Goal: Task Accomplishment & Management: Complete application form

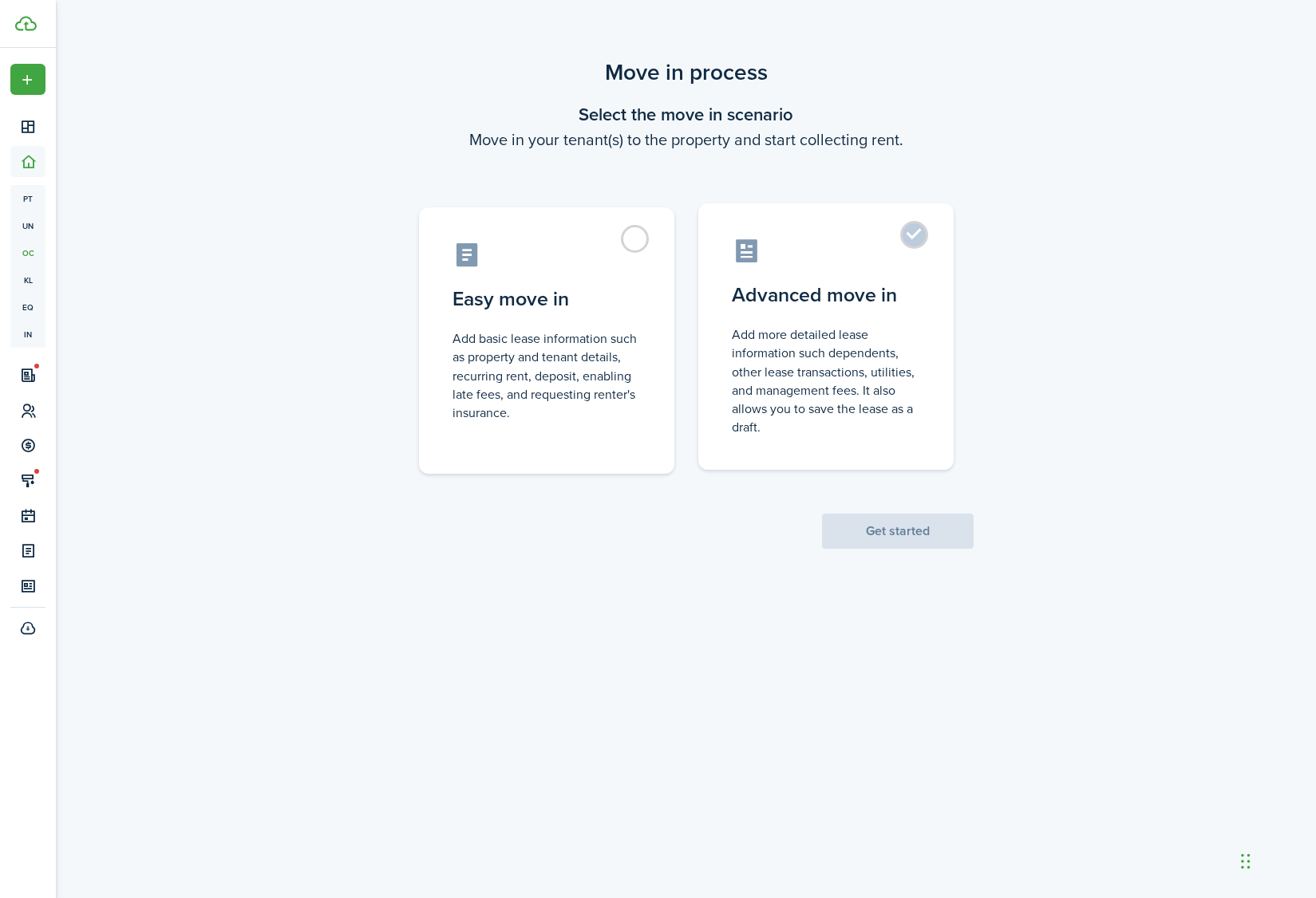
drag, startPoint x: 926, startPoint y: 255, endPoint x: 908, endPoint y: 368, distance: 114.4
click at [926, 255] on label "Advanced move in Add more detailed lease information such dependents, other lea…" at bounding box center [825, 336] width 256 height 266
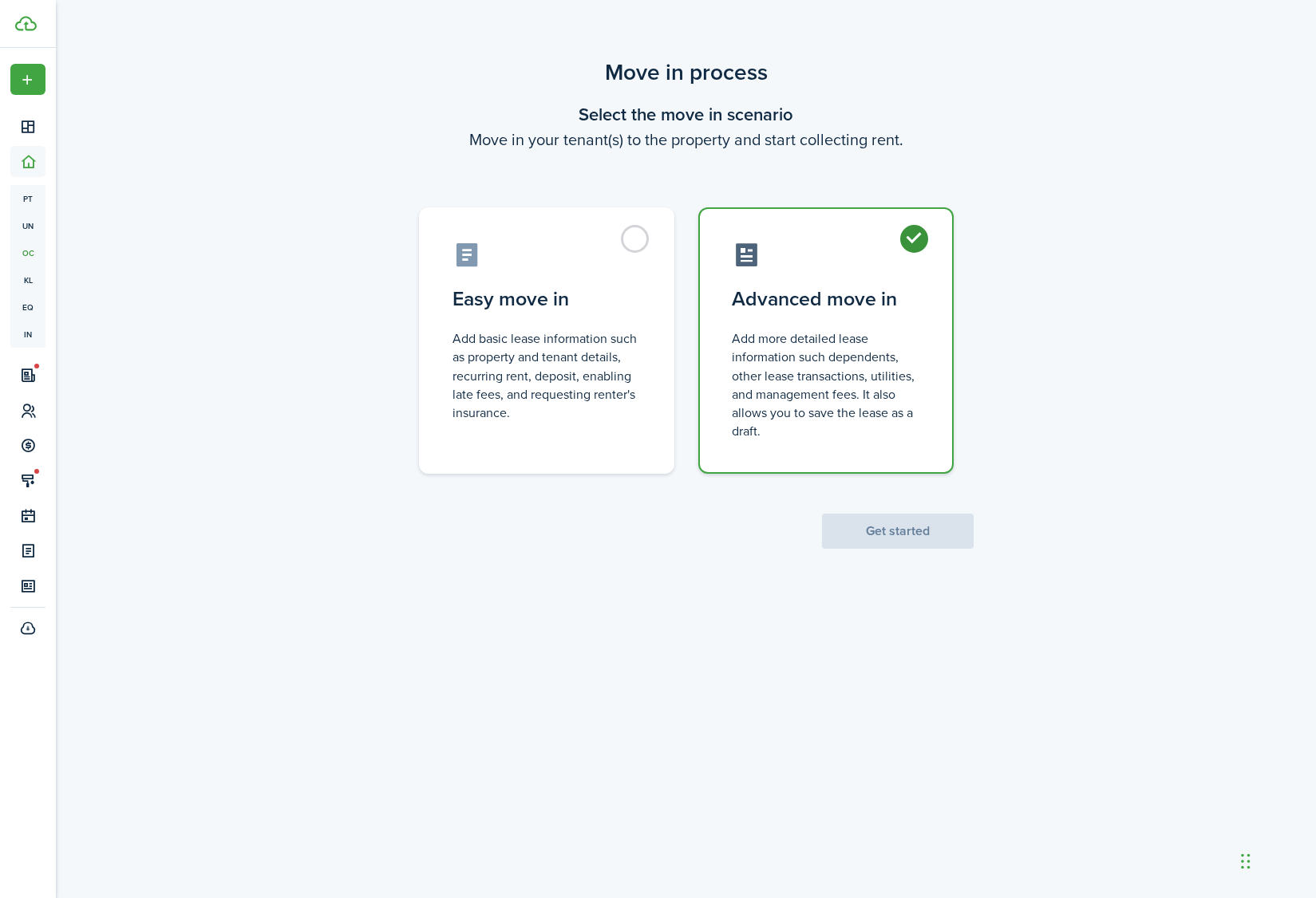
radio input "true"
click at [900, 536] on button "Get started" at bounding box center [898, 530] width 151 height 35
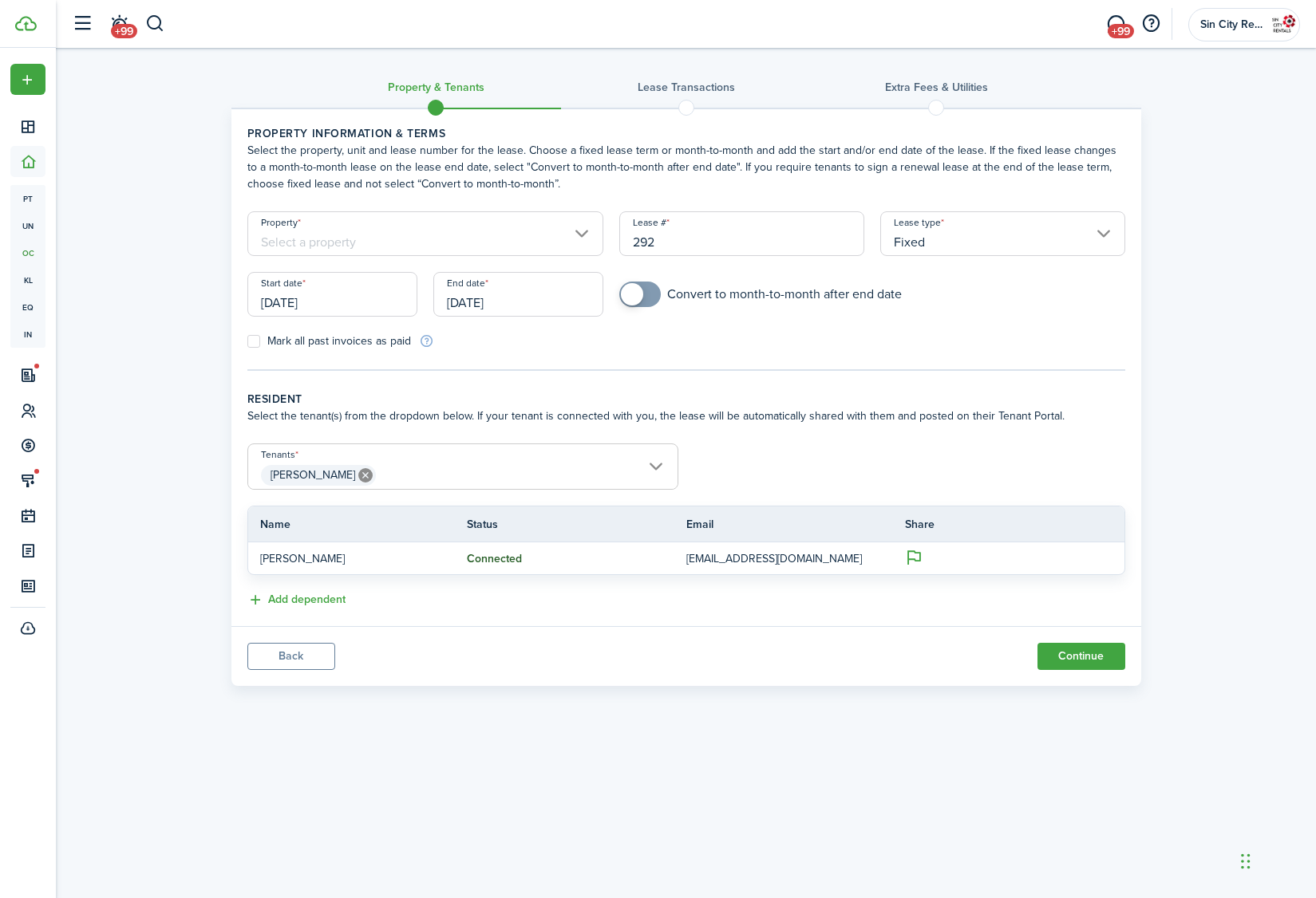
click at [418, 239] on input "Property" at bounding box center [426, 233] width 357 height 44
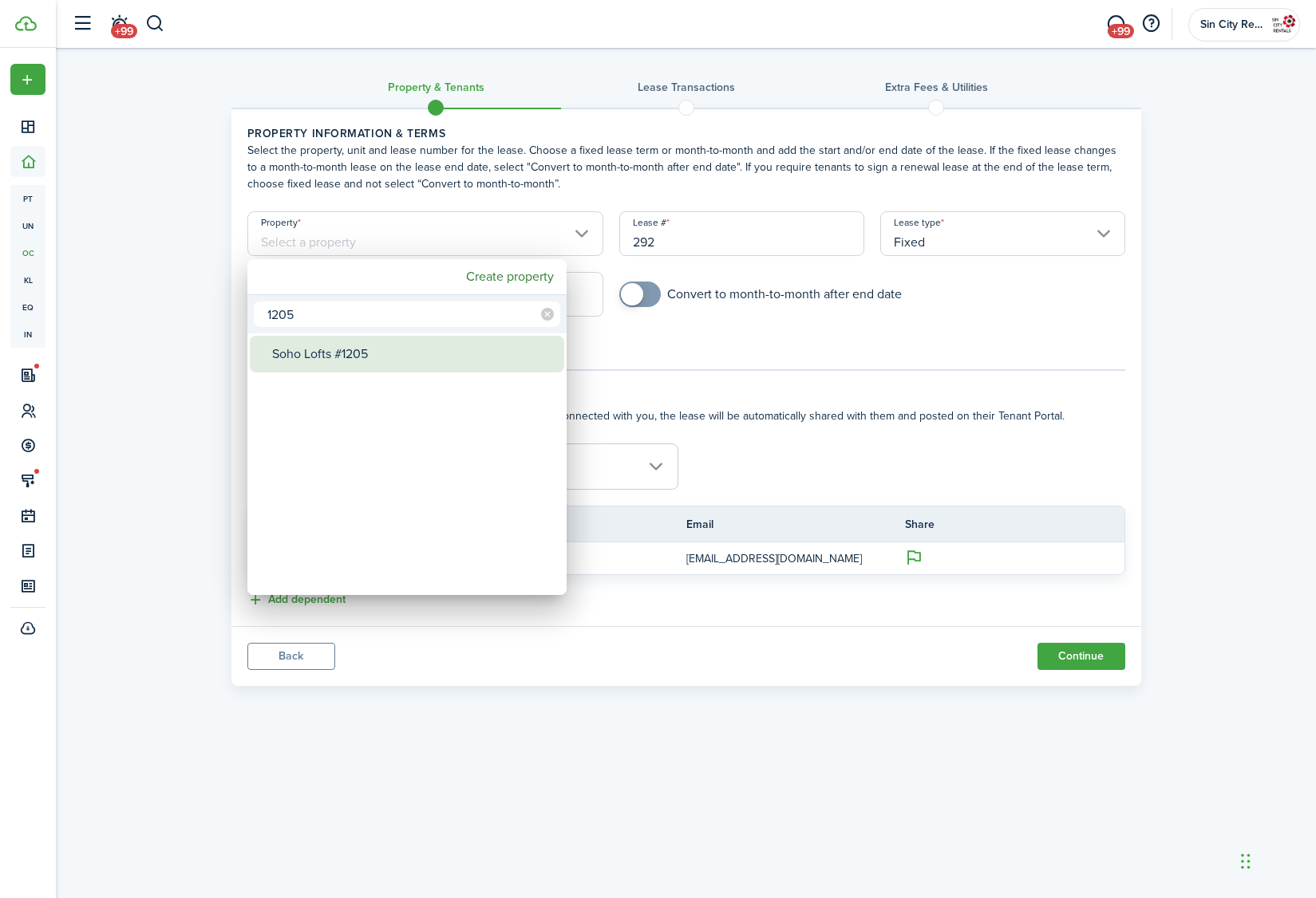
type input "1205"
click at [355, 365] on div "Soho Lofts #1205" at bounding box center [413, 353] width 282 height 36
type input "Soho Lofts #1205"
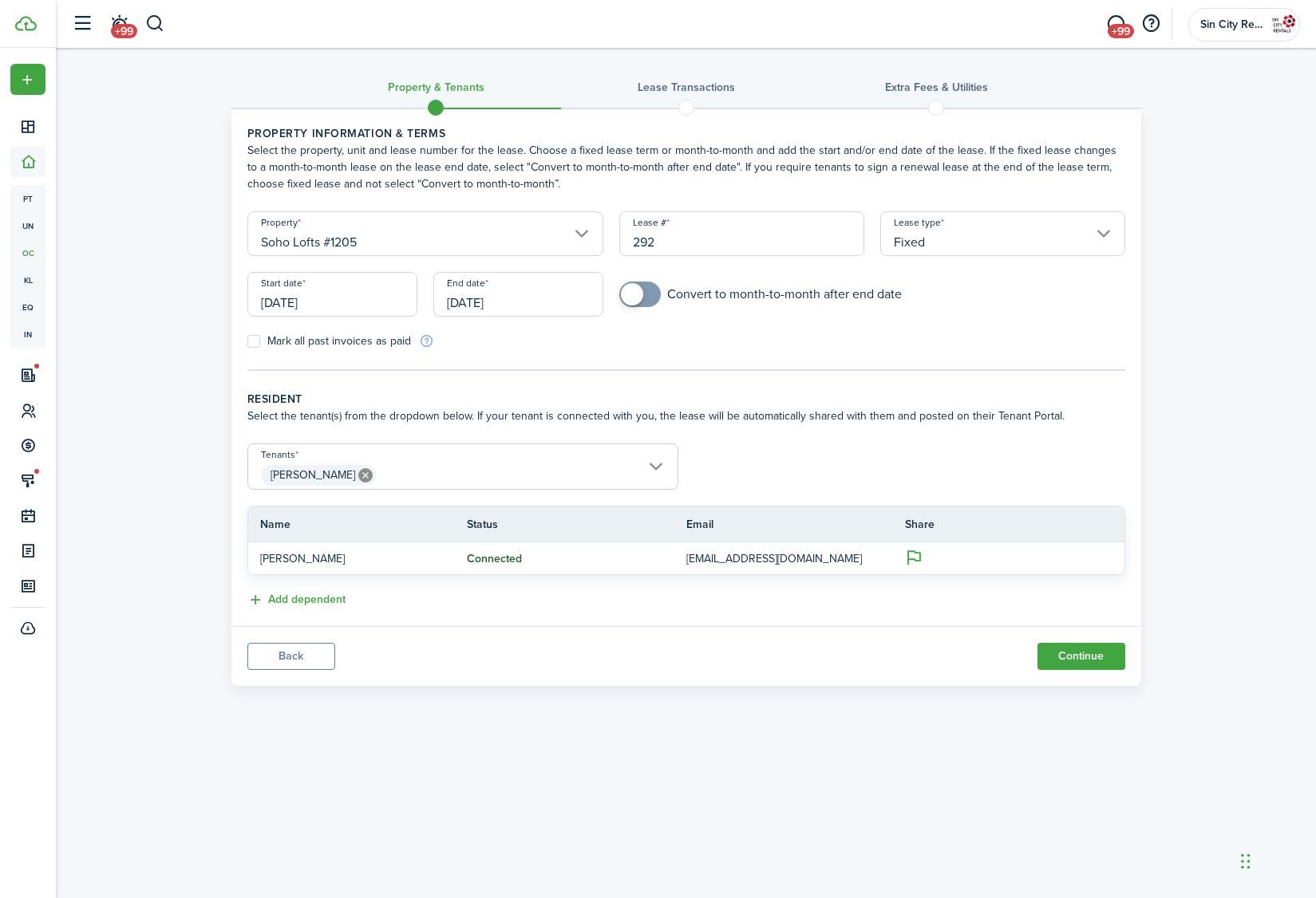
click at [355, 303] on input "[DATE]" at bounding box center [332, 295] width 170 height 44
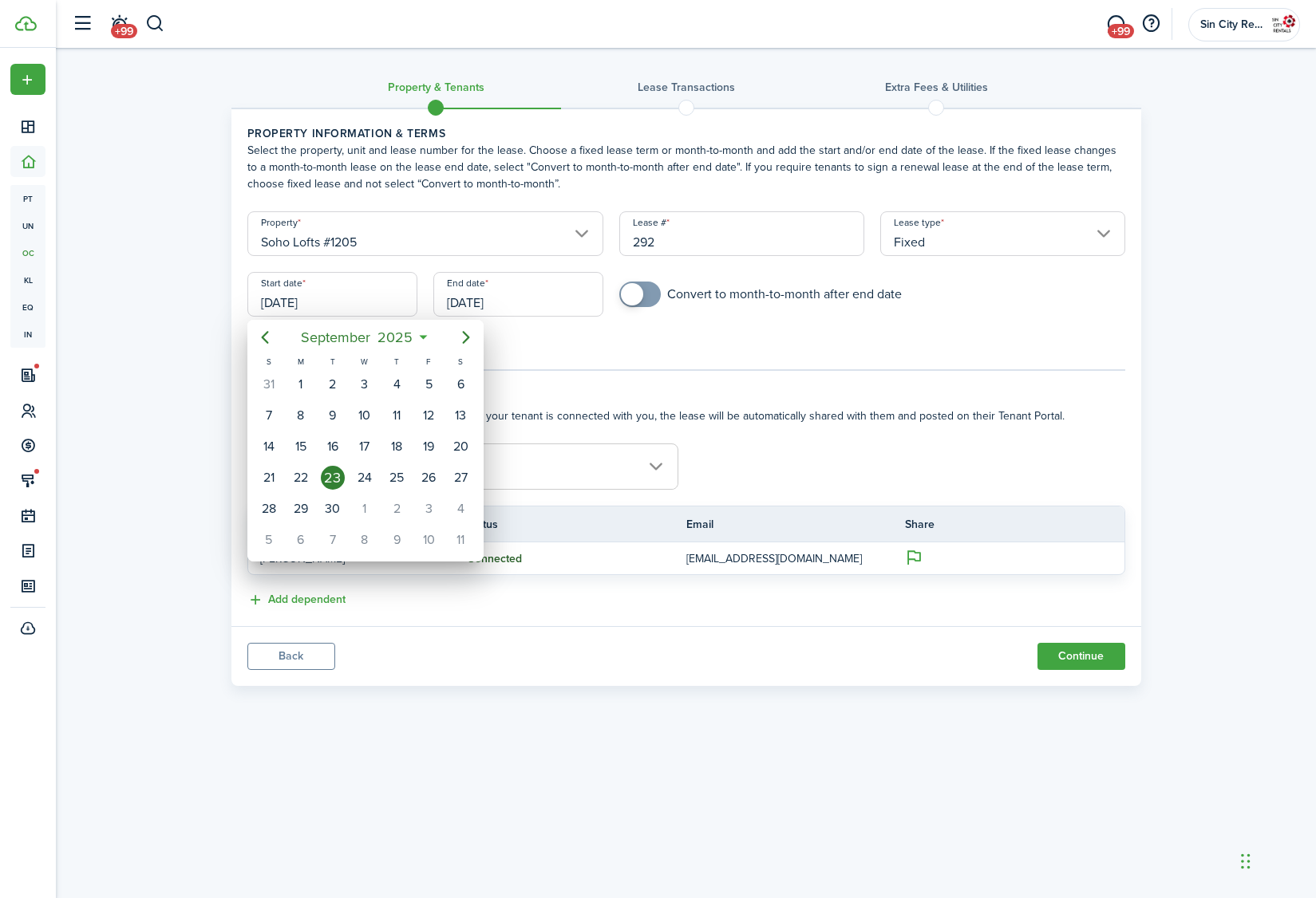
click at [354, 508] on div "1" at bounding box center [364, 508] width 24 height 24
type input "[DATE]"
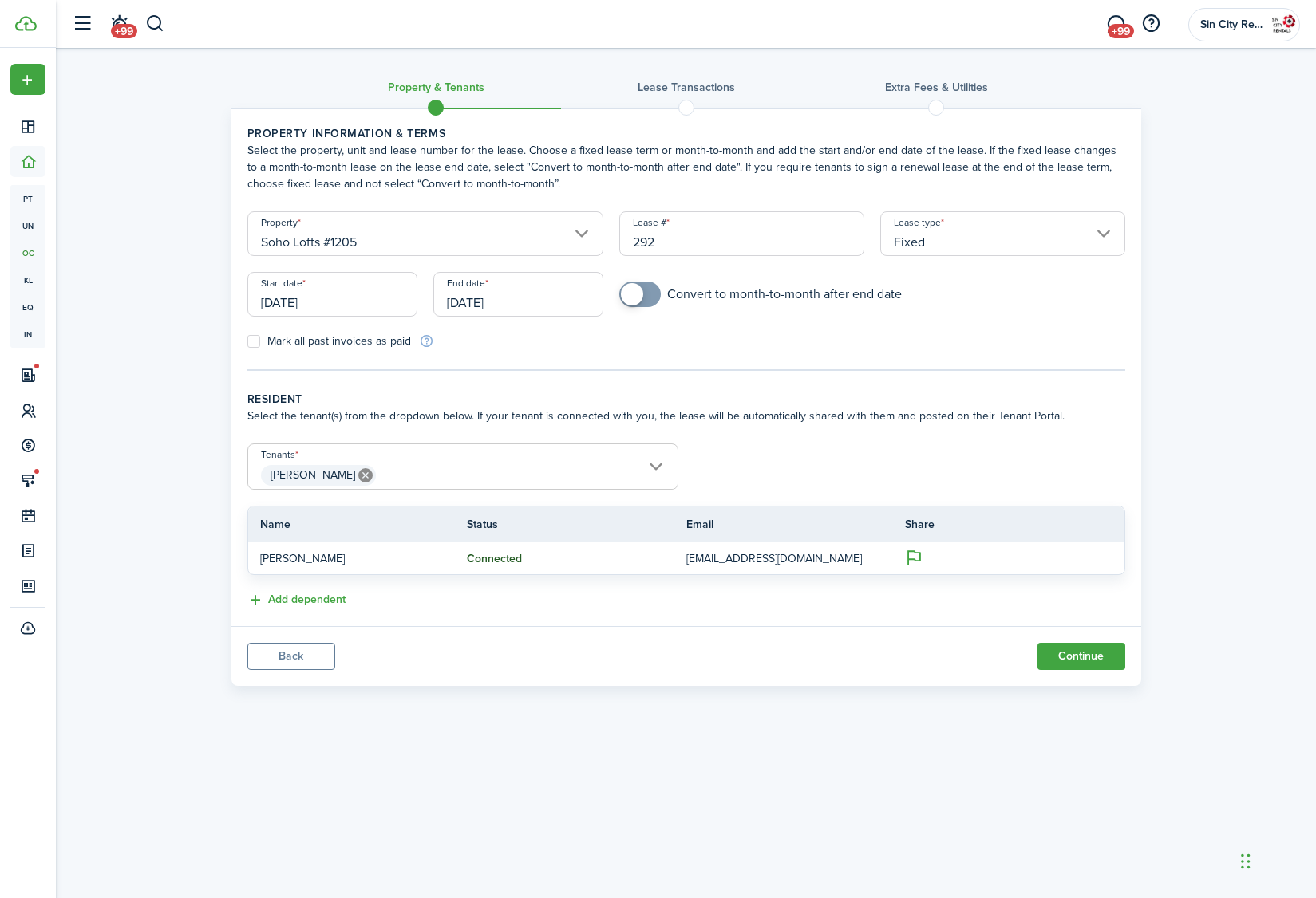
click at [505, 301] on input "[DATE]" at bounding box center [518, 295] width 170 height 44
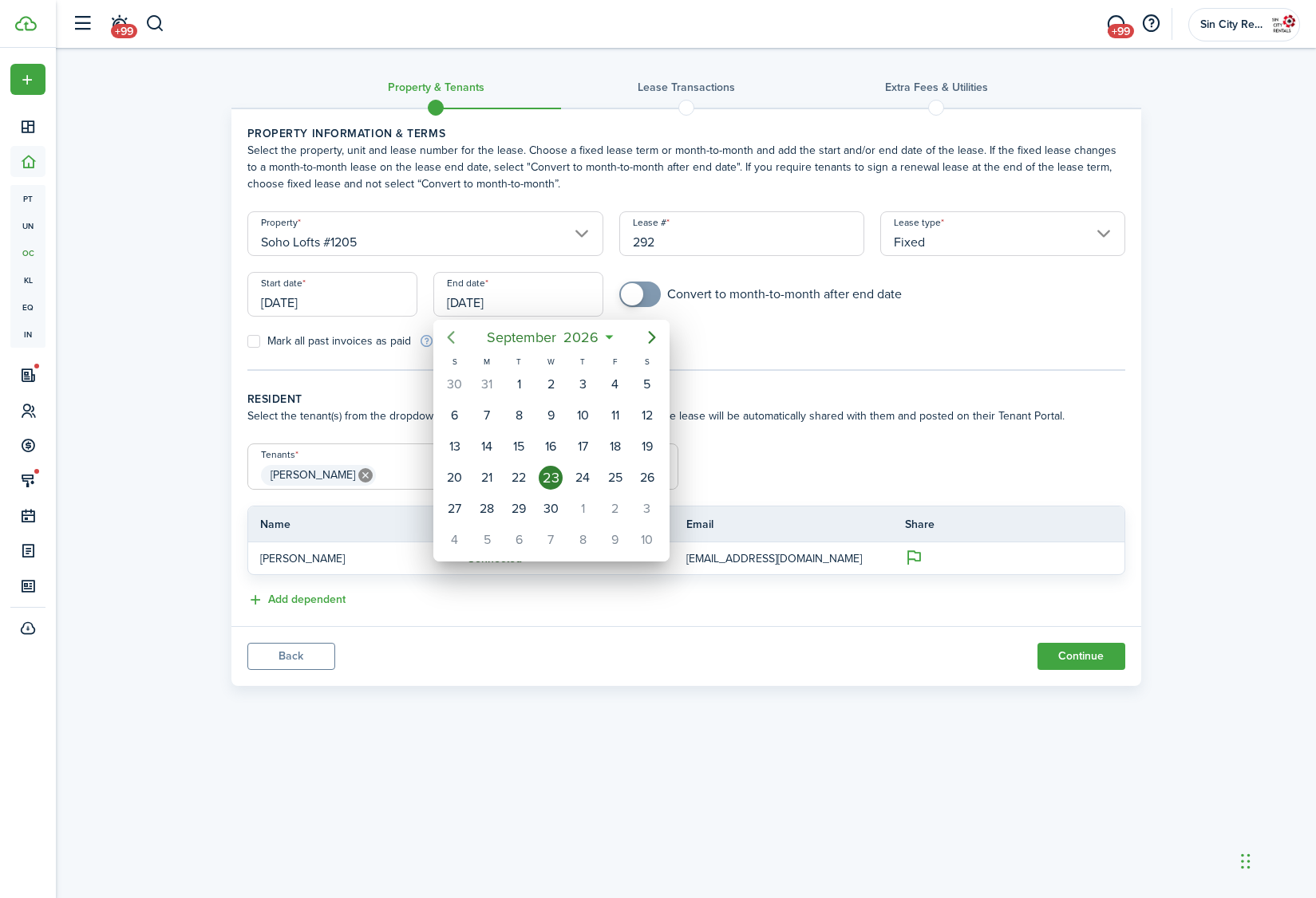
click at [448, 335] on icon "Previous page" at bounding box center [451, 337] width 20 height 20
click at [448, 334] on icon "Previous page" at bounding box center [451, 337] width 20 height 20
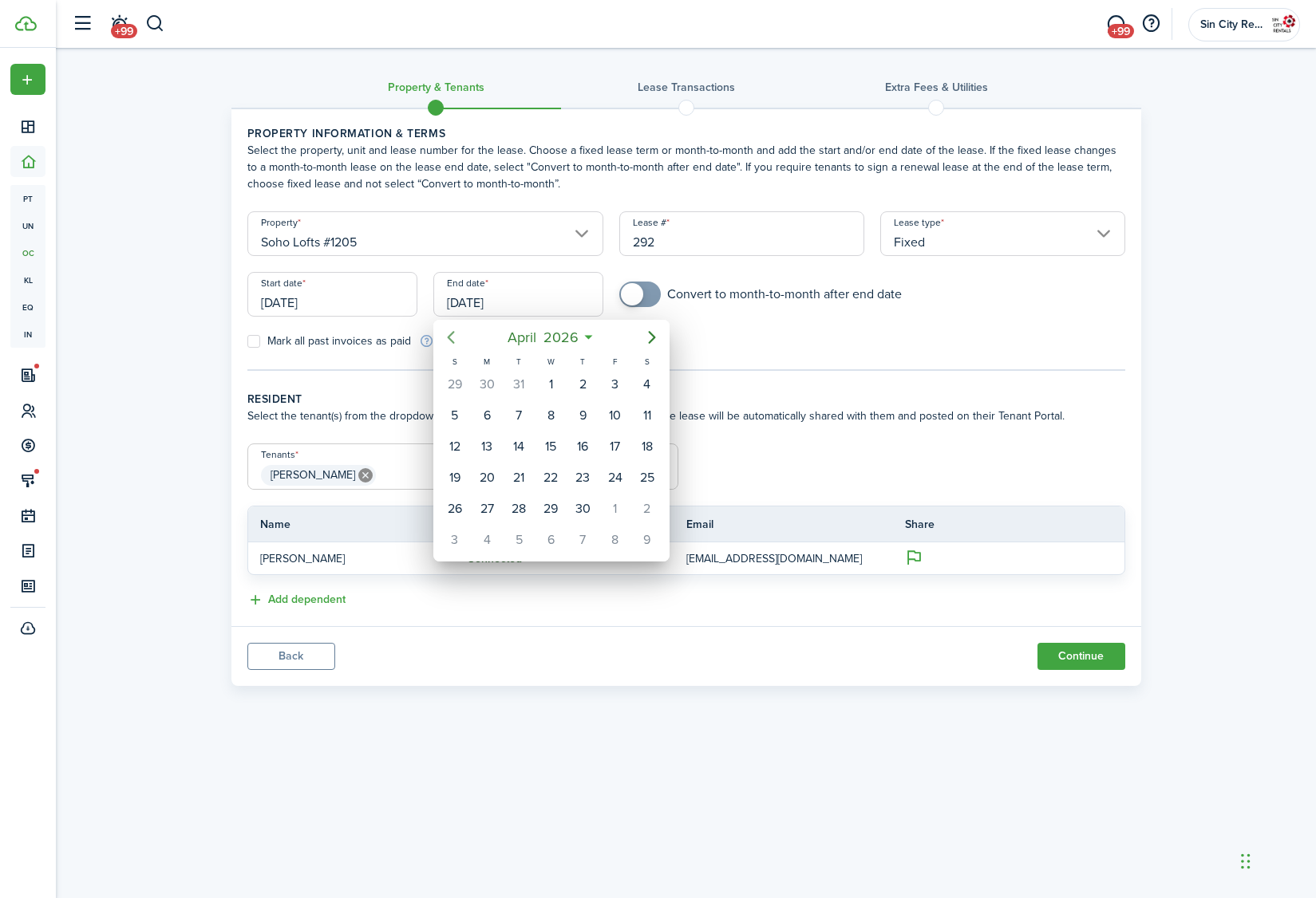
click at [448, 334] on icon "Previous page" at bounding box center [451, 337] width 20 height 20
click at [521, 509] on div "31" at bounding box center [518, 508] width 24 height 24
type input "[DATE]"
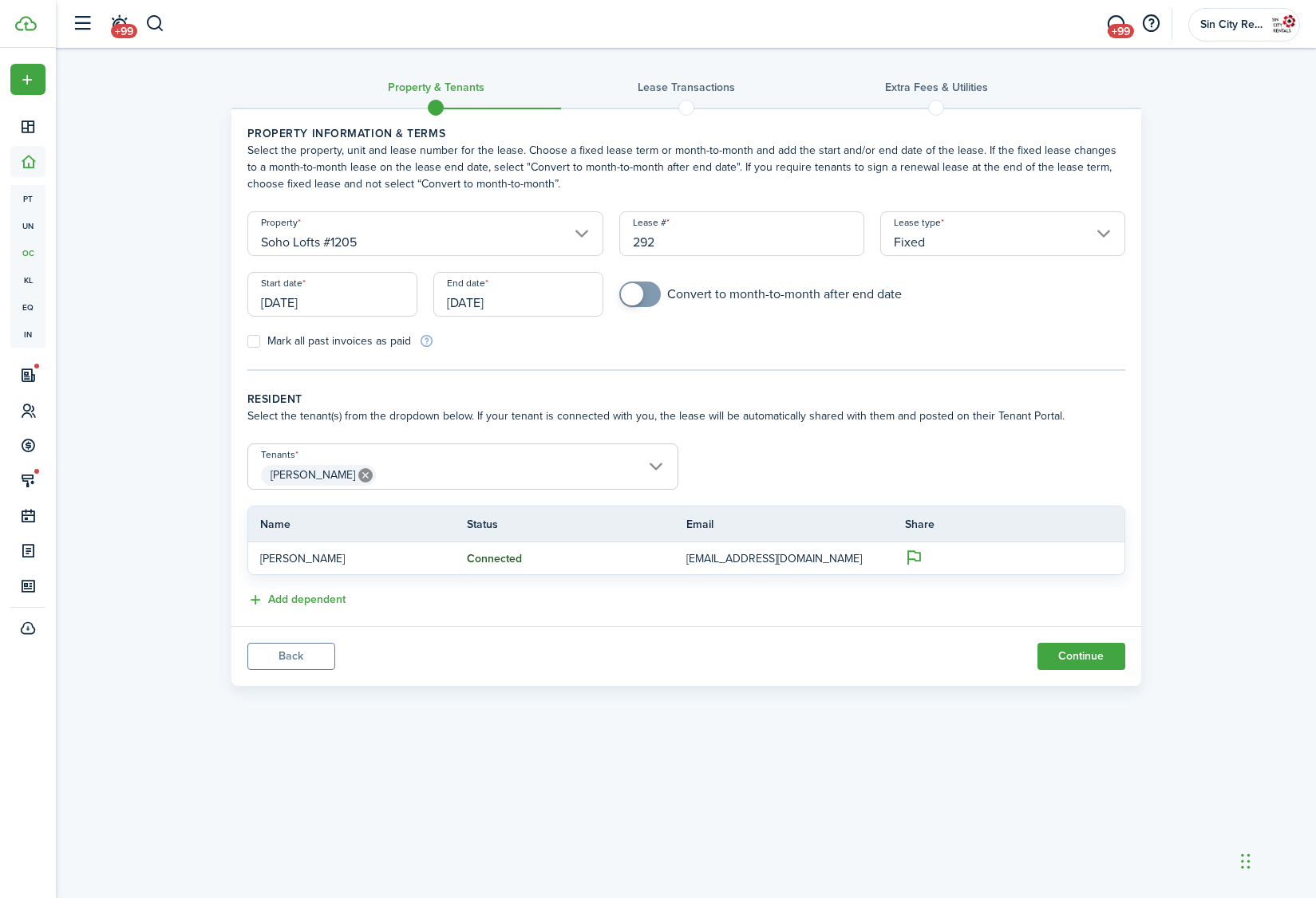
click at [638, 279] on form "Property Soho Lofts #1205 Lease # 292 Lease type Fixed Start date [DATE] End da…" at bounding box center [686, 279] width 894 height 138
checkbox input "true"
click at [632, 291] on span at bounding box center [631, 294] width 22 height 22
click at [1092, 660] on button "Continue" at bounding box center [1081, 656] width 88 height 27
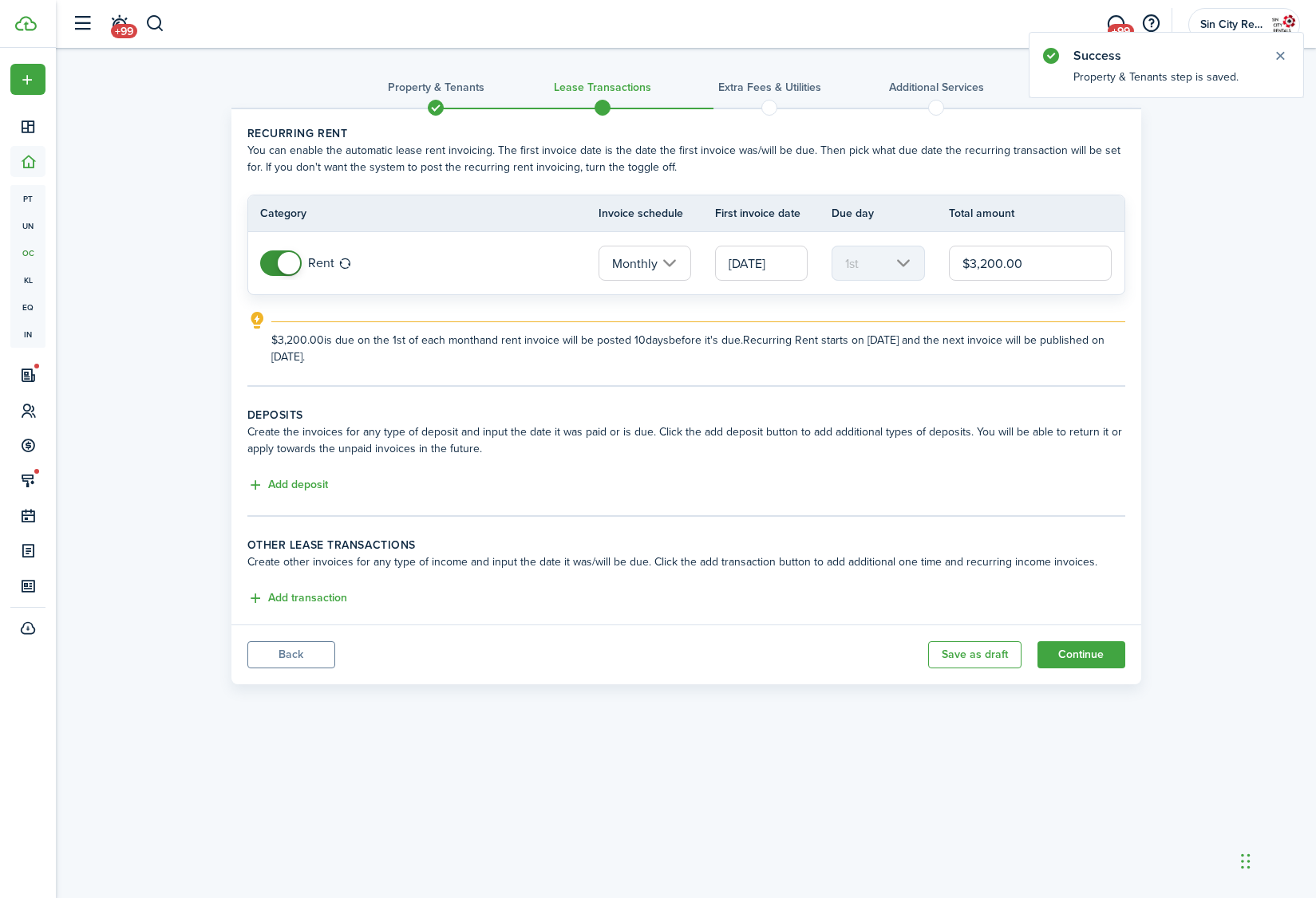
click at [987, 263] on input "$3,200.00" at bounding box center [1030, 263] width 164 height 35
type input "$3,120.00"
click at [290, 491] on button "Add deposit" at bounding box center [288, 485] width 81 height 19
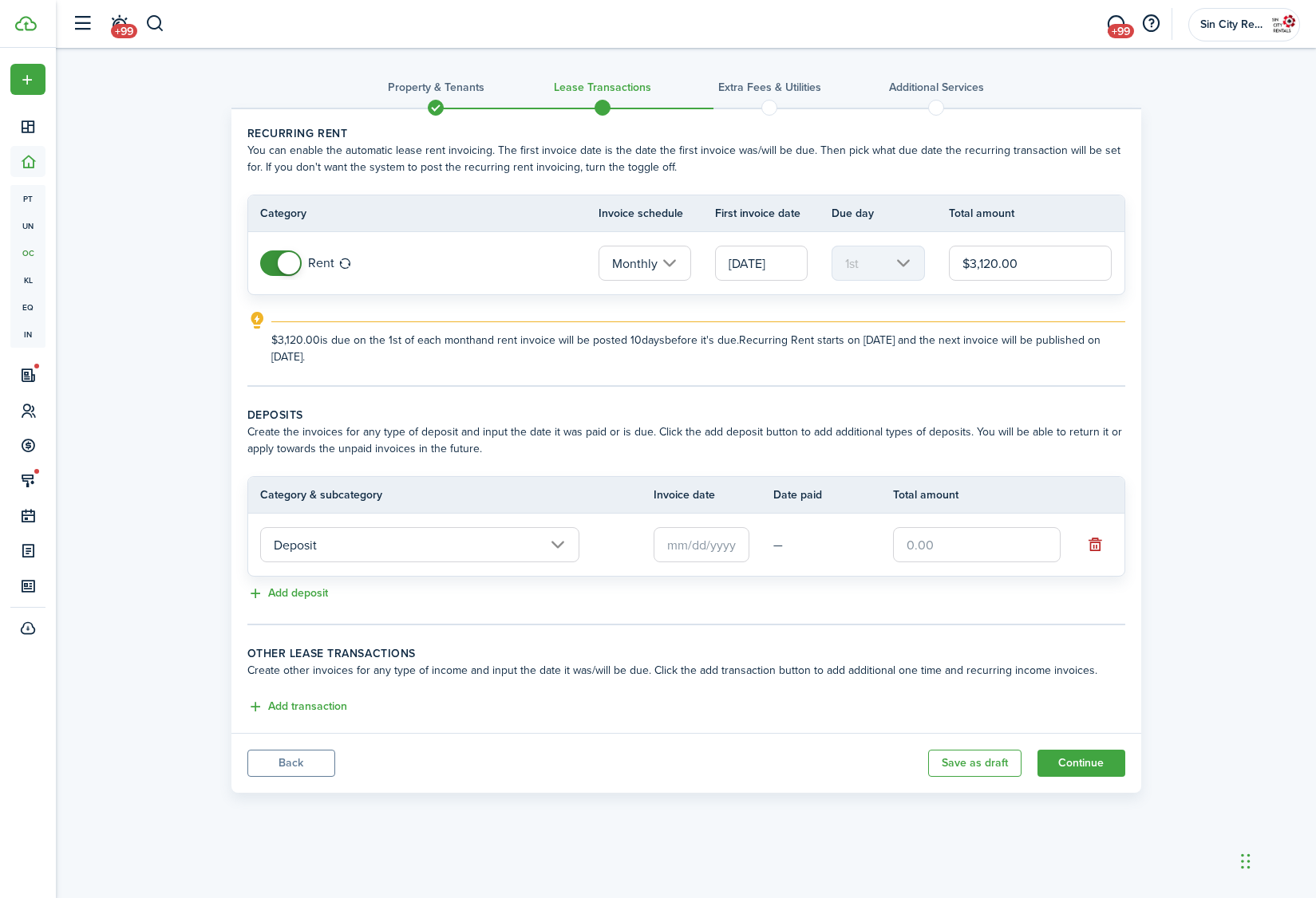
click at [721, 540] on input "text" at bounding box center [702, 544] width 96 height 35
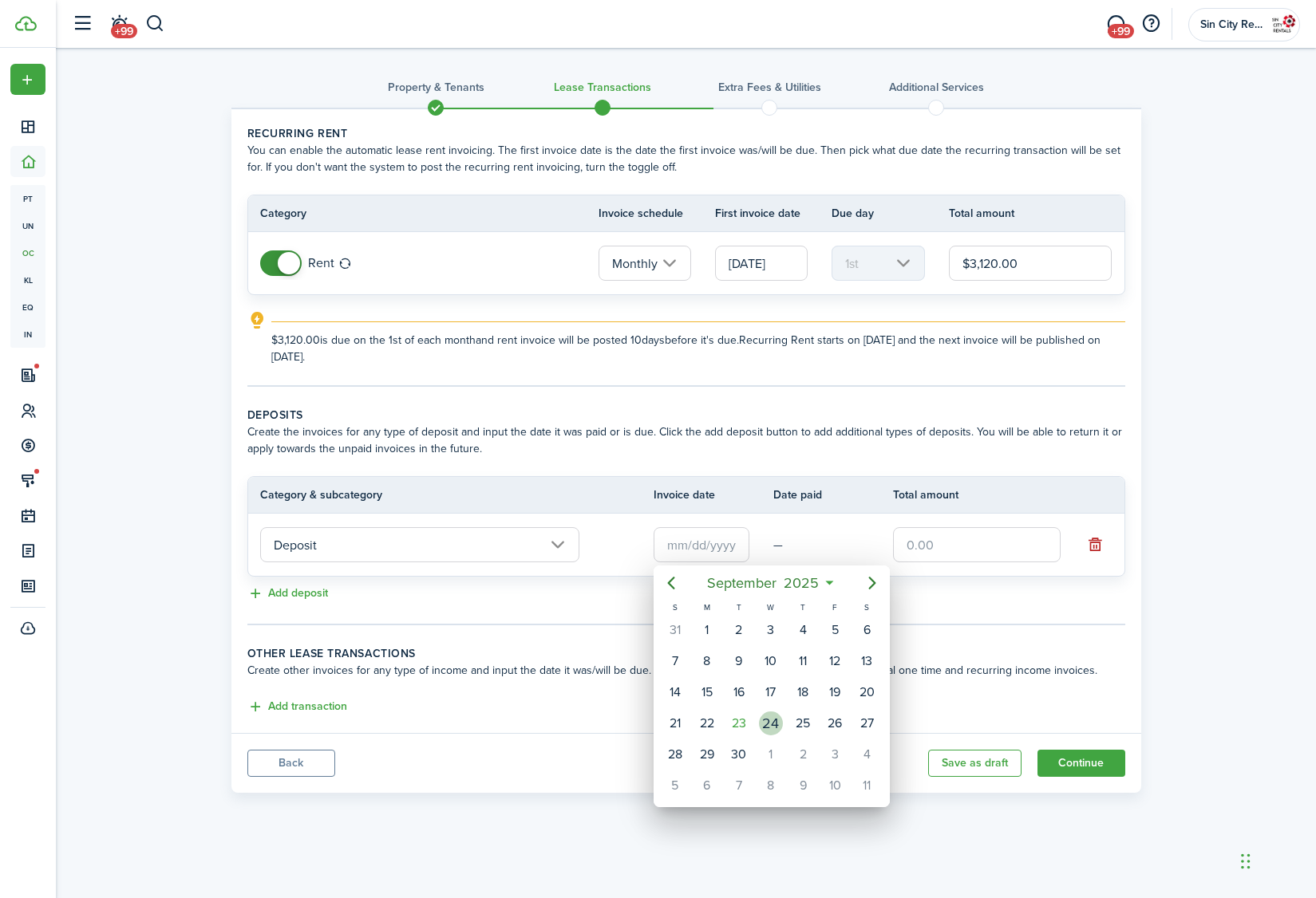
click at [784, 724] on div "24" at bounding box center [771, 724] width 32 height 30
type input "[DATE]"
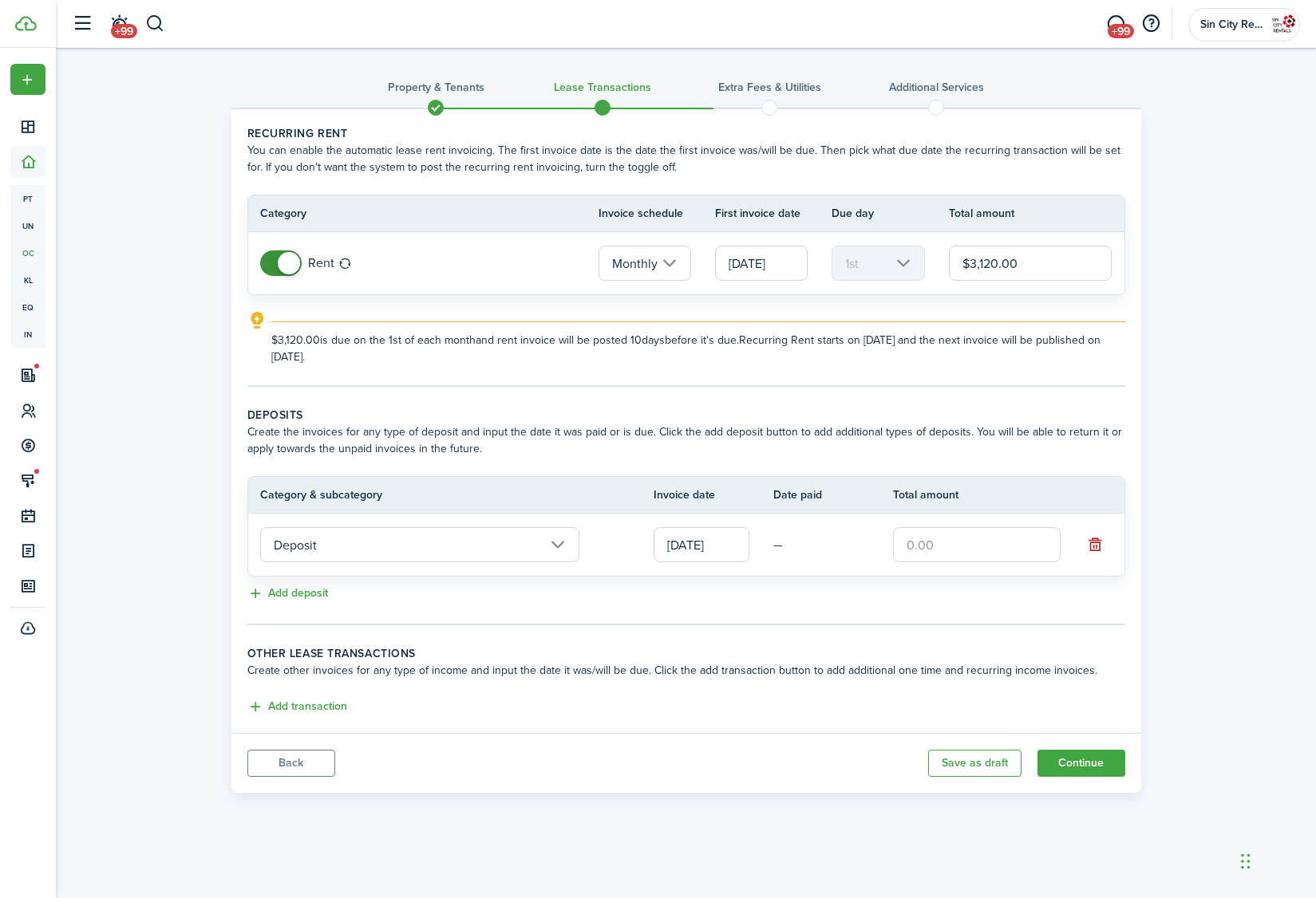
click at [905, 541] on input "text" at bounding box center [977, 544] width 167 height 35
type input "$4,500.00"
click at [988, 260] on input "$3,120.00" at bounding box center [1030, 263] width 164 height 35
type input "$3,120.00"
click at [1087, 763] on button "Continue" at bounding box center [1081, 763] width 88 height 27
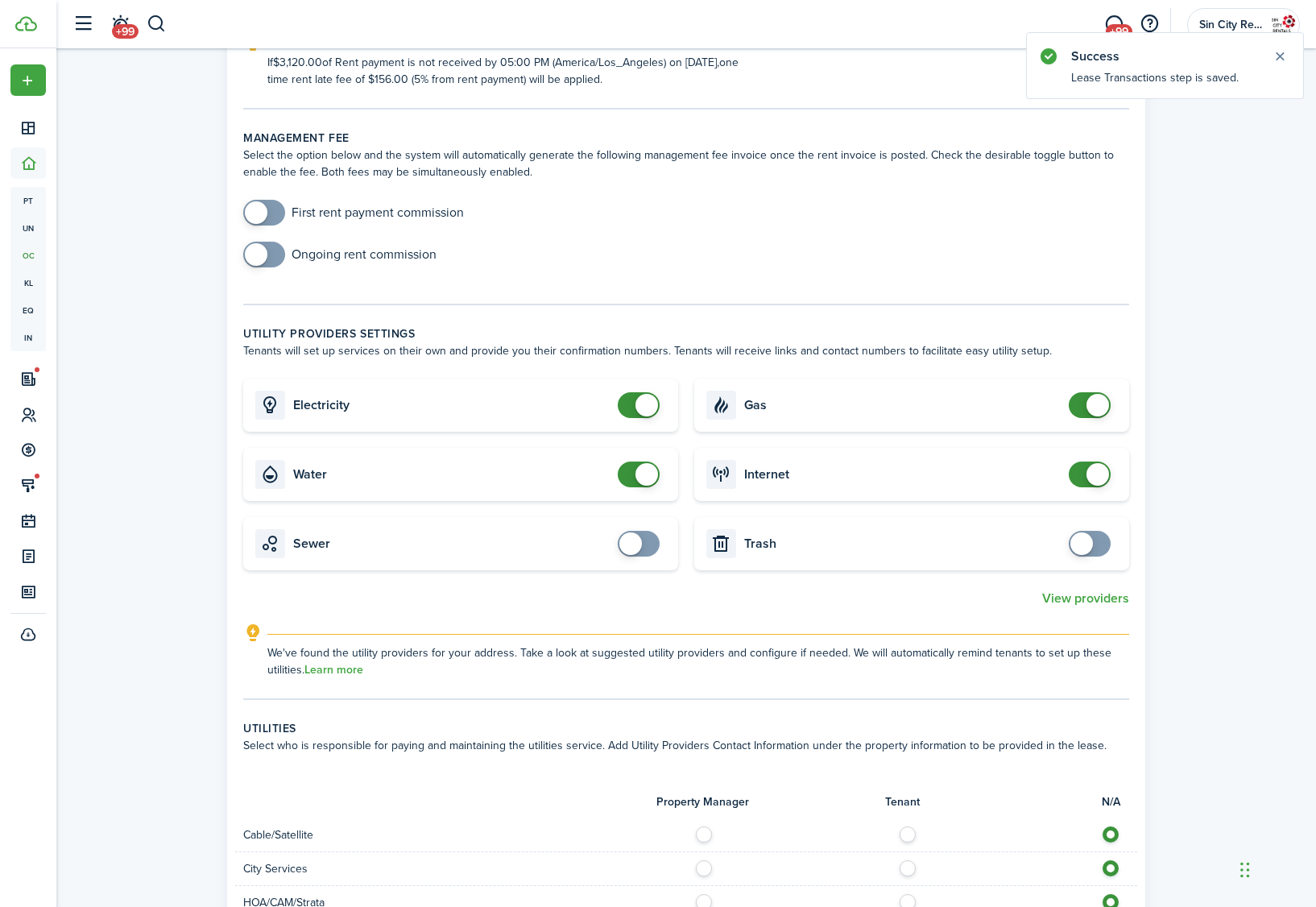
scroll to position [538, 0]
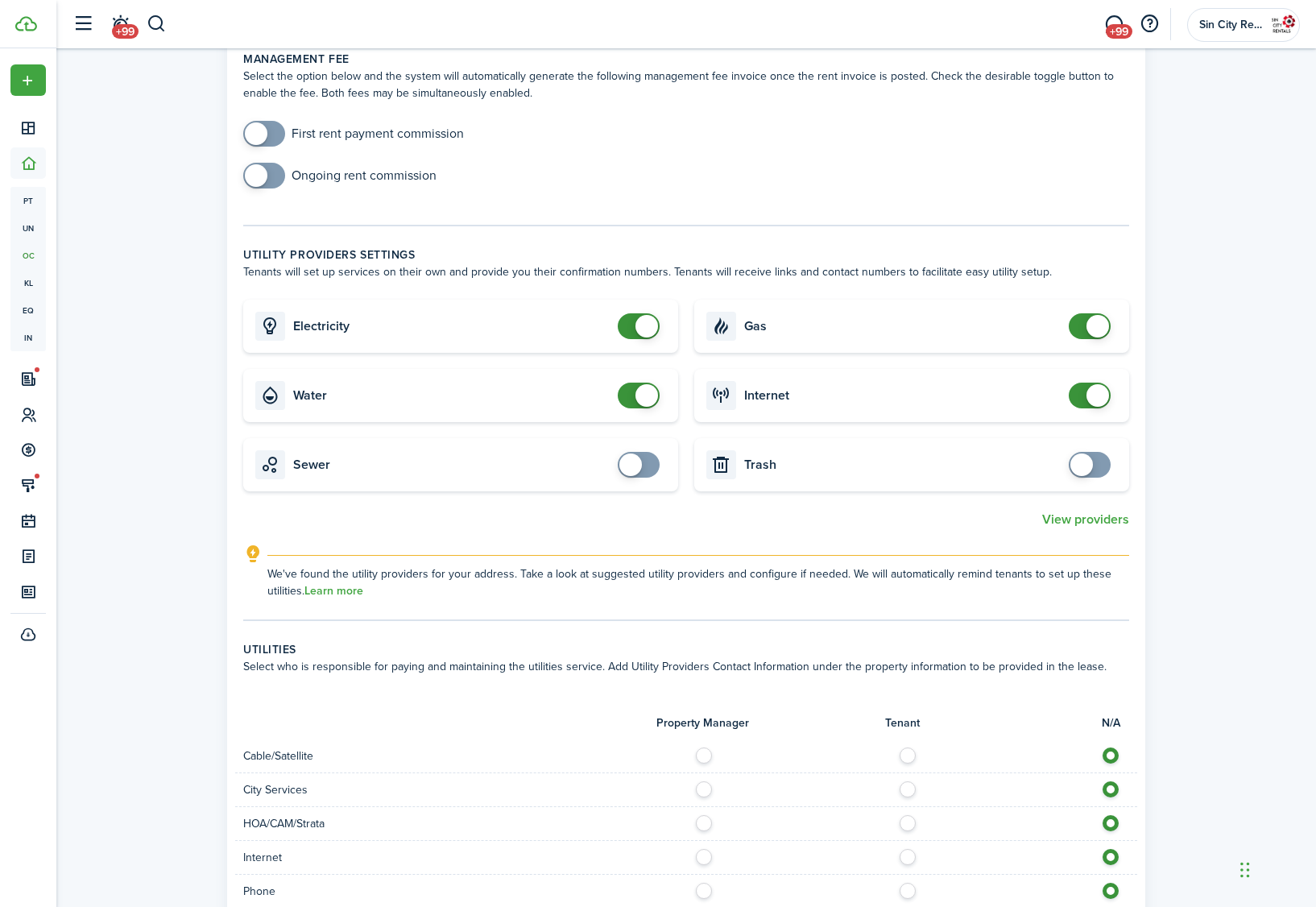
checkbox input "false"
click at [641, 396] on span at bounding box center [646, 395] width 22 height 22
checkbox input "false"
click at [1085, 333] on span at bounding box center [1089, 326] width 16 height 26
click at [1091, 394] on span at bounding box center [1098, 395] width 22 height 22
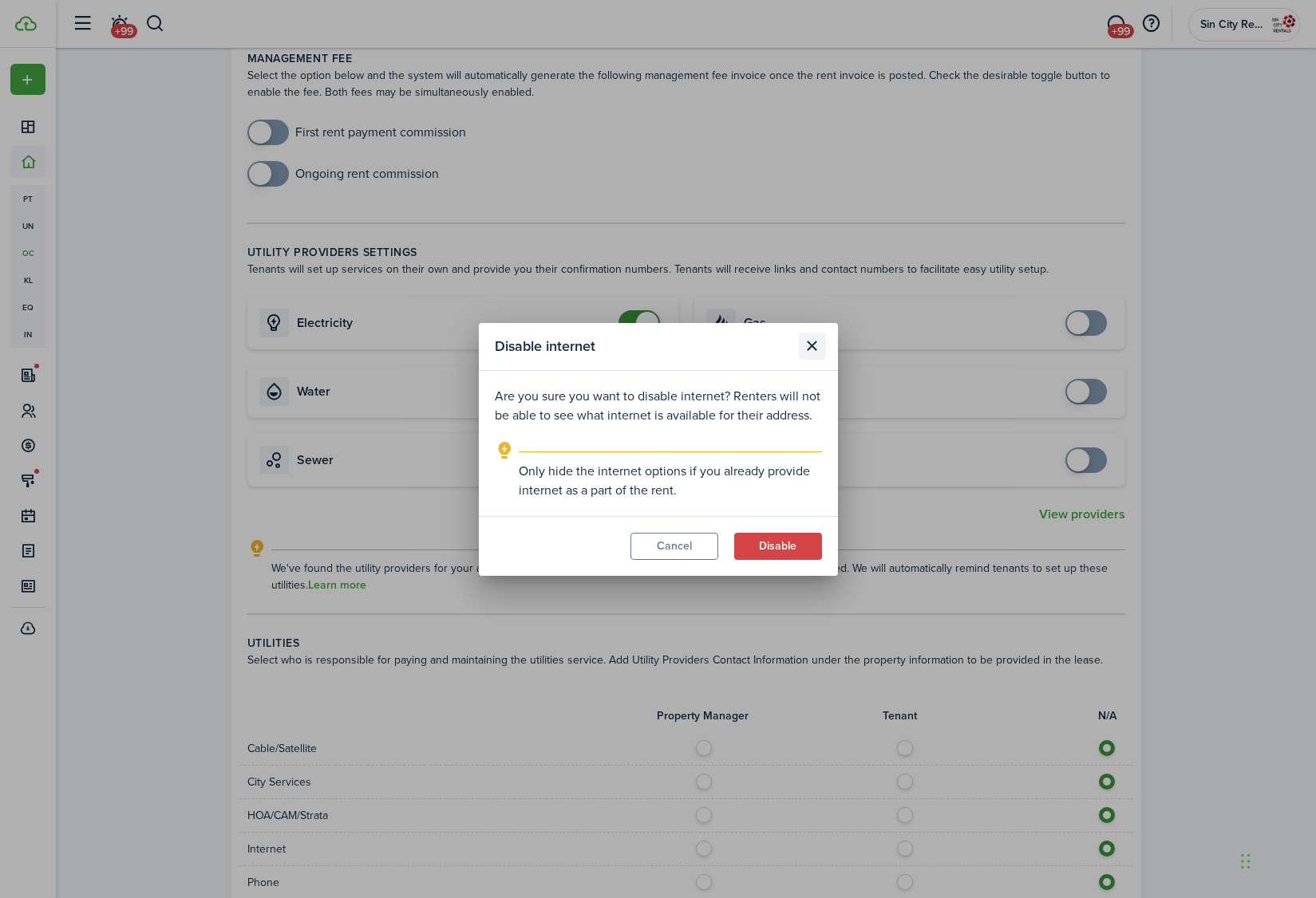
click at [816, 344] on button "Close modal" at bounding box center [812, 346] width 27 height 27
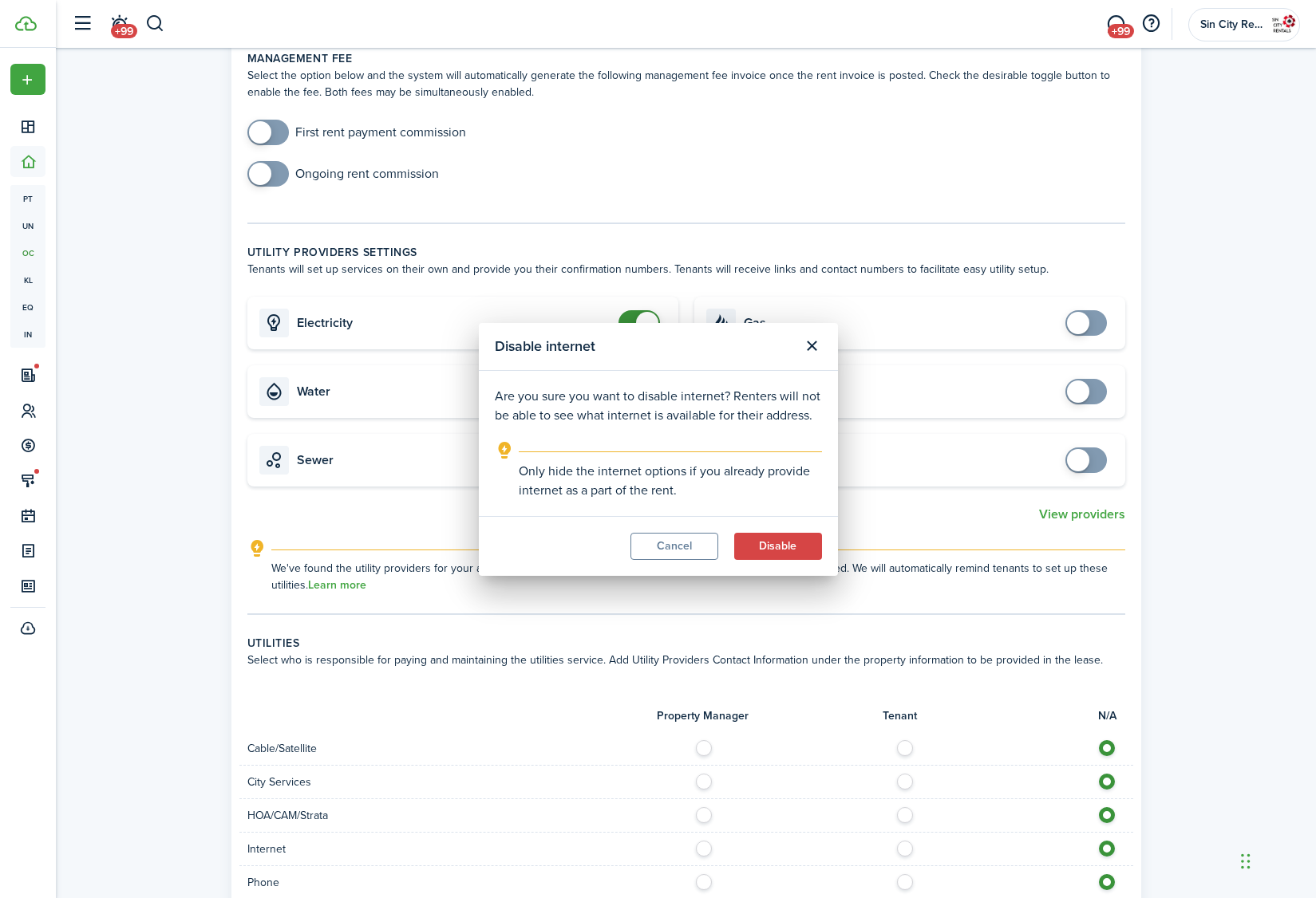
checkbox input "true"
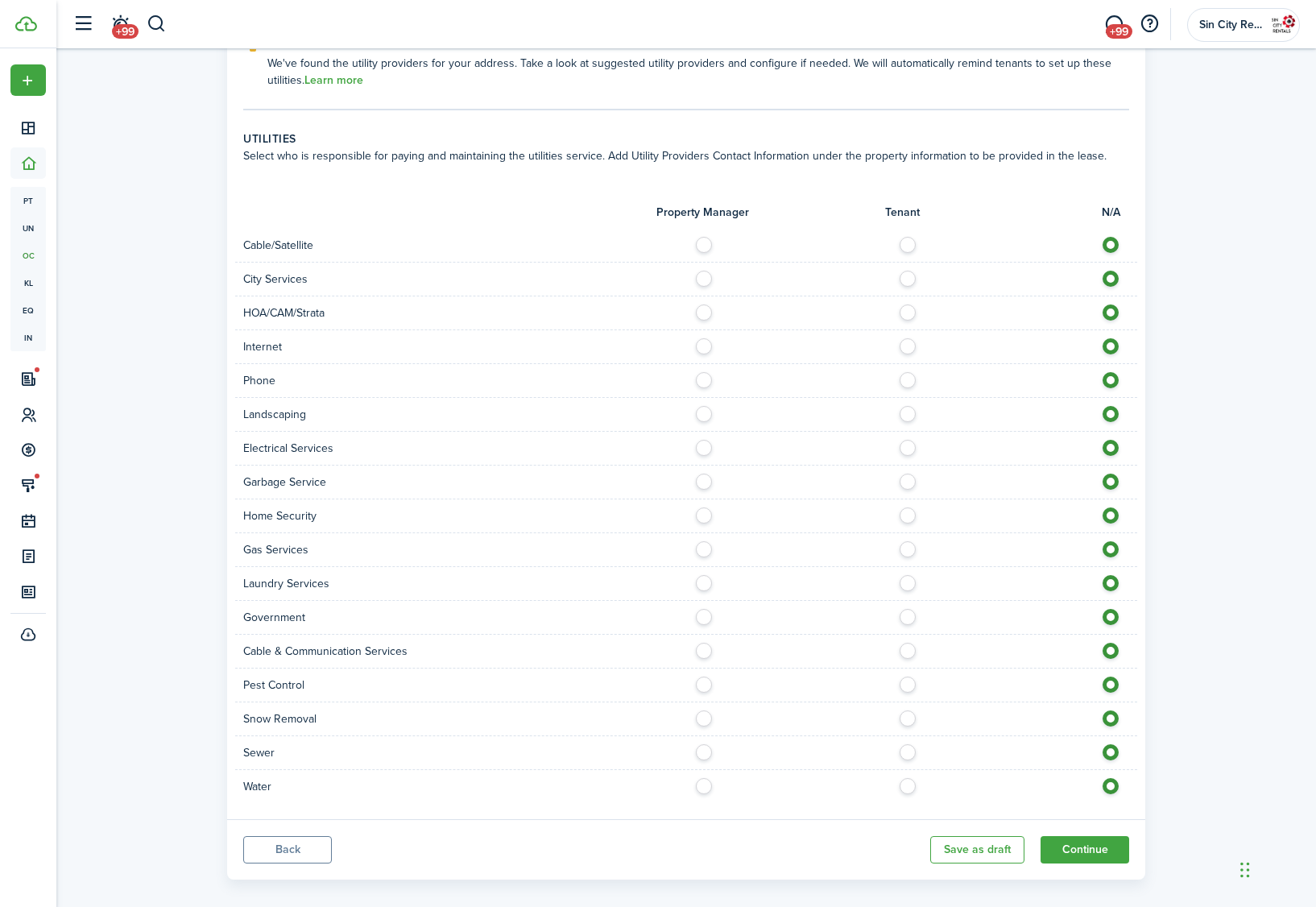
scroll to position [1065, 0]
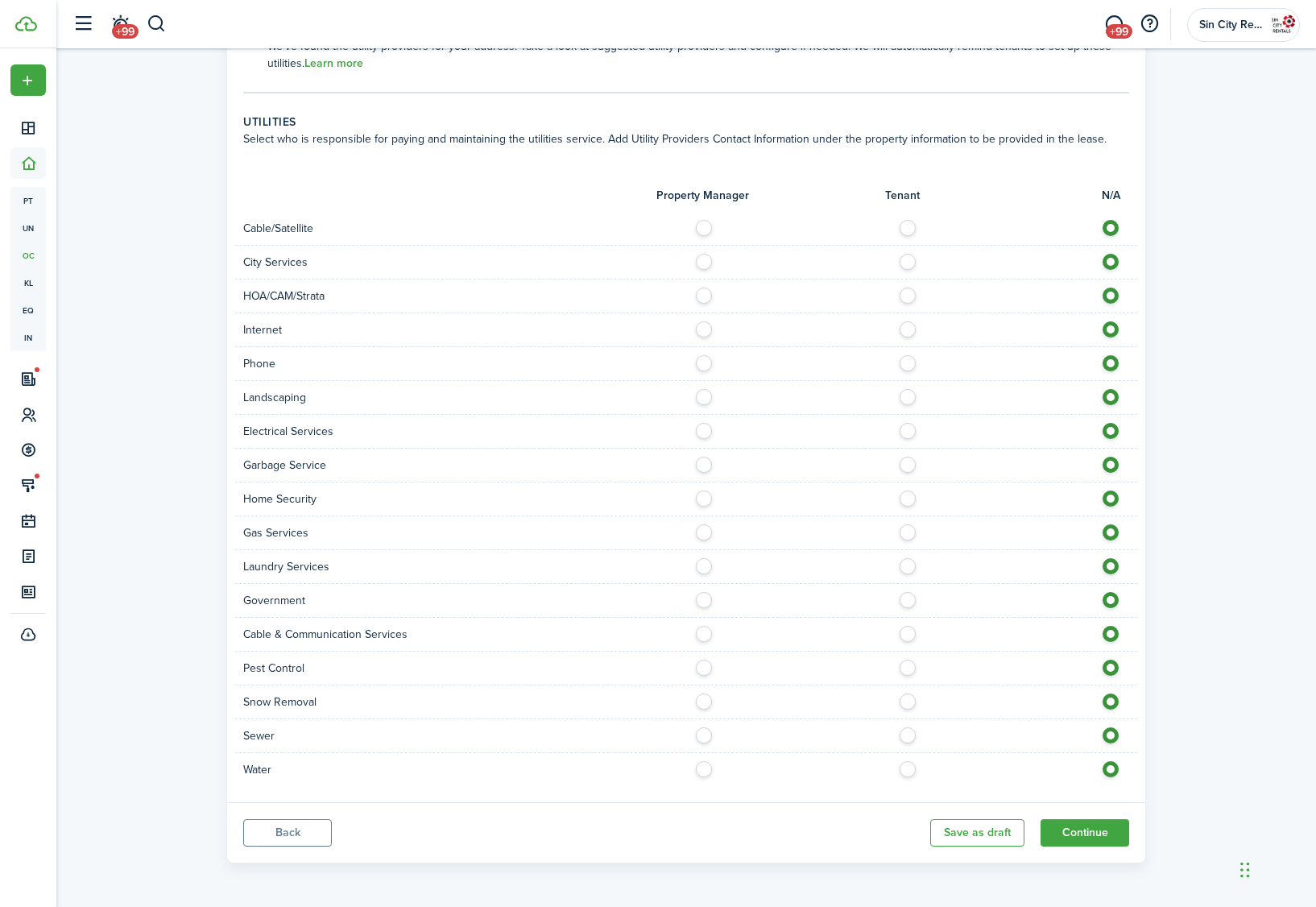
click at [909, 262] on label at bounding box center [911, 257] width 28 height 8
radio input "true"
click at [910, 430] on label at bounding box center [911, 426] width 28 height 8
radio input "true"
click at [911, 465] on label at bounding box center [911, 460] width 28 height 8
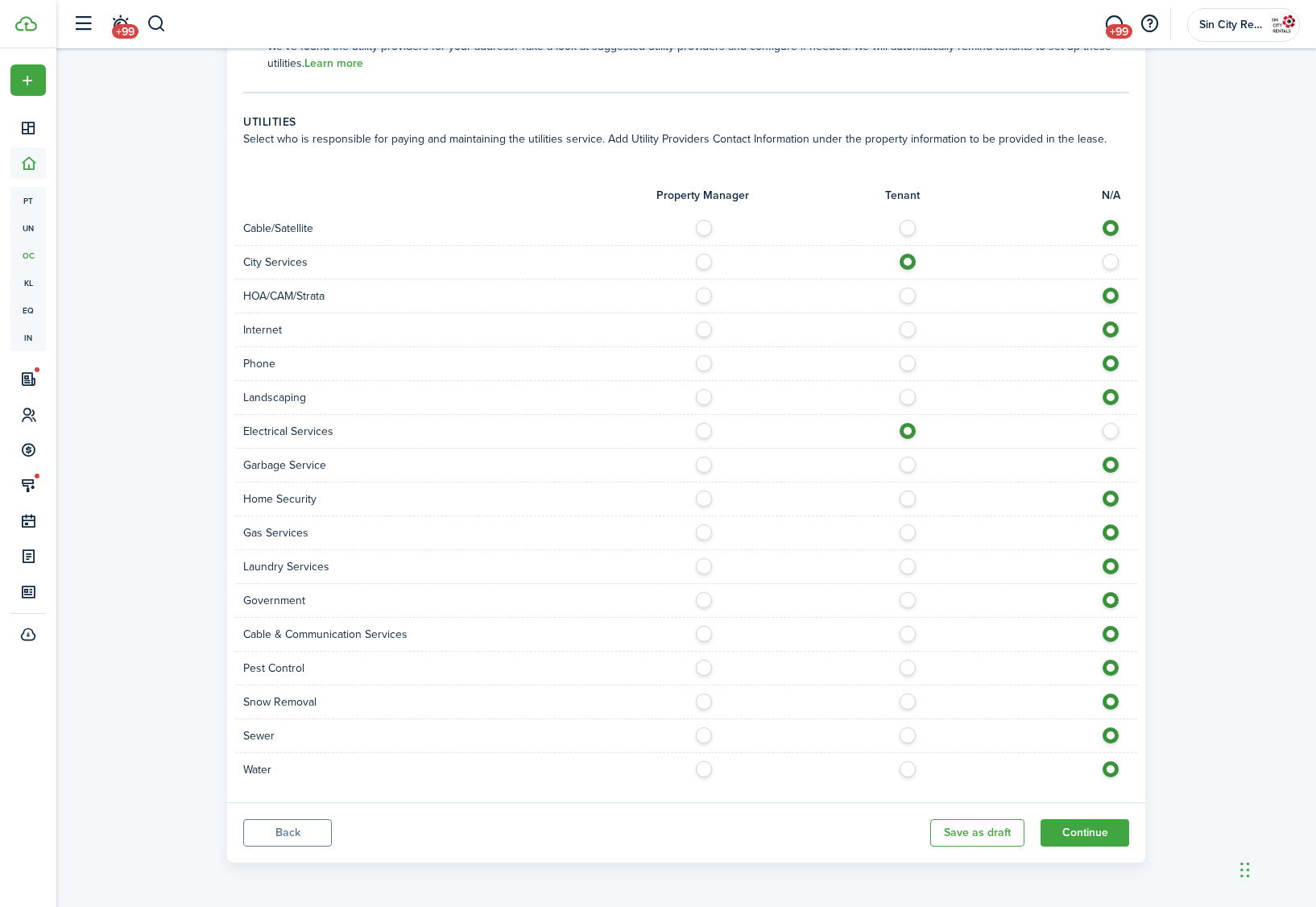
radio input "true"
click at [701, 566] on label at bounding box center [707, 562] width 28 height 8
radio input "true"
click at [900, 668] on label at bounding box center [911, 663] width 28 height 8
radio input "true"
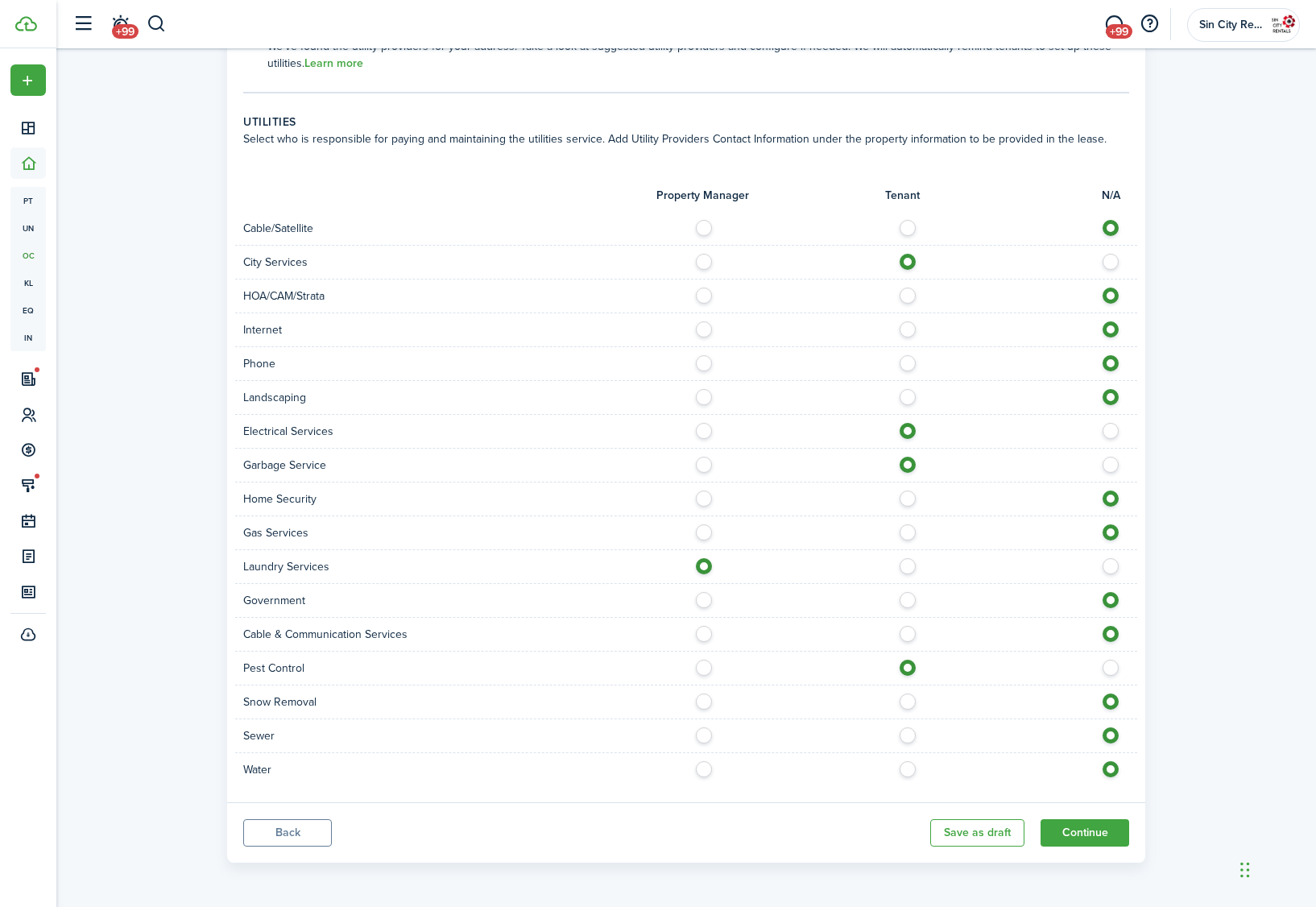
click at [711, 733] on label at bounding box center [707, 731] width 28 height 8
radio input "true"
click at [705, 769] on label at bounding box center [707, 765] width 28 height 8
radio input "true"
click at [708, 329] on label at bounding box center [707, 325] width 28 height 8
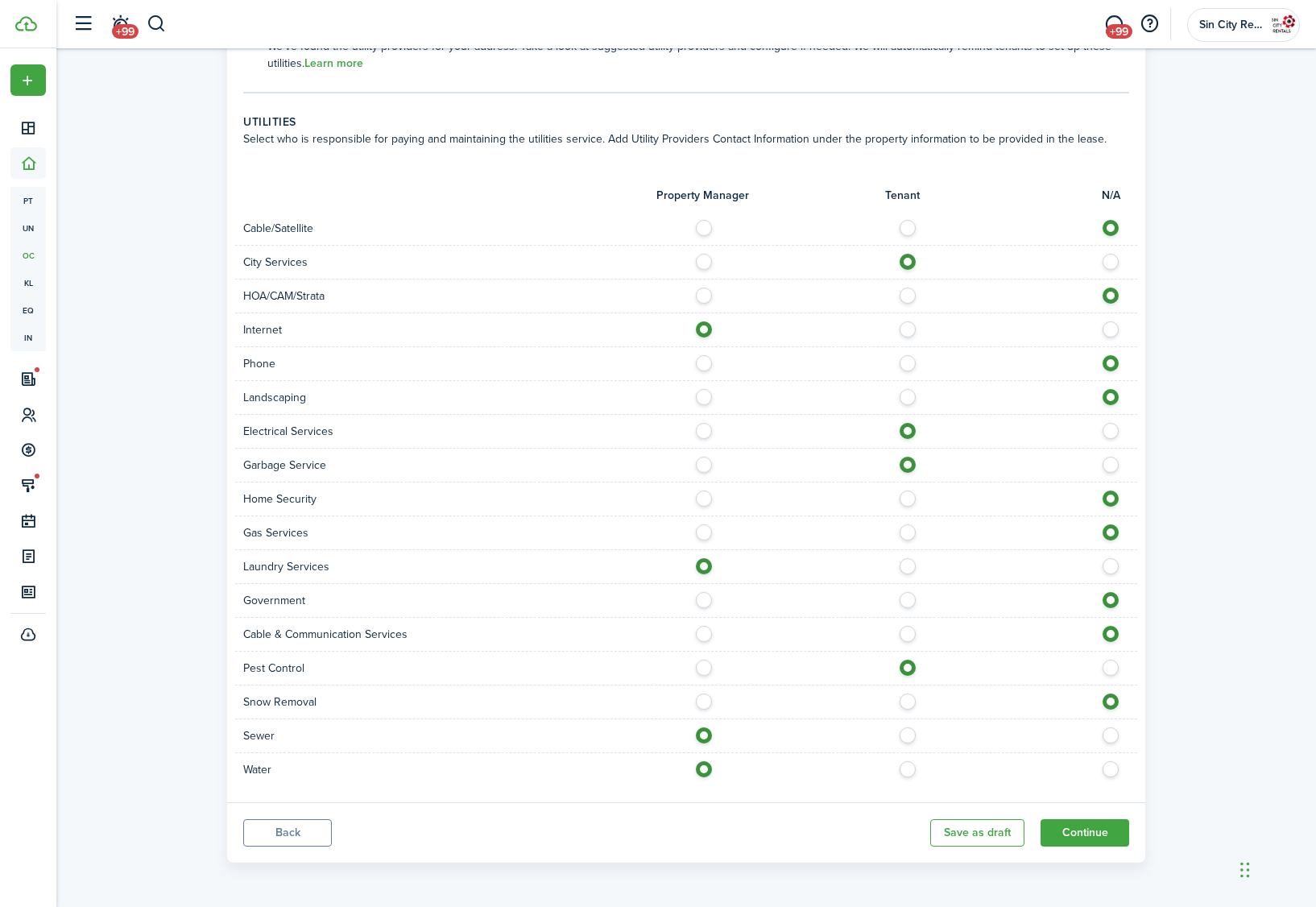
scroll to position [796, 0]
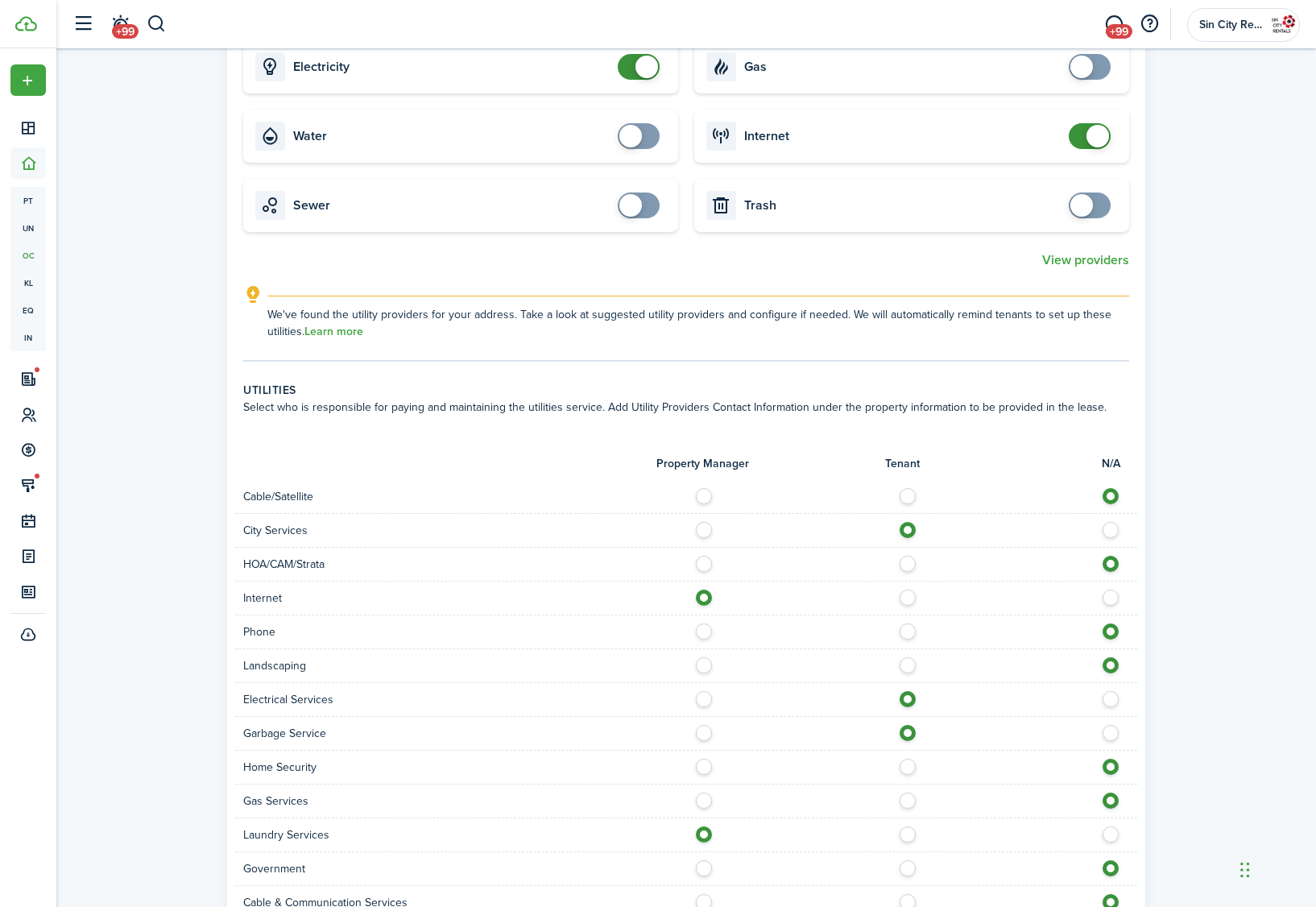
click at [911, 598] on label at bounding box center [911, 593] width 28 height 8
radio input "false"
radio input "true"
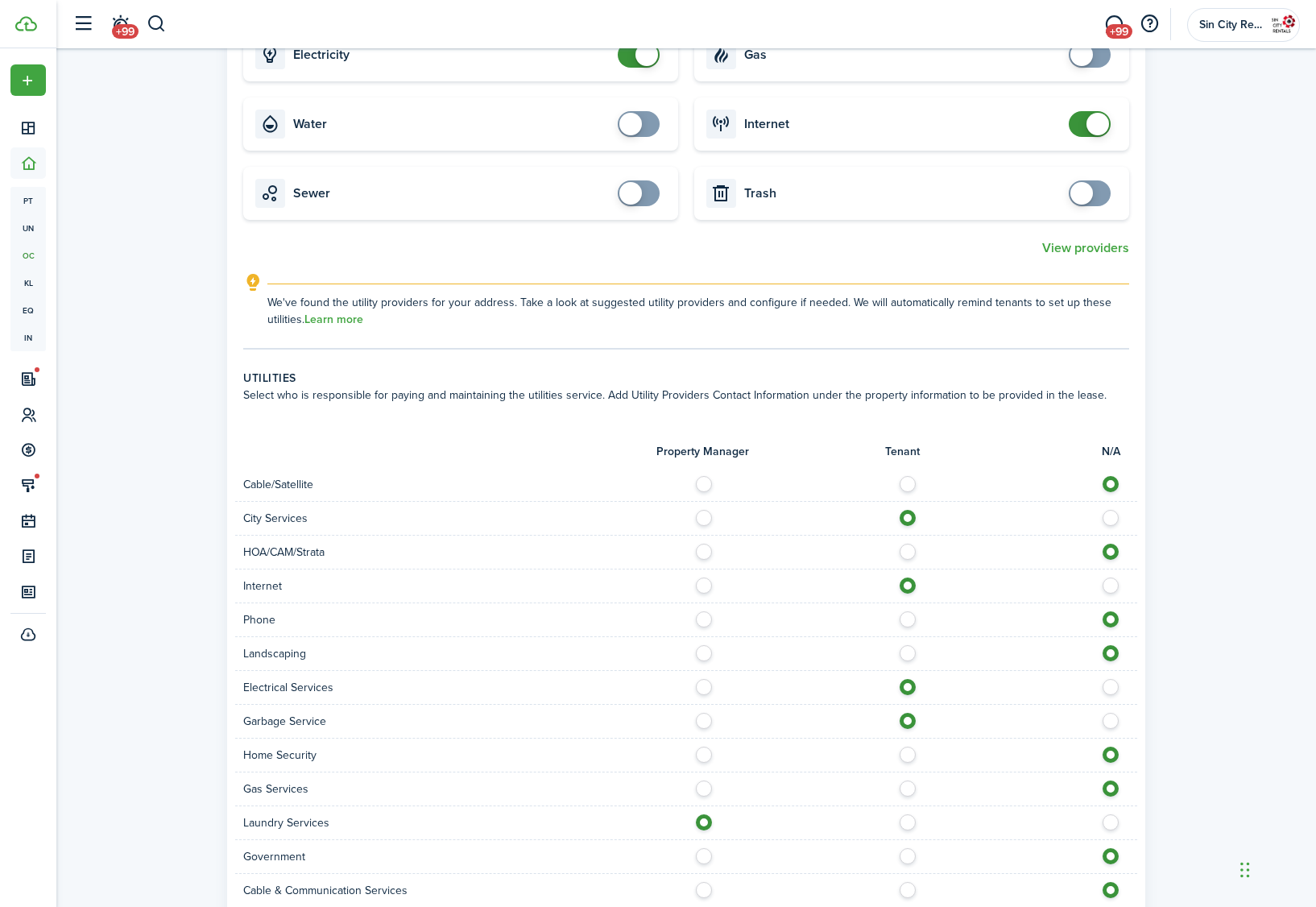
scroll to position [1065, 0]
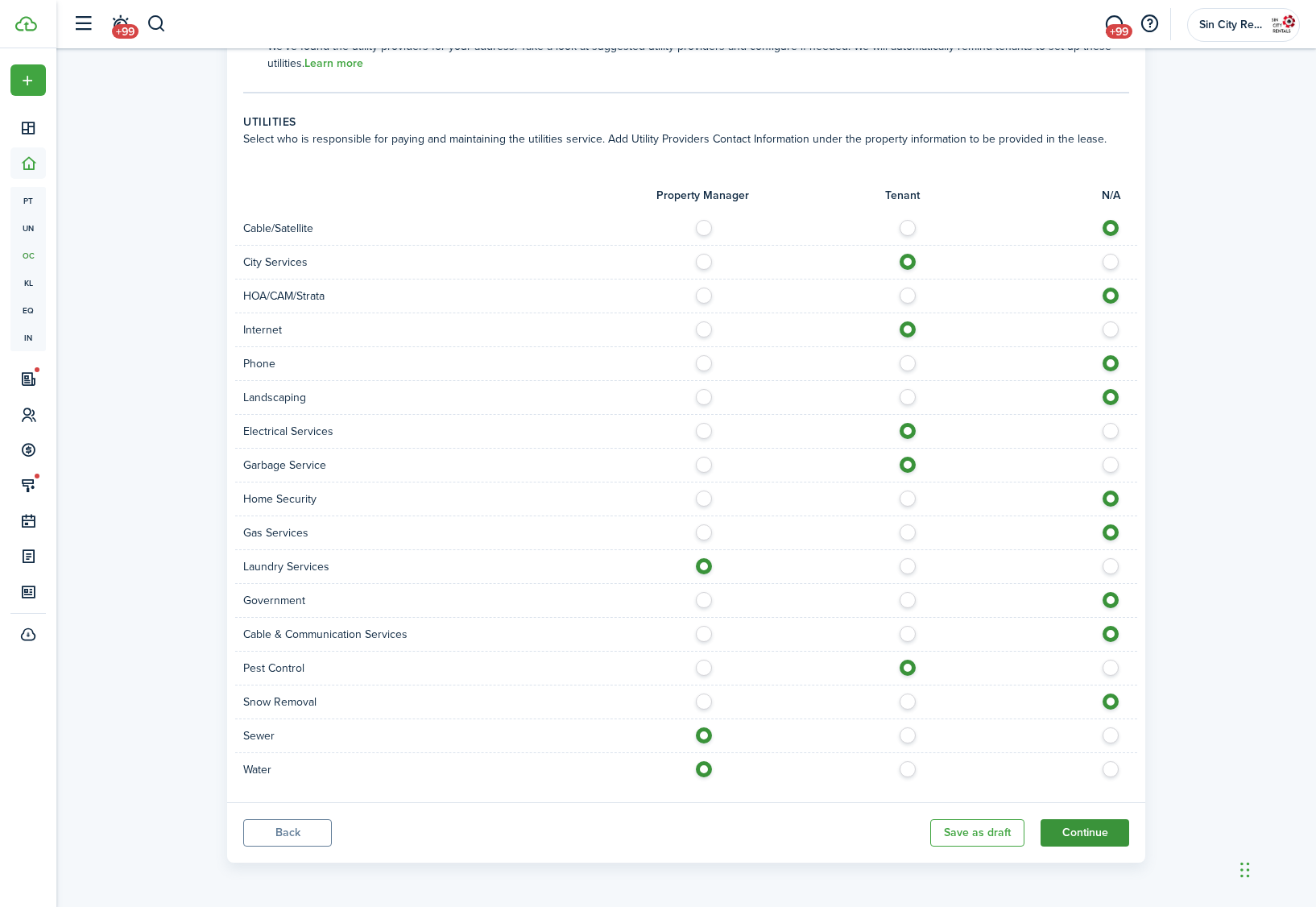
click at [1065, 834] on button "Continue" at bounding box center [1085, 832] width 89 height 27
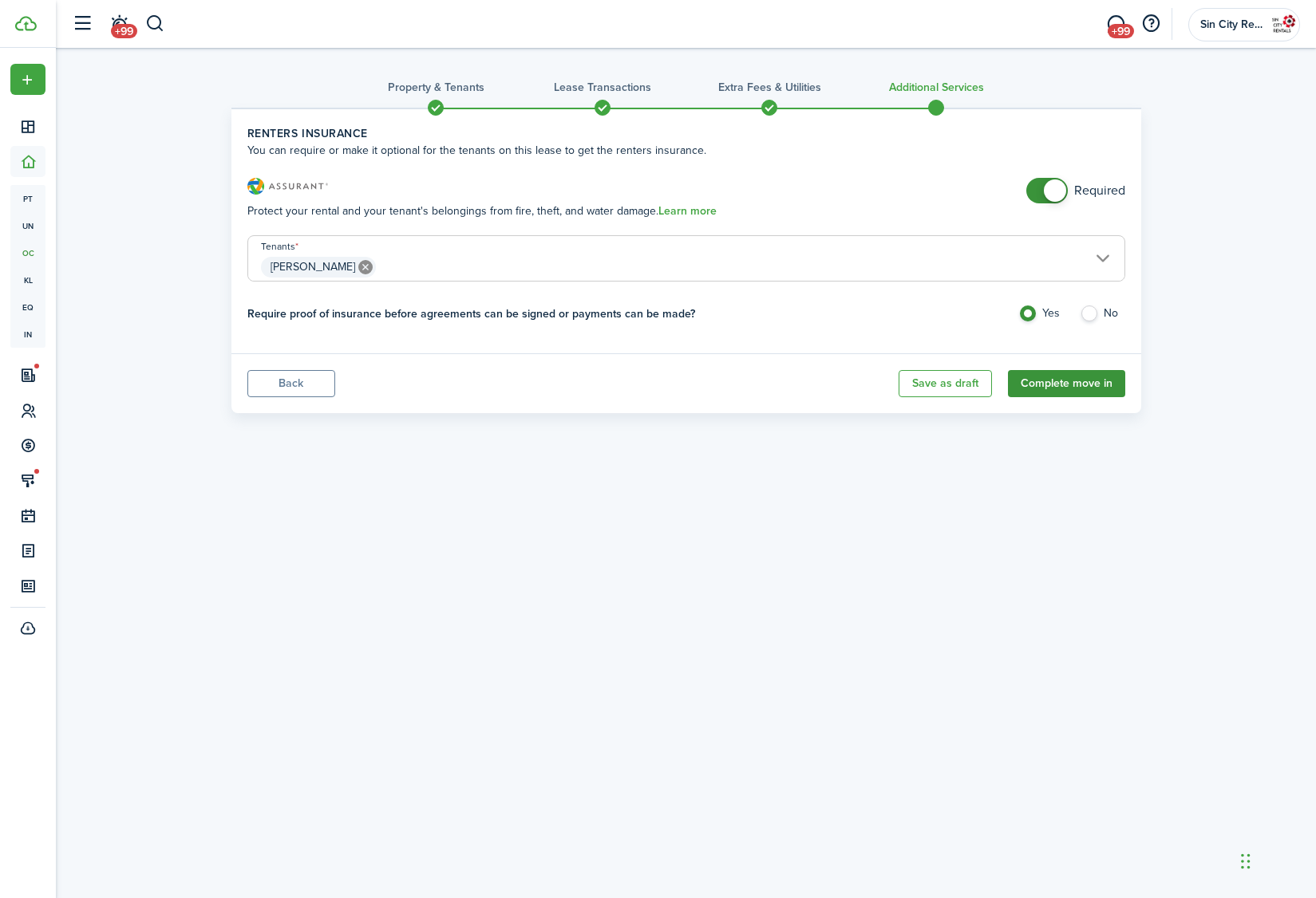
click at [1054, 384] on button "Complete move in" at bounding box center [1067, 384] width 118 height 27
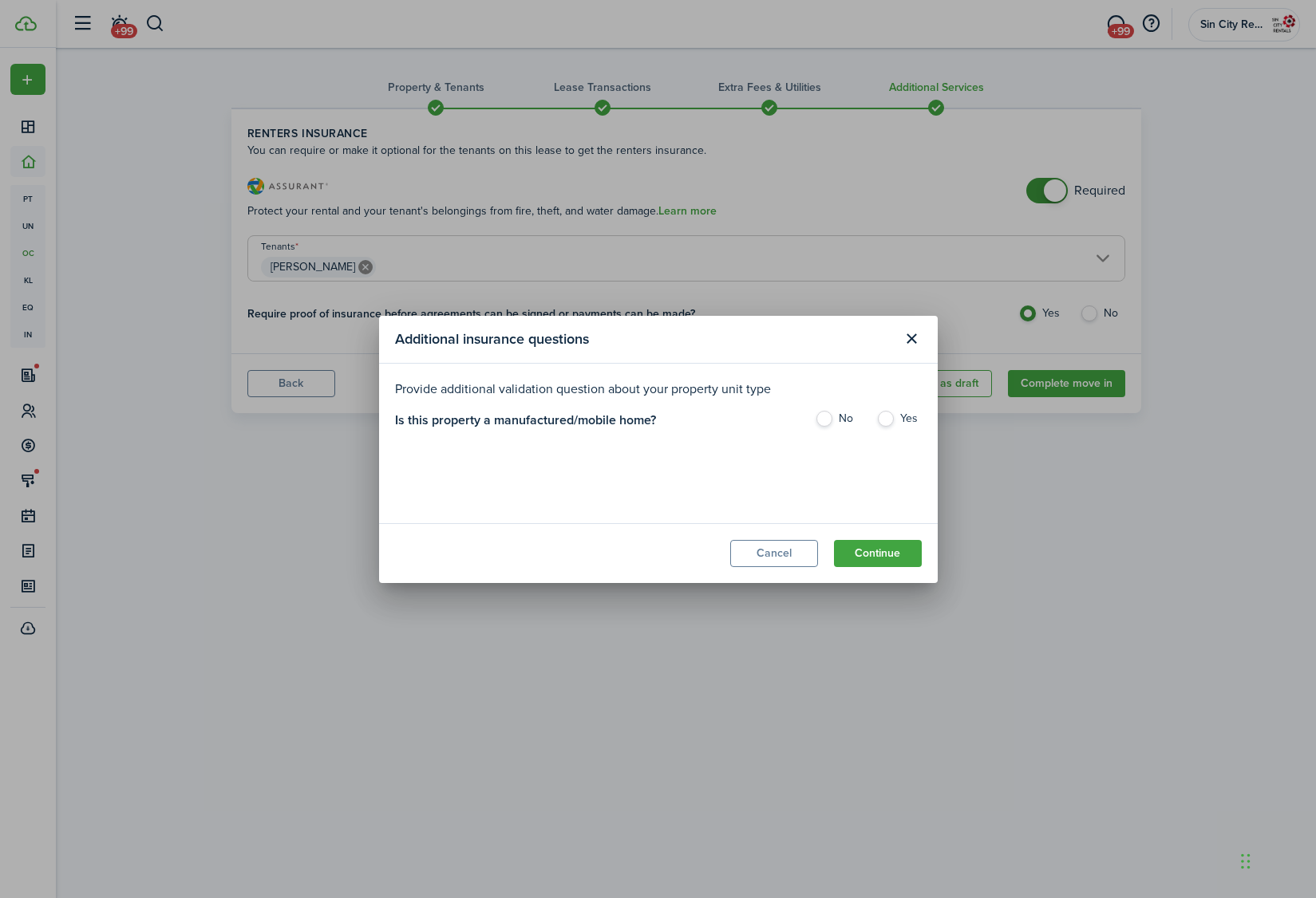
click at [831, 419] on label "No" at bounding box center [837, 422] width 45 height 24
radio input "true"
click at [856, 549] on button "Continue" at bounding box center [877, 554] width 88 height 27
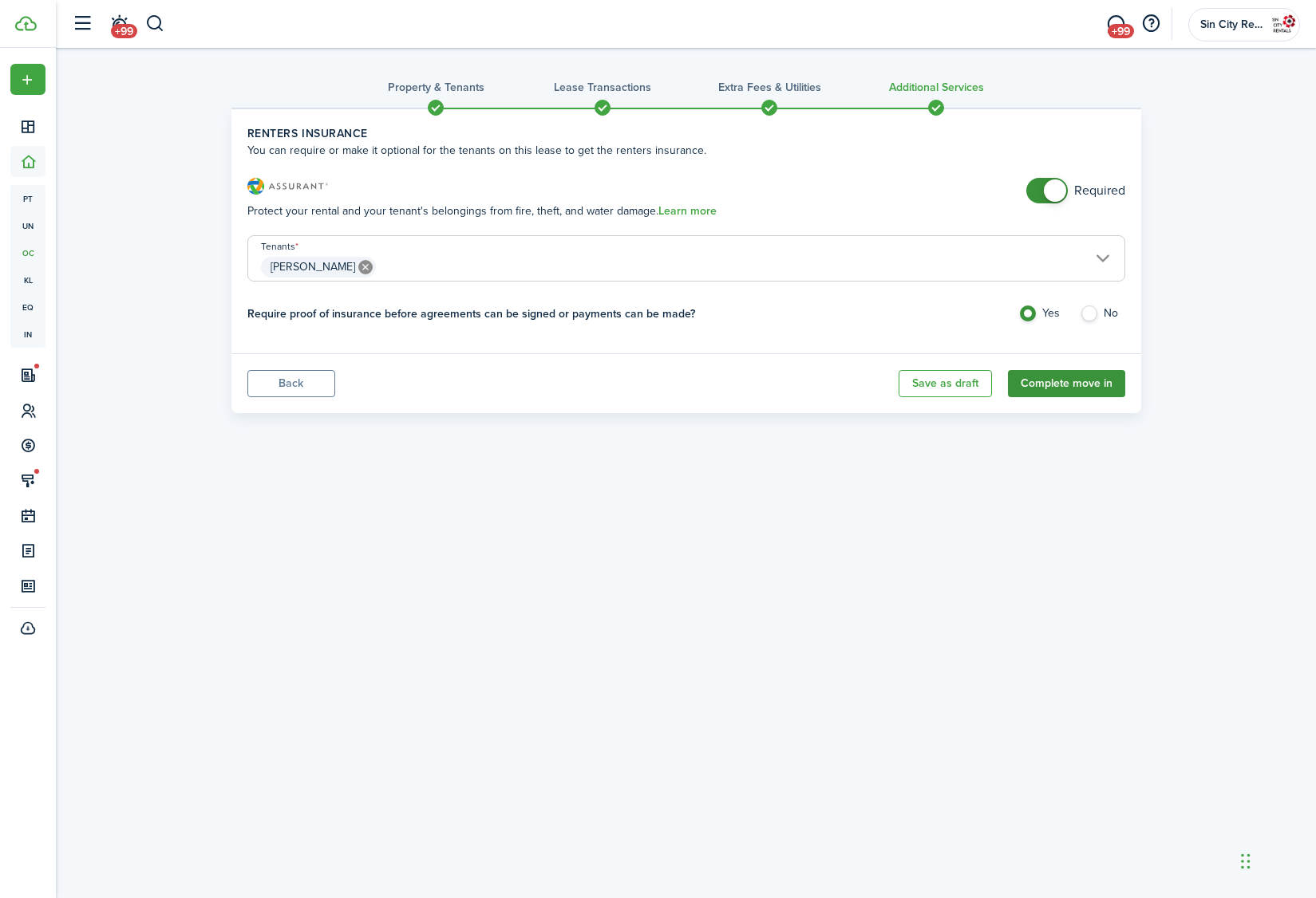
click at [1056, 396] on button "Complete move in" at bounding box center [1067, 384] width 118 height 27
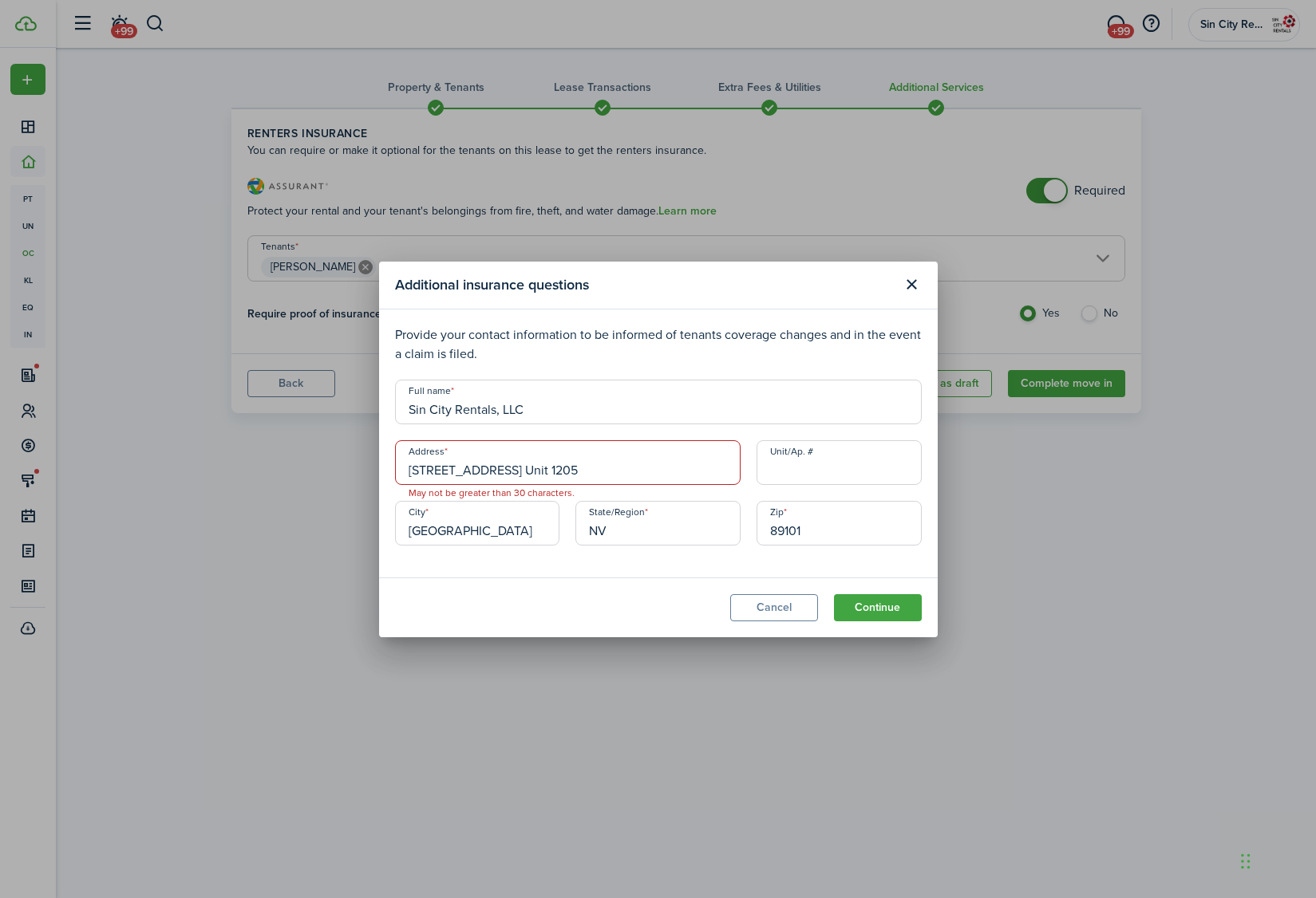
click at [670, 462] on input "[STREET_ADDRESS] Unit 1205" at bounding box center [568, 463] width 345 height 44
click at [447, 490] on span "[STREET_ADDRESS]" at bounding box center [471, 498] width 100 height 17
type input "[STREET_ADDRESS]"
click at [899, 478] on input "Unit/Ap. #" at bounding box center [838, 463] width 165 height 44
type input "1205"
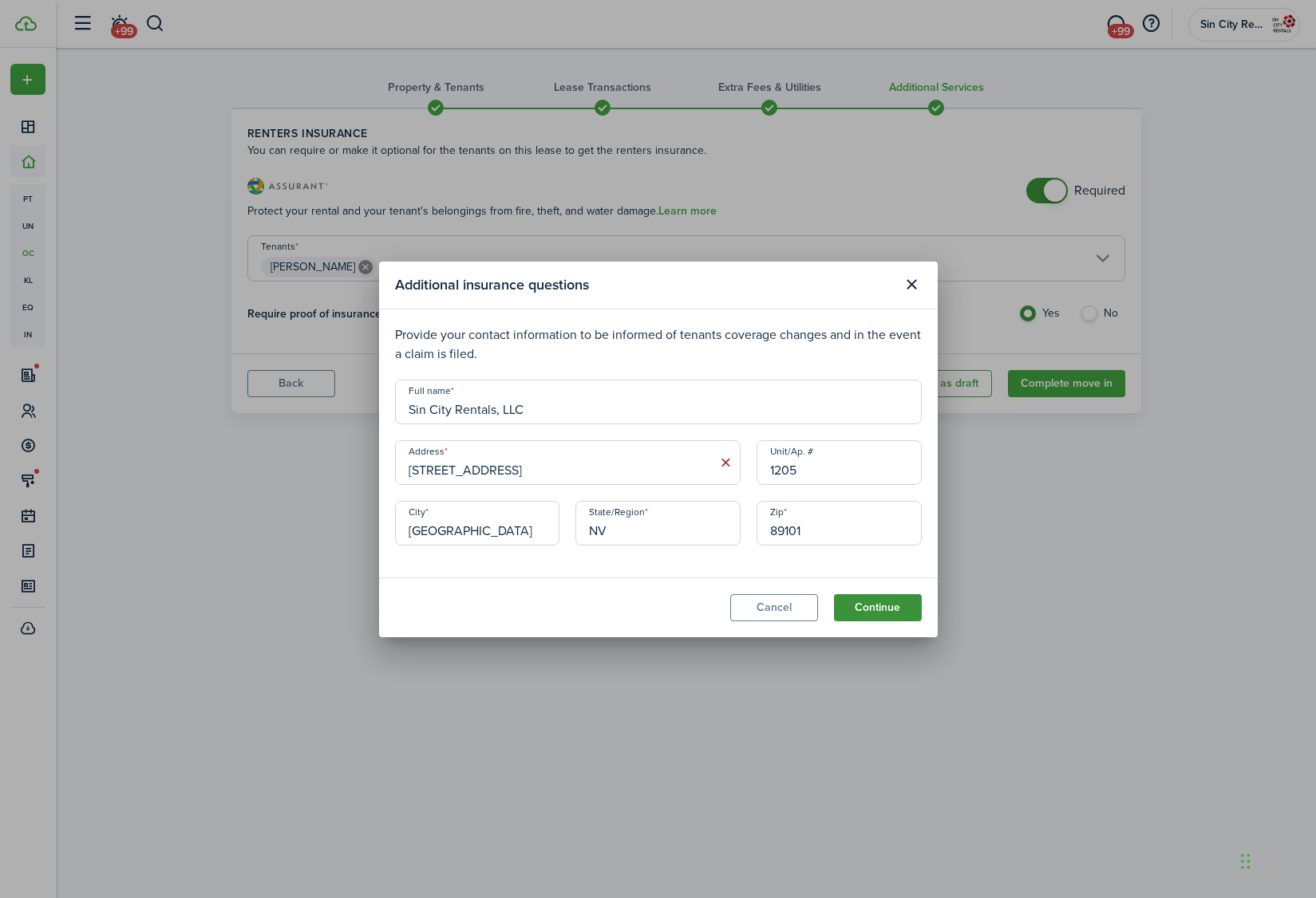
click at [862, 604] on button "Continue" at bounding box center [877, 608] width 88 height 27
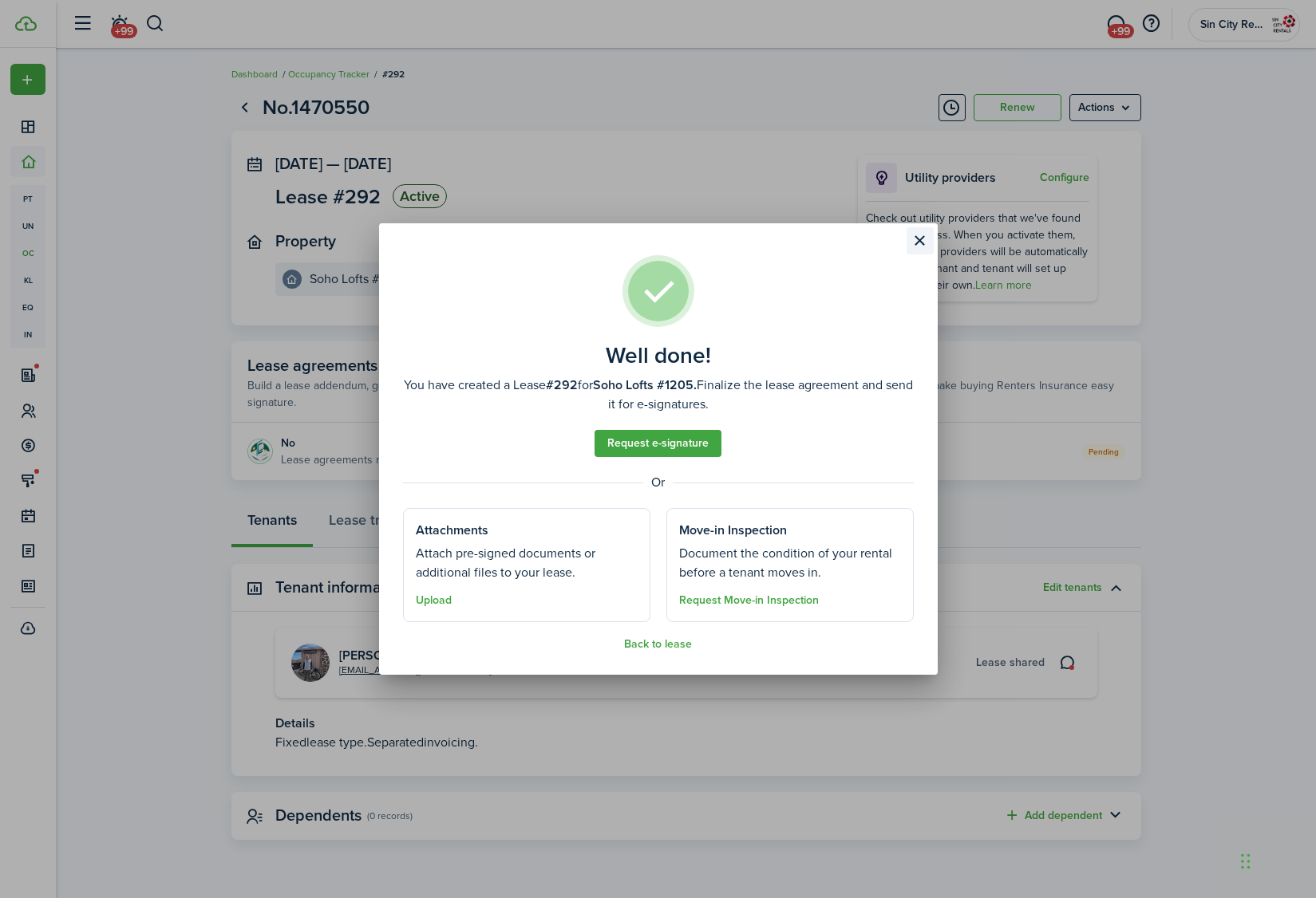
click at [921, 230] on button "Close modal" at bounding box center [920, 240] width 27 height 27
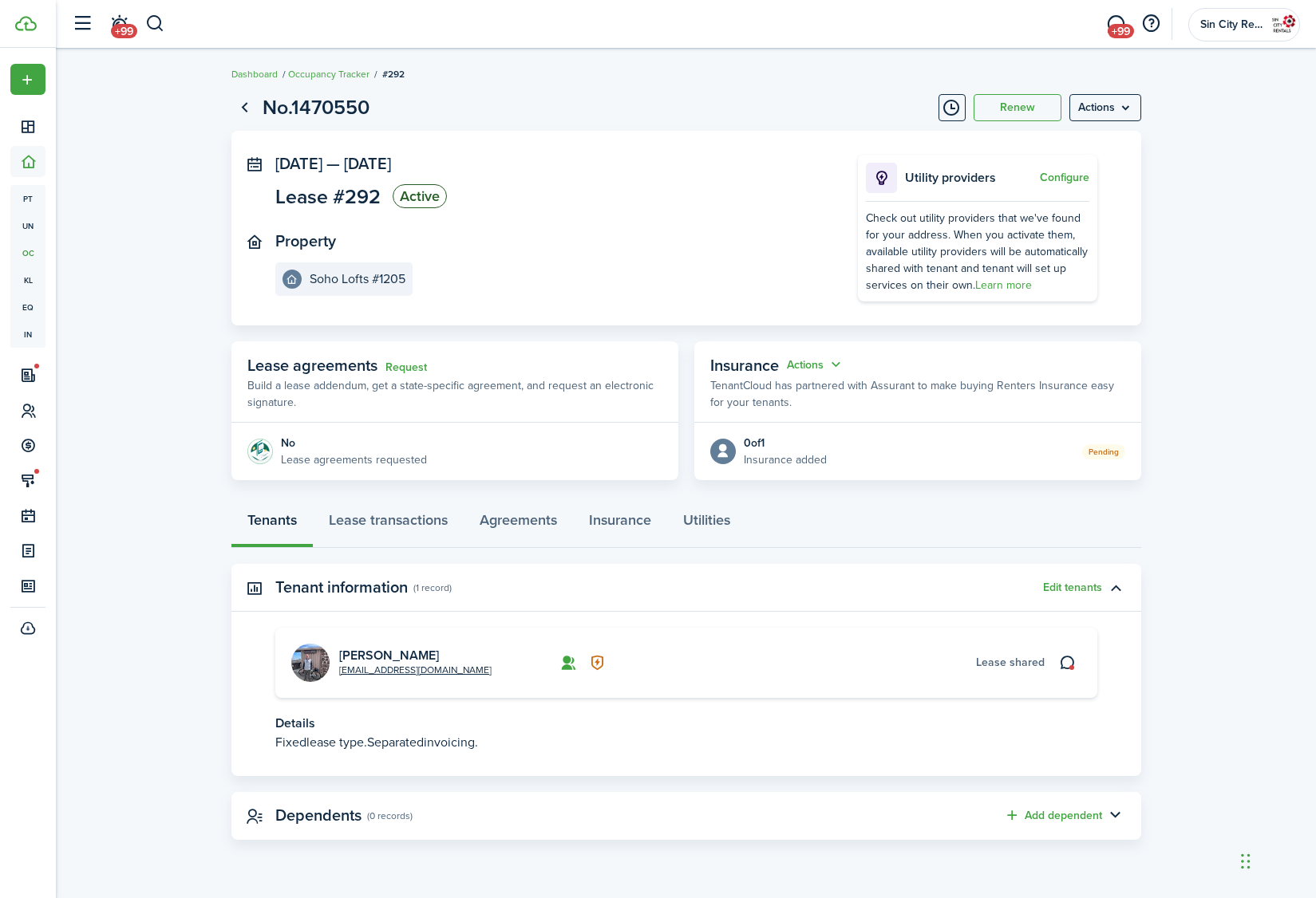
click at [394, 377] on p "Build a lease addendum, get a state-specific agreement, and request an electron…" at bounding box center [455, 394] width 415 height 34
click at [403, 371] on link "Request" at bounding box center [406, 368] width 42 height 12
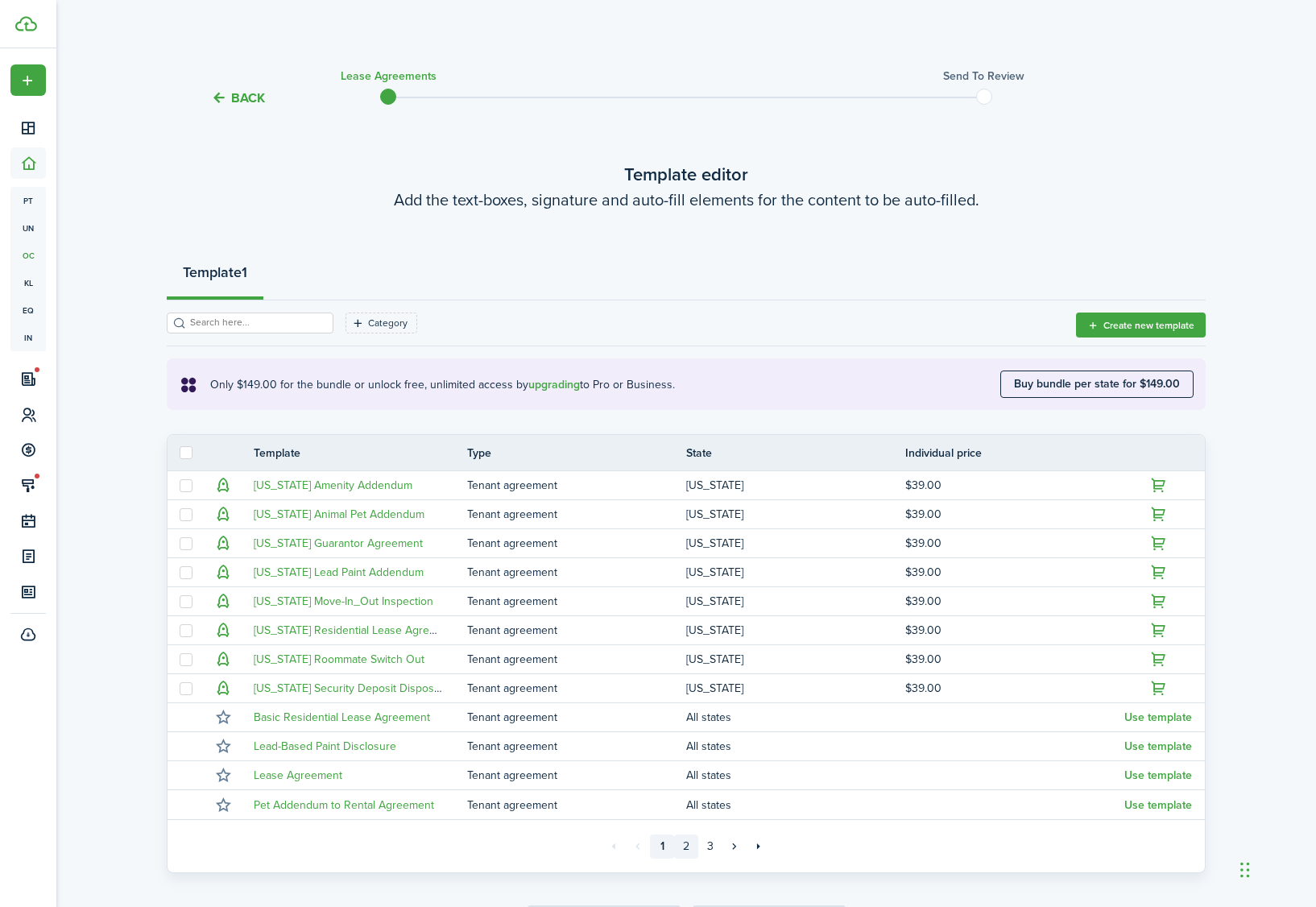
click at [686, 845] on link "2" at bounding box center [686, 846] width 24 height 24
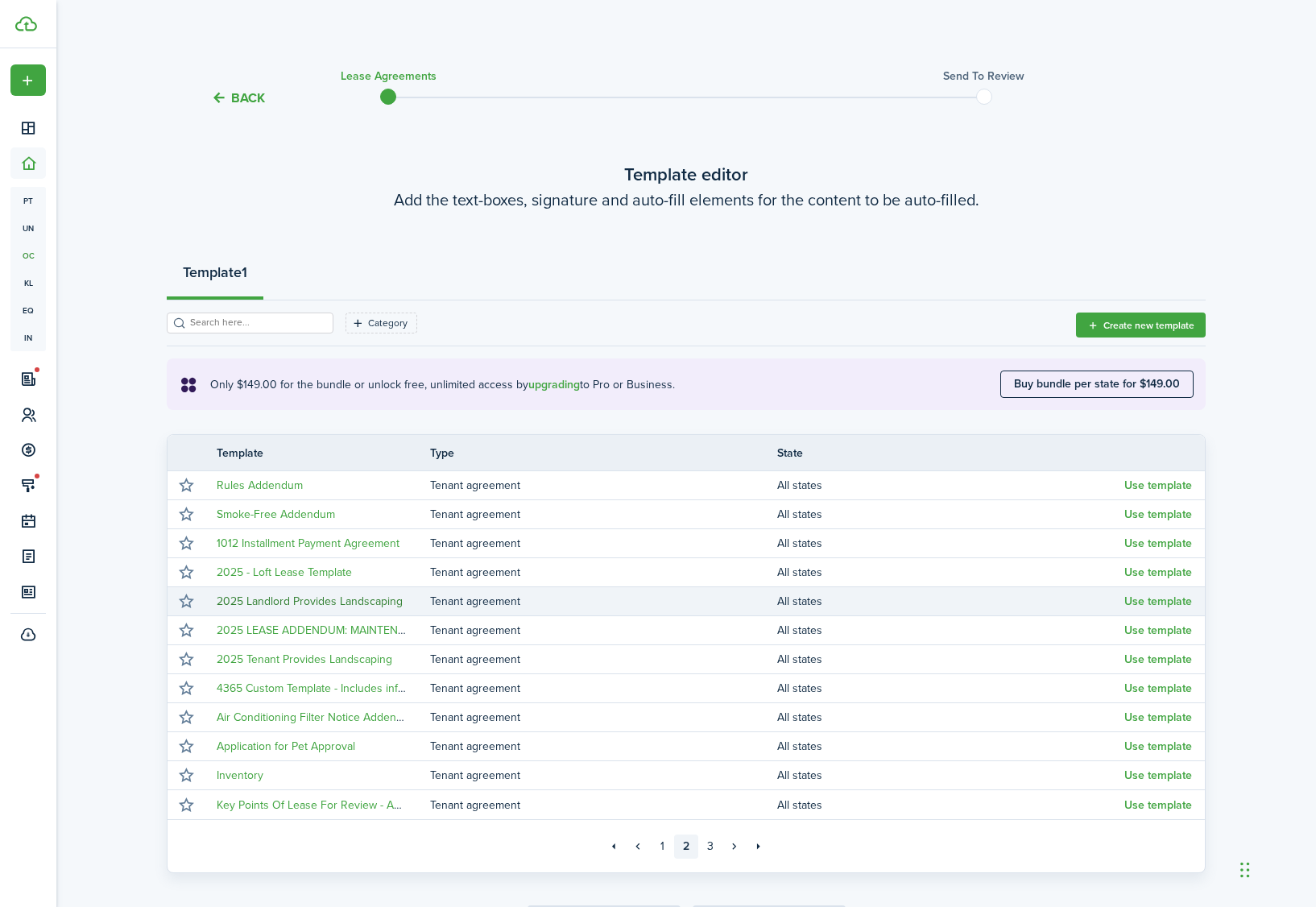
click at [342, 606] on link "2025 Landlord Provides Landscaping" at bounding box center [309, 601] width 186 height 17
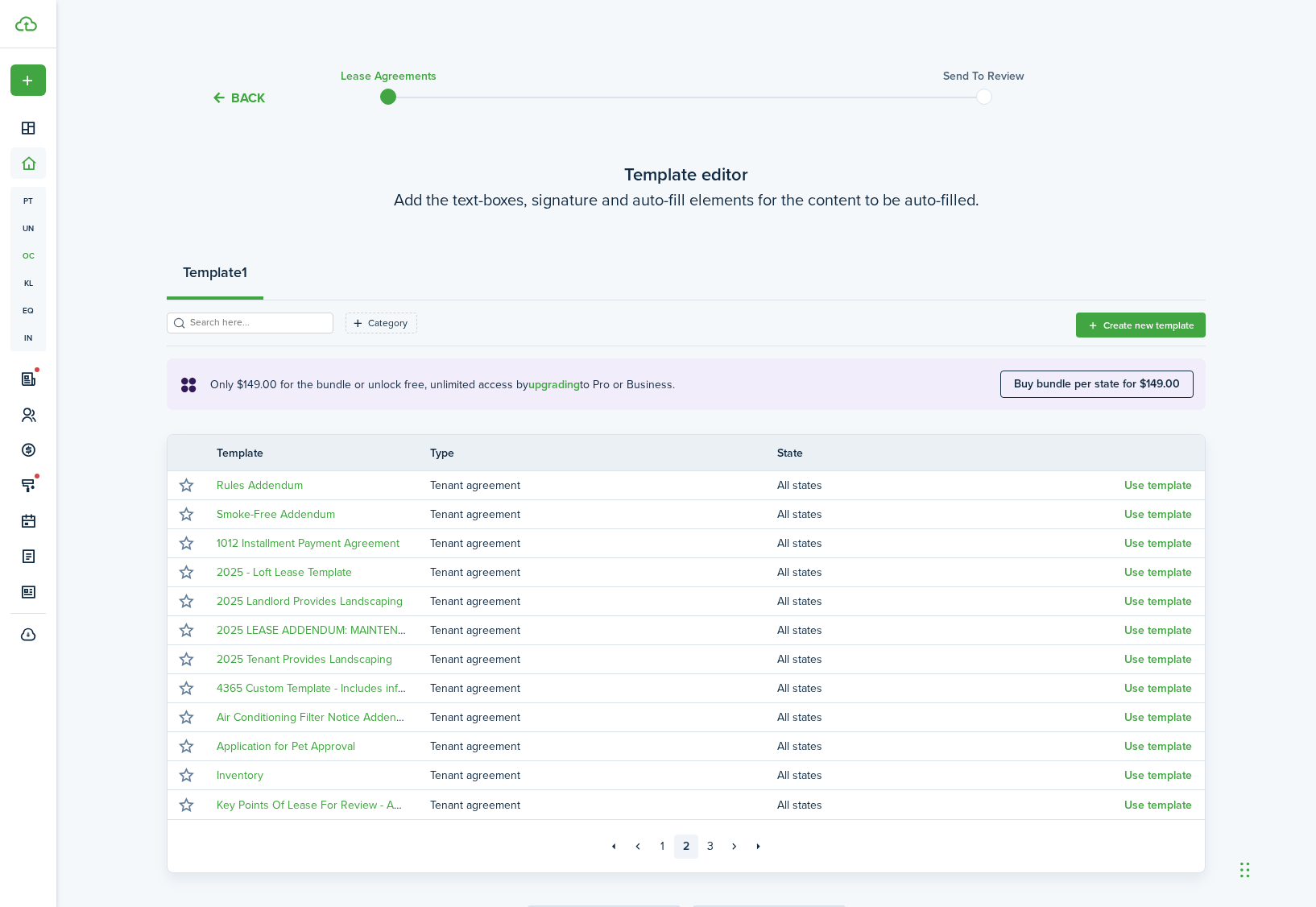
click at [225, 108] on tc-wizard-header "Back Lease Agreements Send to review" at bounding box center [686, 93] width 1063 height 73
click at [253, 94] on button "Back" at bounding box center [238, 97] width 54 height 17
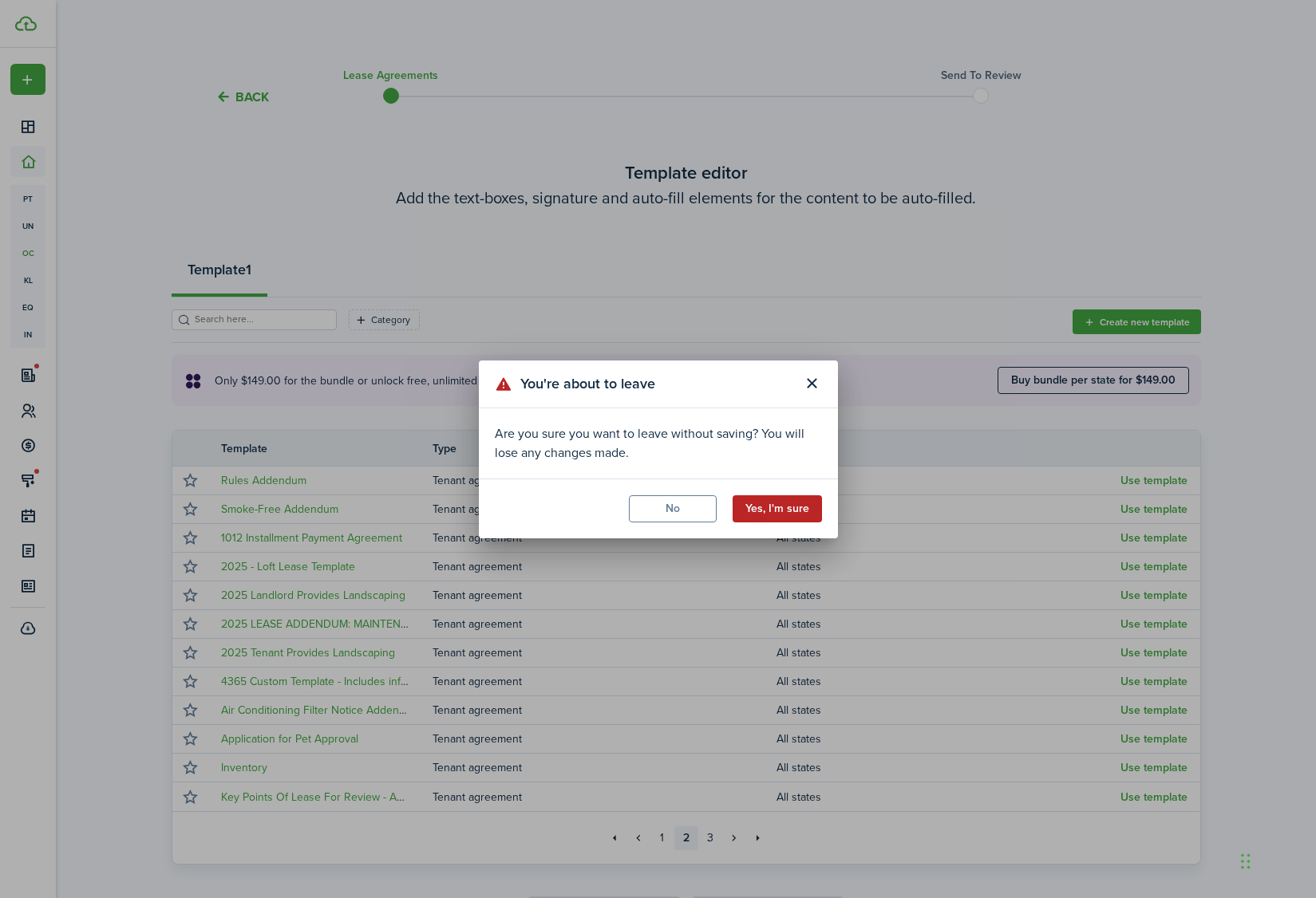
click at [792, 511] on button "Yes, I'm sure" at bounding box center [777, 508] width 89 height 27
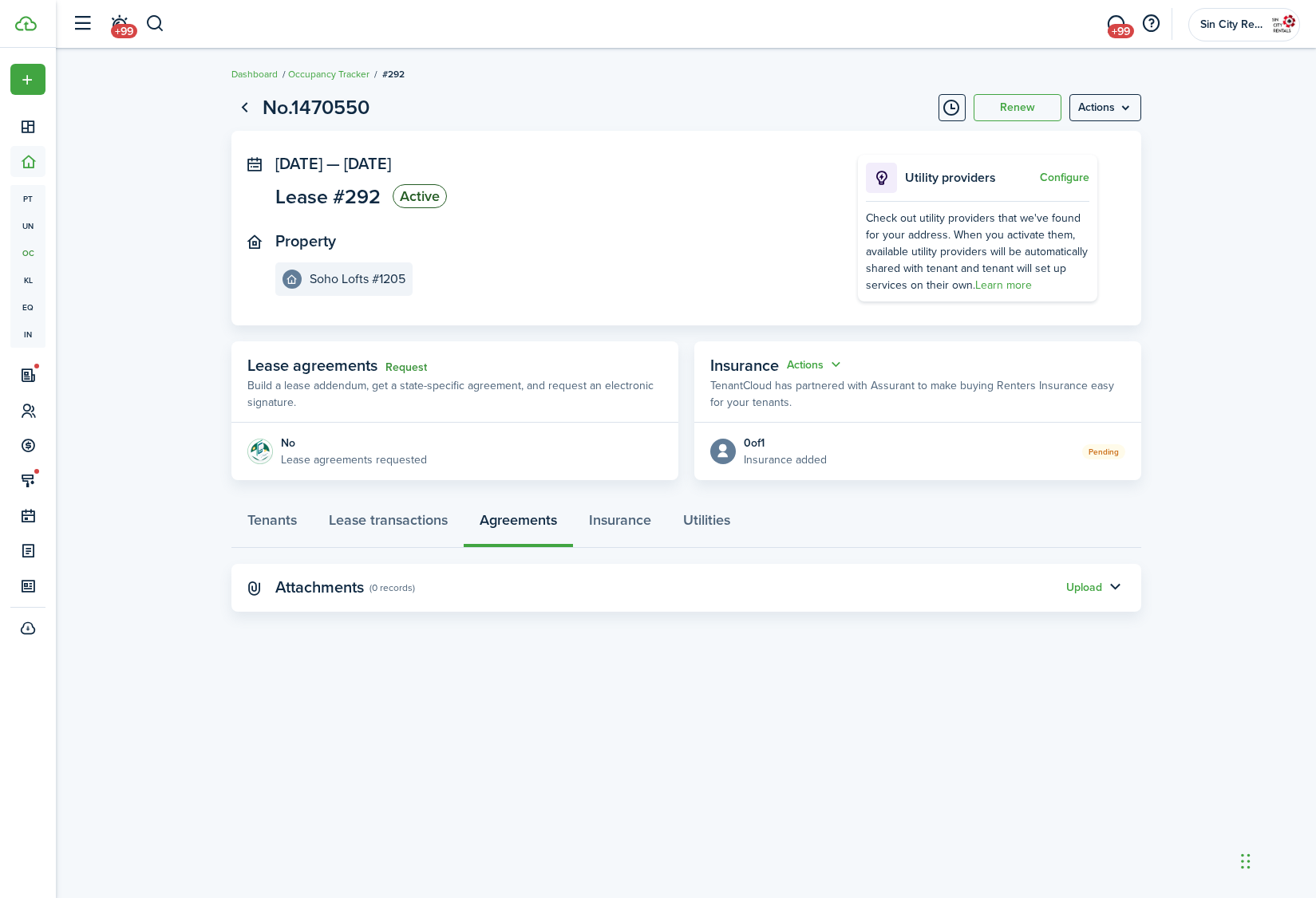
click at [411, 366] on link "Request" at bounding box center [406, 368] width 42 height 12
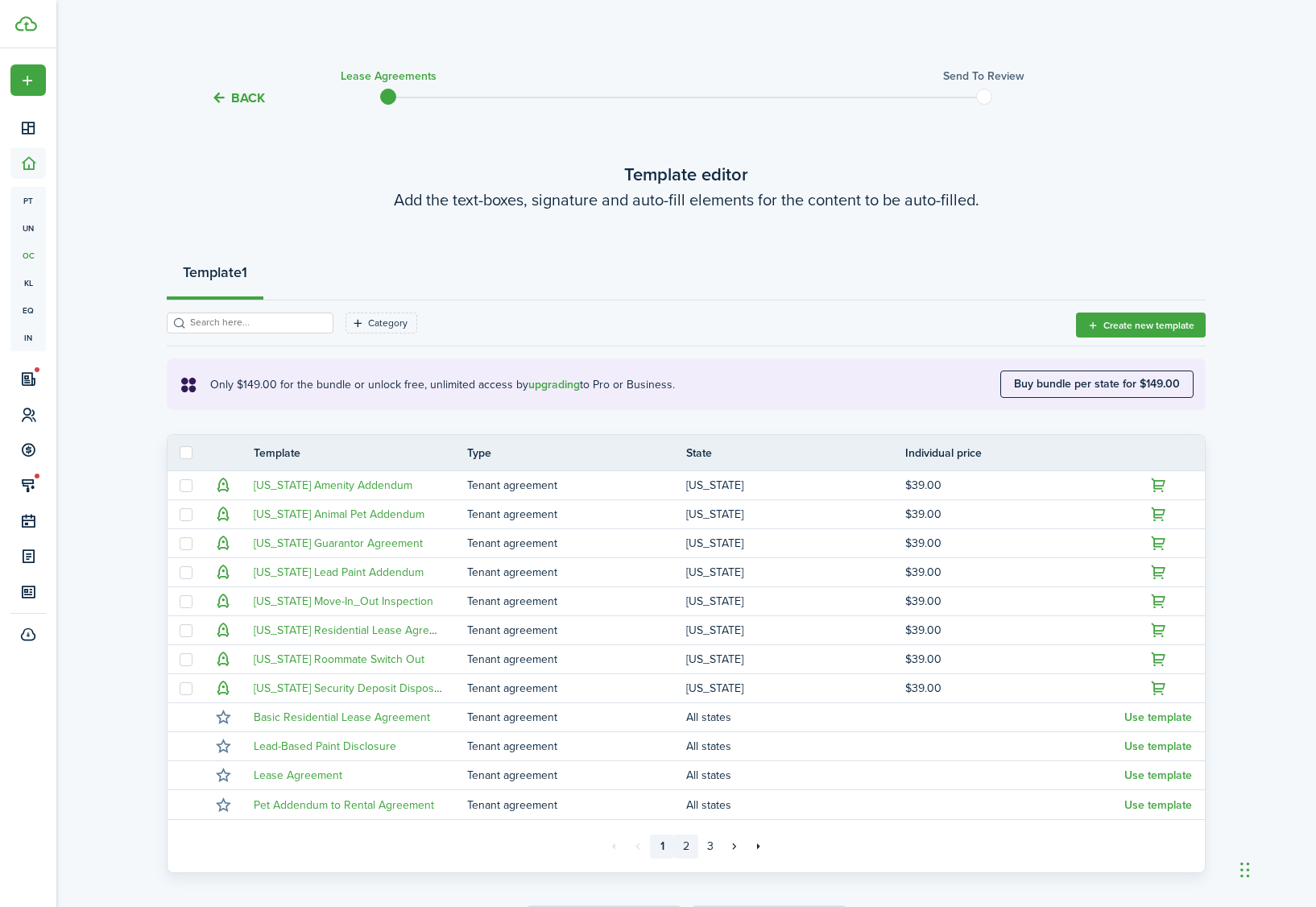
click at [686, 845] on link "2" at bounding box center [686, 846] width 24 height 24
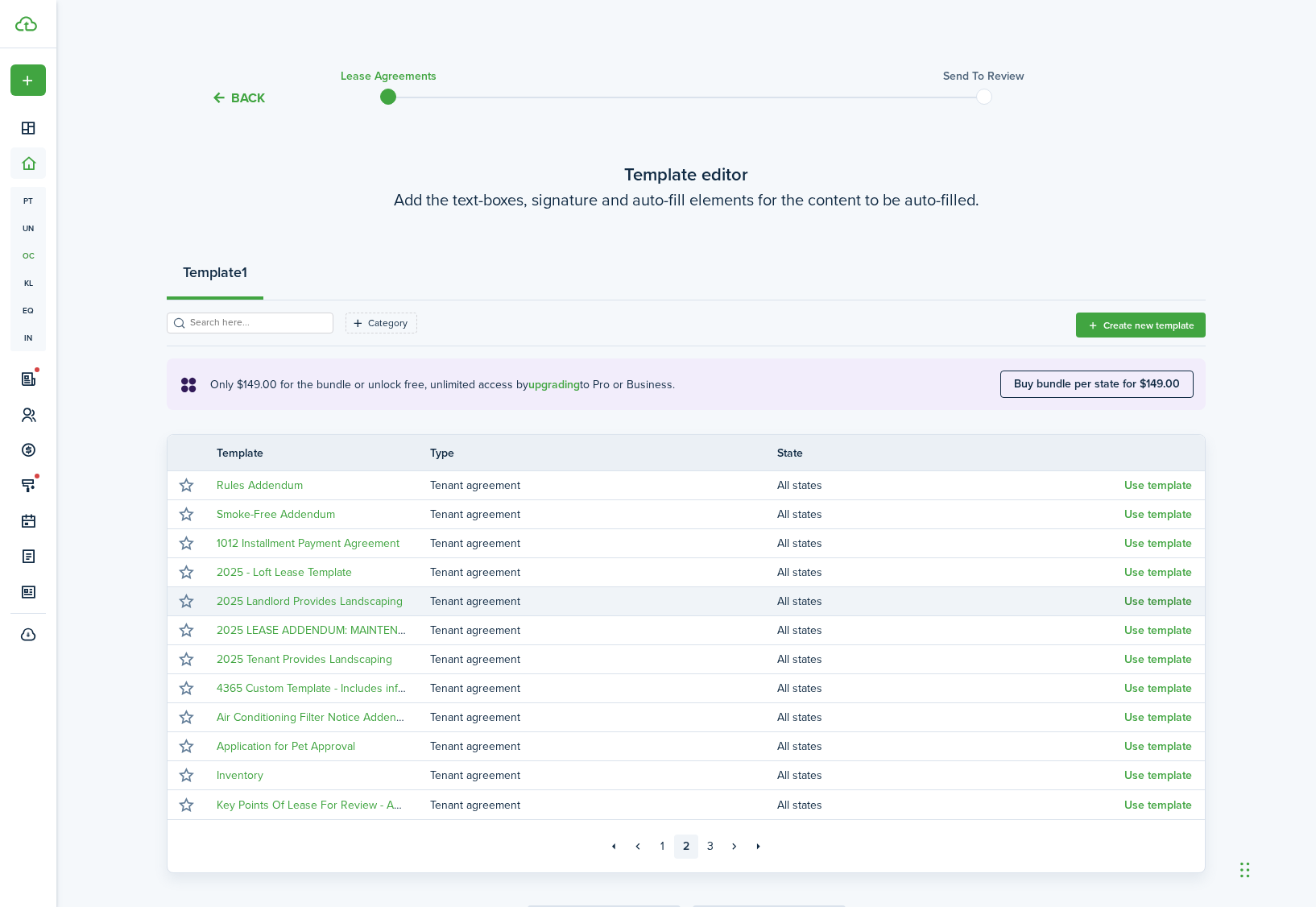
click at [1153, 608] on button "Use template" at bounding box center [1158, 601] width 67 height 13
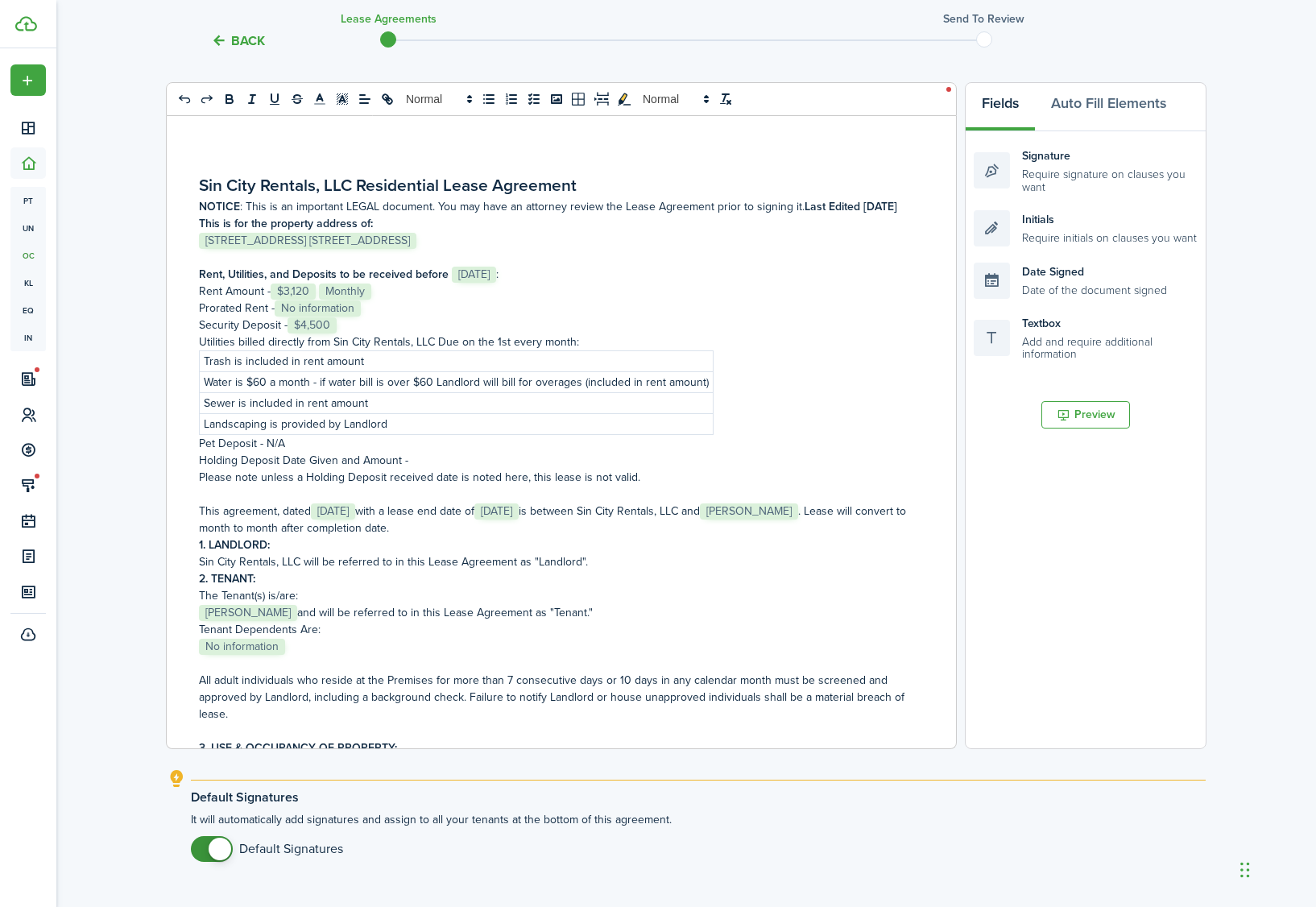
scroll to position [268, 0]
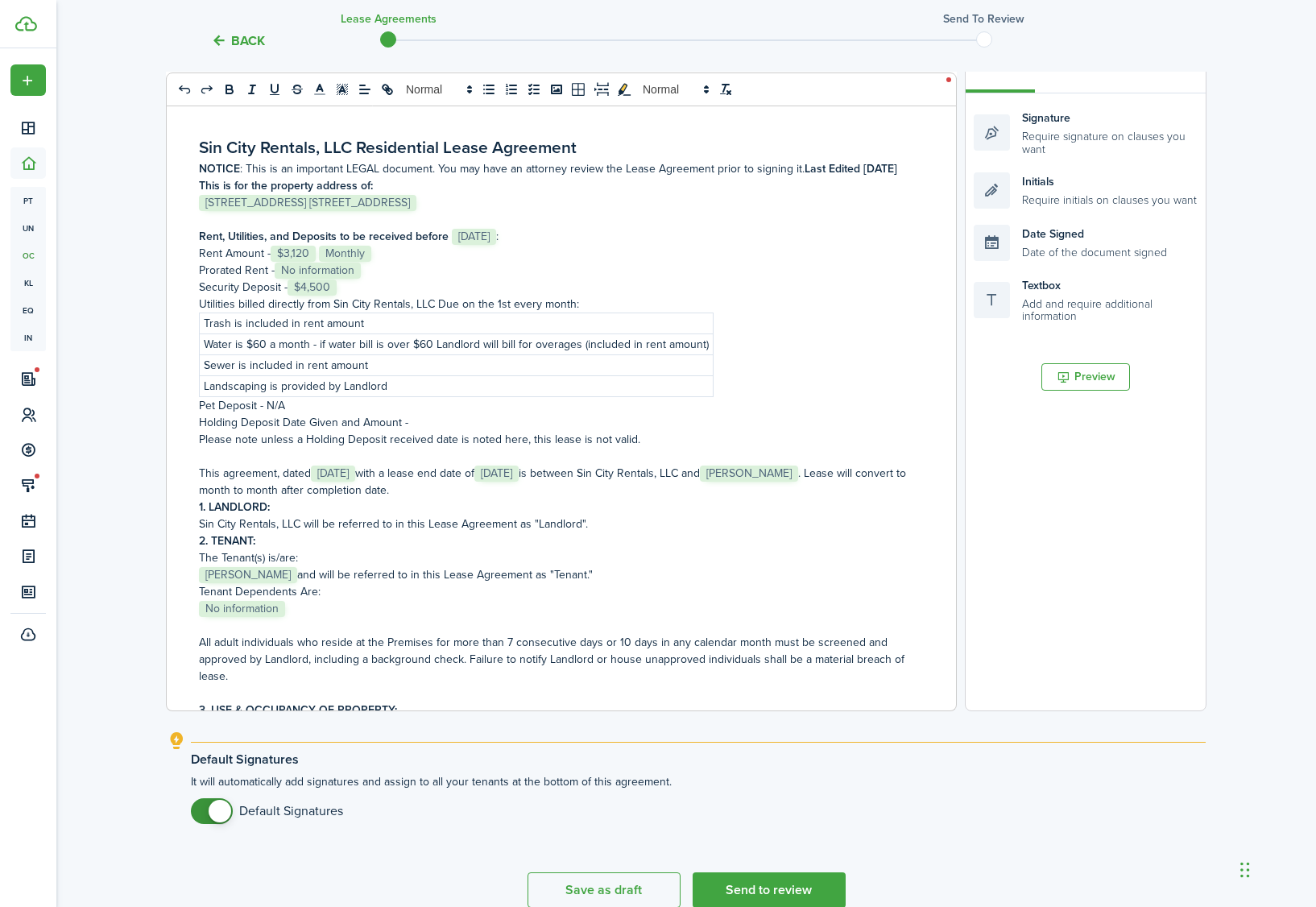
click at [379, 270] on p "Prorated Rent - ﻿ No information ﻿" at bounding box center [555, 270] width 713 height 17
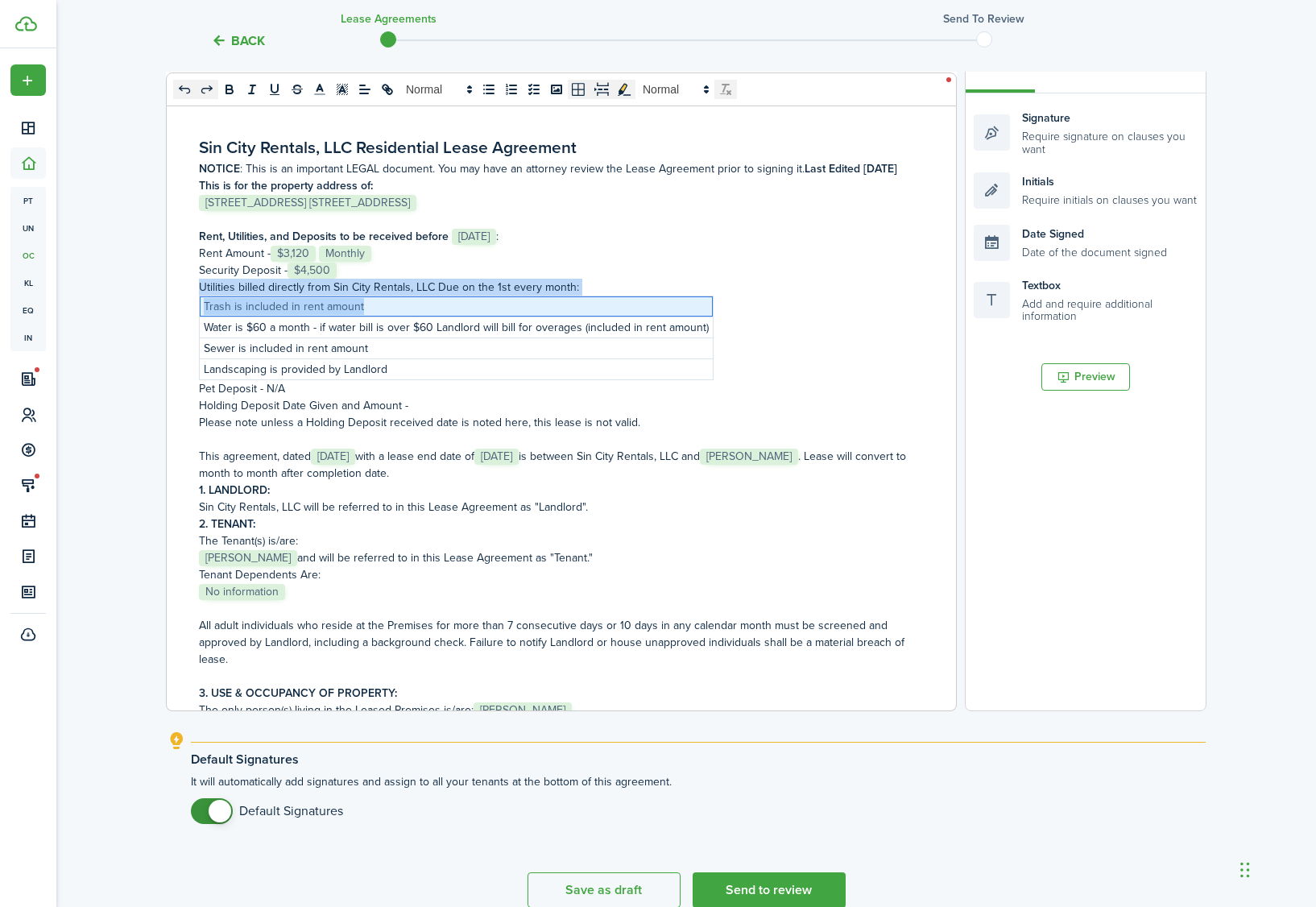
drag, startPoint x: 431, startPoint y: 303, endPoint x: 182, endPoint y: 313, distance: 249.2
click at [182, 313] on div "Sin City Rentals, LLC Residential Lease Agreement NOTICE : This is an important…" at bounding box center [555, 394] width 778 height 632
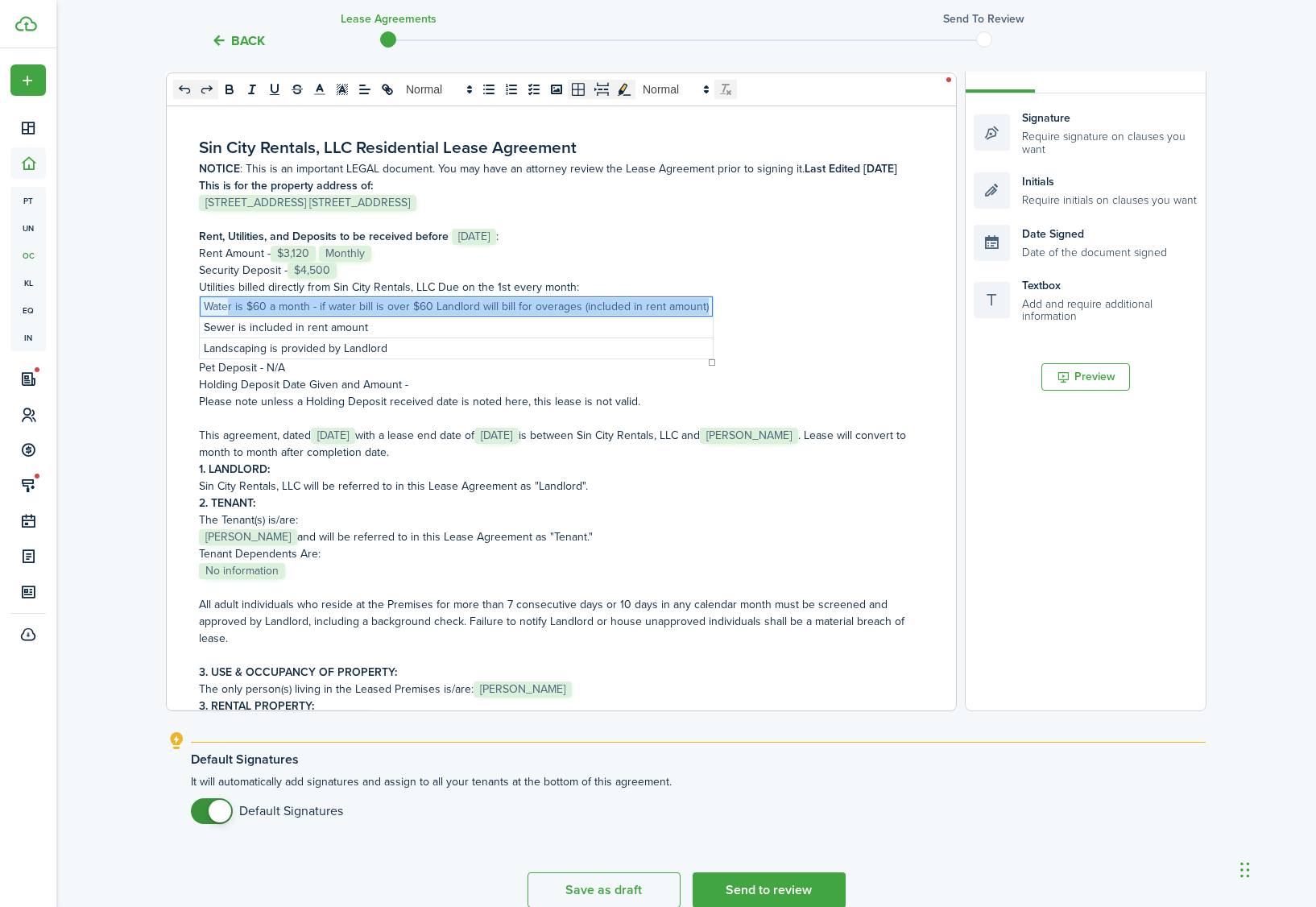
drag, startPoint x: 230, startPoint y: 305, endPoint x: 706, endPoint y: 306, distance: 476.0
click at [706, 306] on td "Water is $60 a month - if water bill is over $60 Landlord will bill for overage…" at bounding box center [457, 306] width 514 height 21
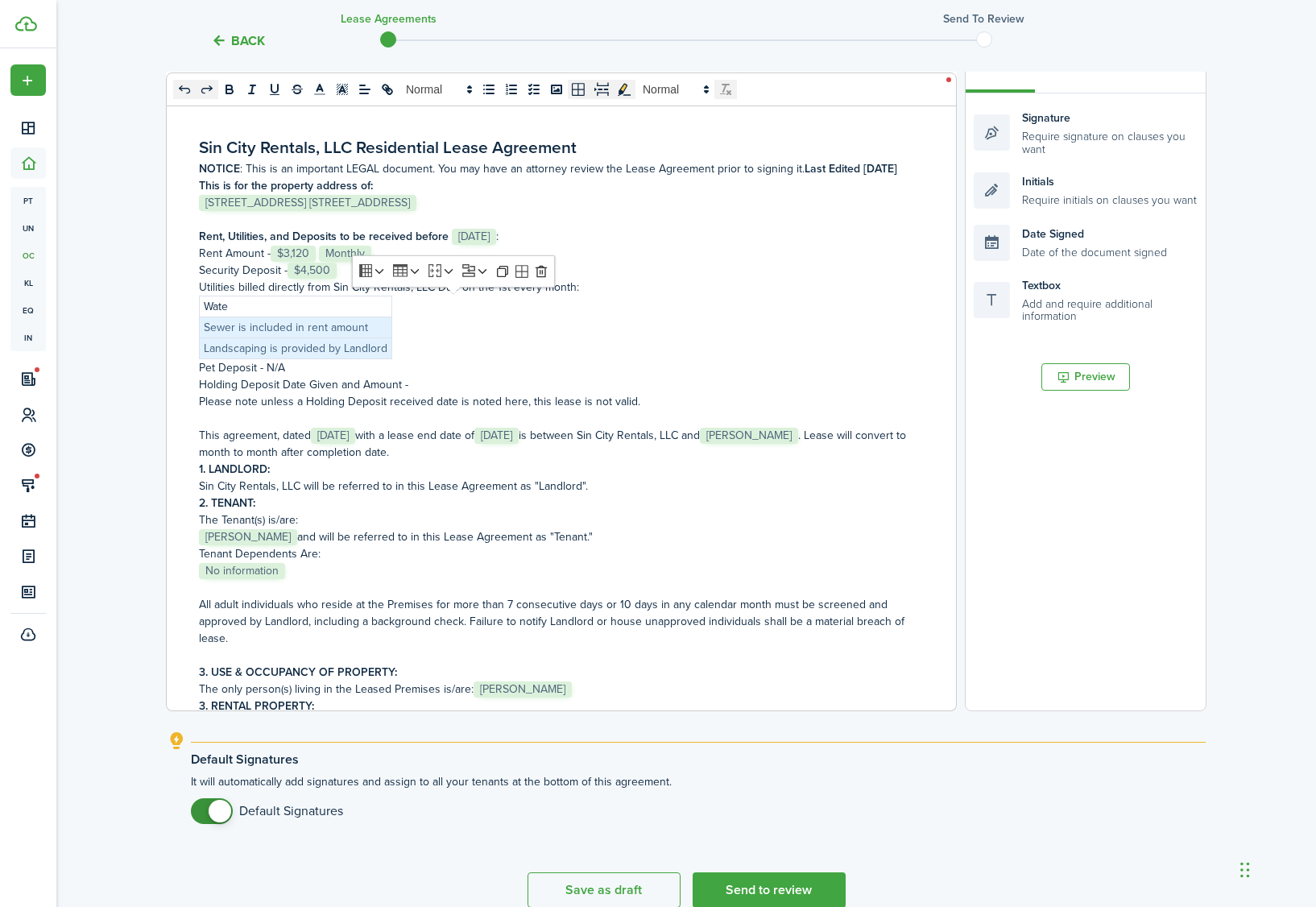
drag, startPoint x: 379, startPoint y: 323, endPoint x: 211, endPoint y: 327, distance: 168.0
click at [211, 327] on p "Sewer is included in rent amount" at bounding box center [296, 327] width 183 height 17
click at [344, 311] on p "Wate" at bounding box center [296, 307] width 183 height 17
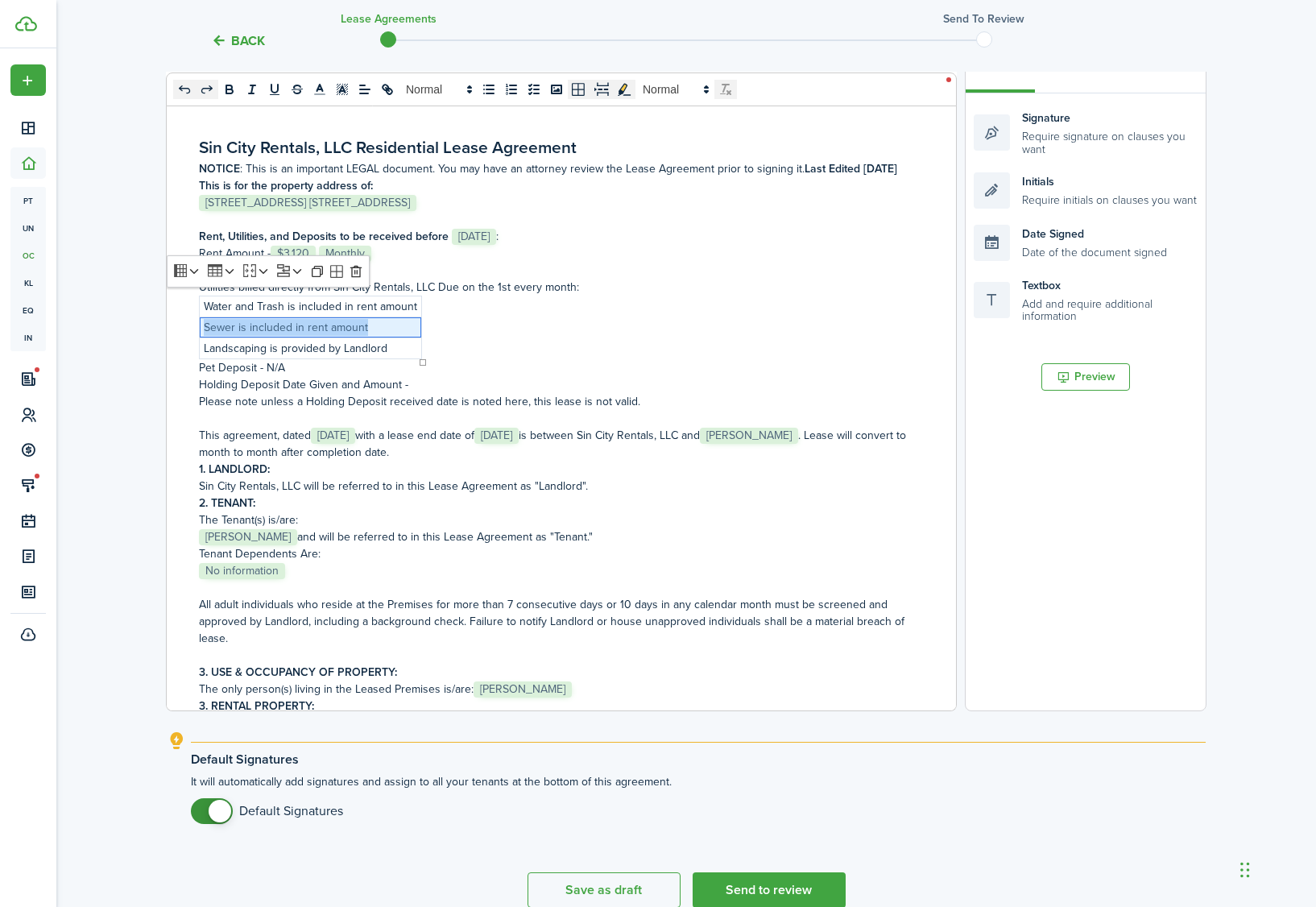
drag, startPoint x: 375, startPoint y: 329, endPoint x: 206, endPoint y: 337, distance: 169.2
click at [206, 337] on div "Sin City Rentals, LLC Residential Lease Agreement NOTICE : This is an important…" at bounding box center [562, 395] width 791 height 633
drag, startPoint x: 388, startPoint y: 349, endPoint x: 228, endPoint y: 351, distance: 160.0
click at [225, 352] on p "Landscaping is provided by Landlord" at bounding box center [310, 348] width 213 height 17
click at [321, 338] on td "Landscaping is provided by Landlord" at bounding box center [310, 347] width 222 height 21
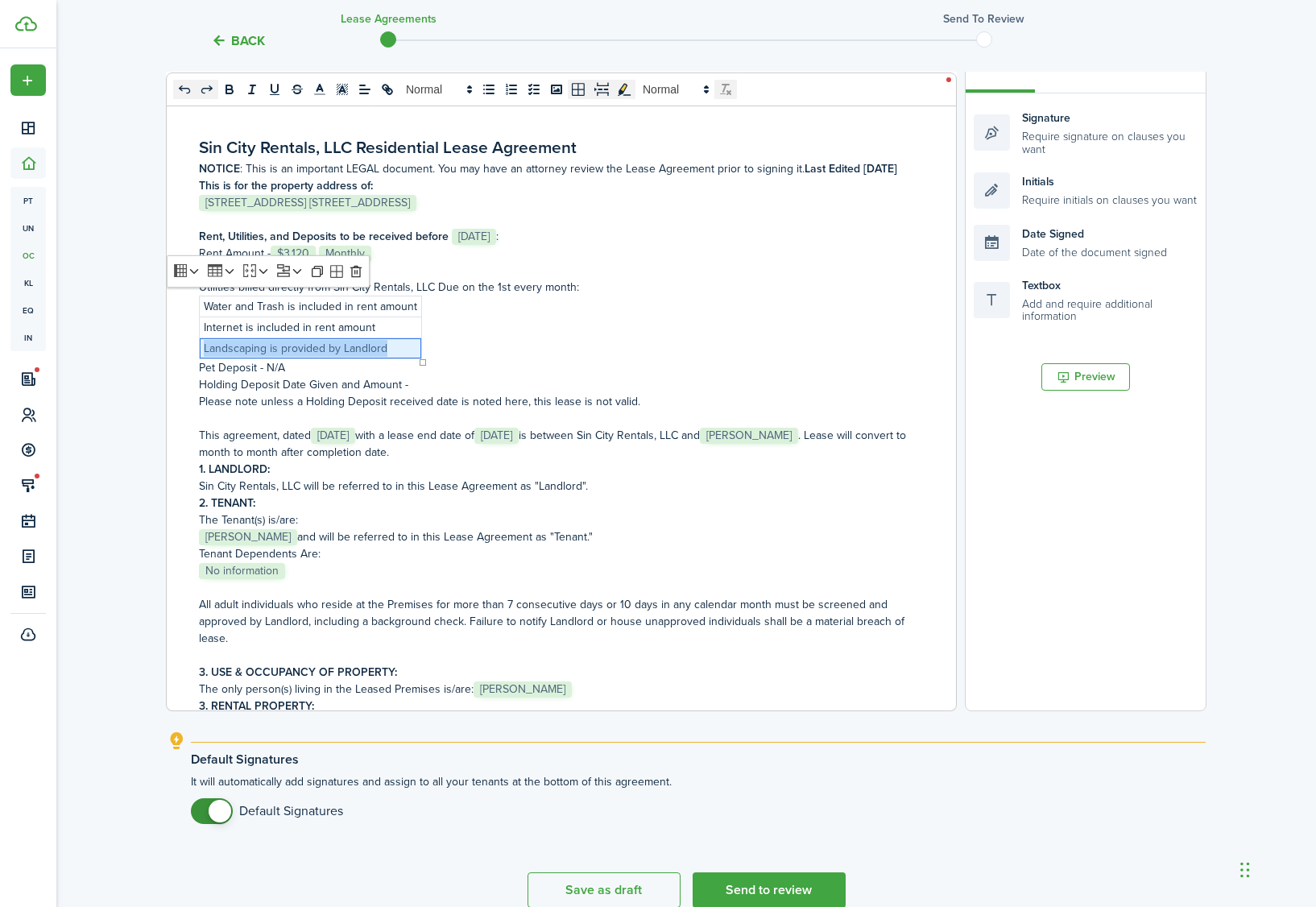
drag, startPoint x: 382, startPoint y: 347, endPoint x: 203, endPoint y: 351, distance: 179.0
click at [203, 351] on td "Landscaping is provided by Landlord" at bounding box center [310, 347] width 222 height 21
click at [231, 273] on icon at bounding box center [229, 271] width 14 height 14
click at [245, 375] on li "Delete row" at bounding box center [272, 369] width 136 height 24
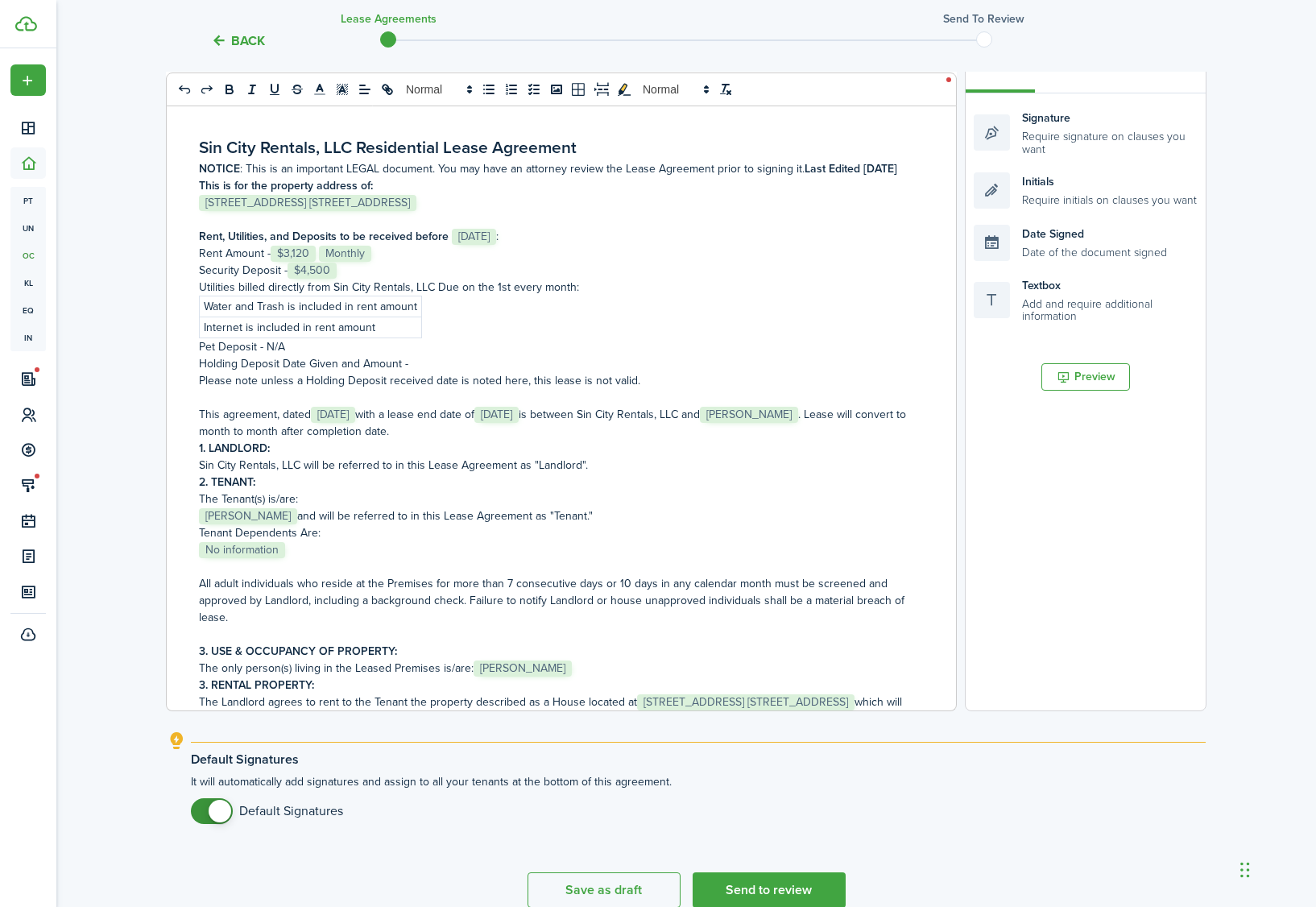
click at [307, 345] on p "Pet Deposit - N/A" at bounding box center [555, 346] width 713 height 17
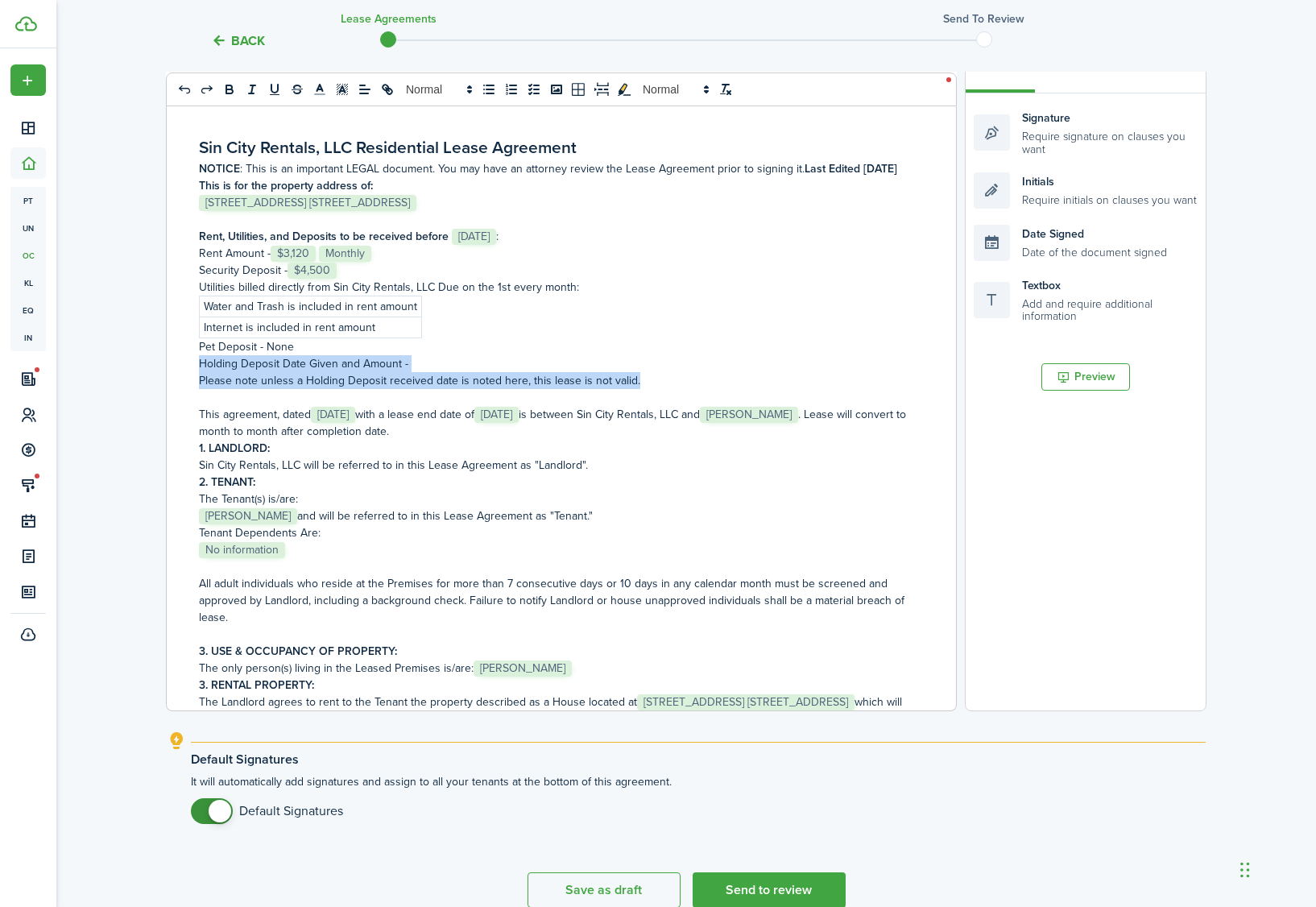
drag, startPoint x: 639, startPoint y: 378, endPoint x: 181, endPoint y: 368, distance: 458.1
click at [181, 368] on div "Sin City Rentals, LLC Residential Lease Agreement NOTICE : This is an important…" at bounding box center [555, 394] width 778 height 632
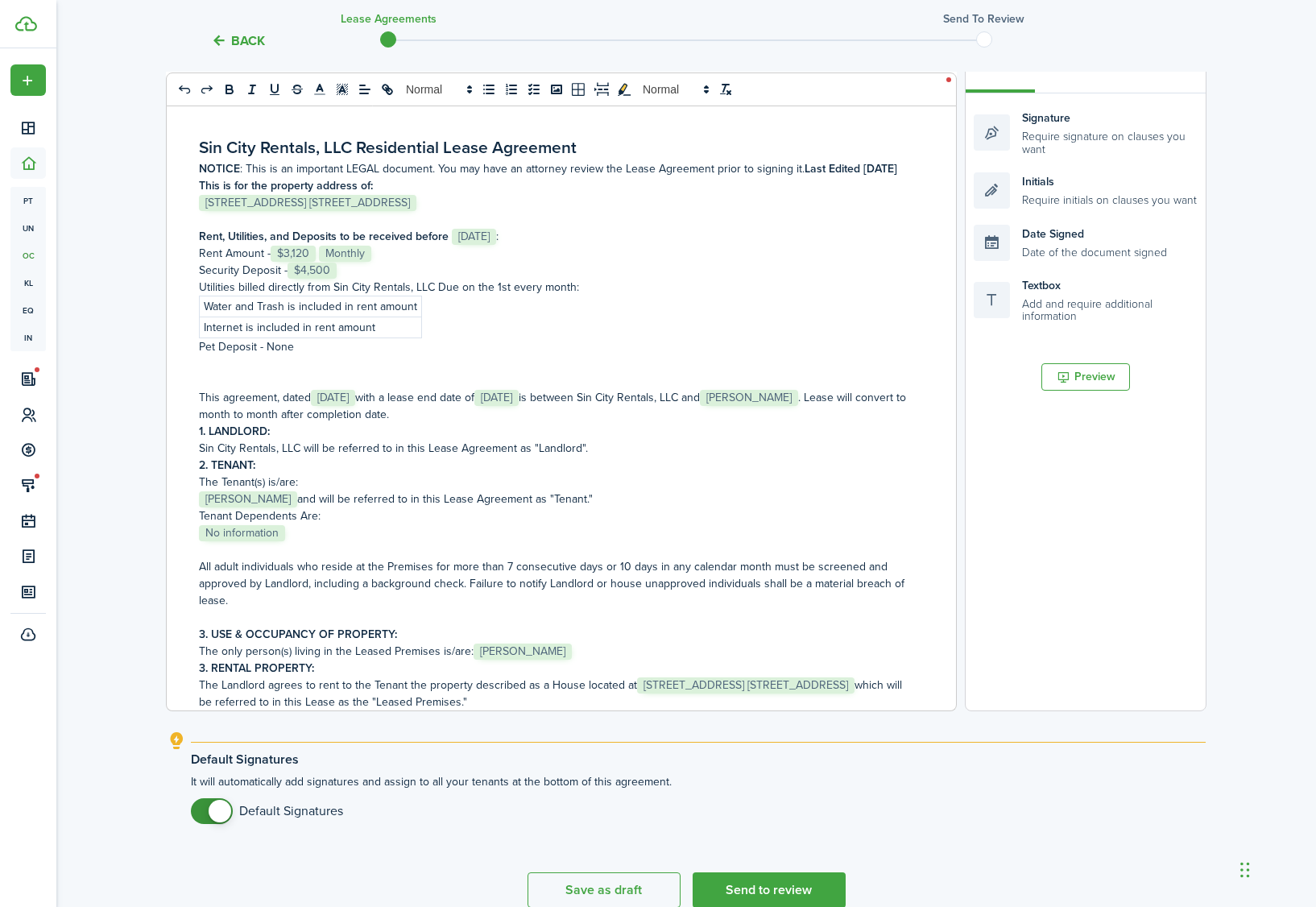
click at [440, 323] on div "Sin City Rentals, LLC Residential Lease Agreement NOTICE : This is an important…" at bounding box center [555, 394] width 778 height 632
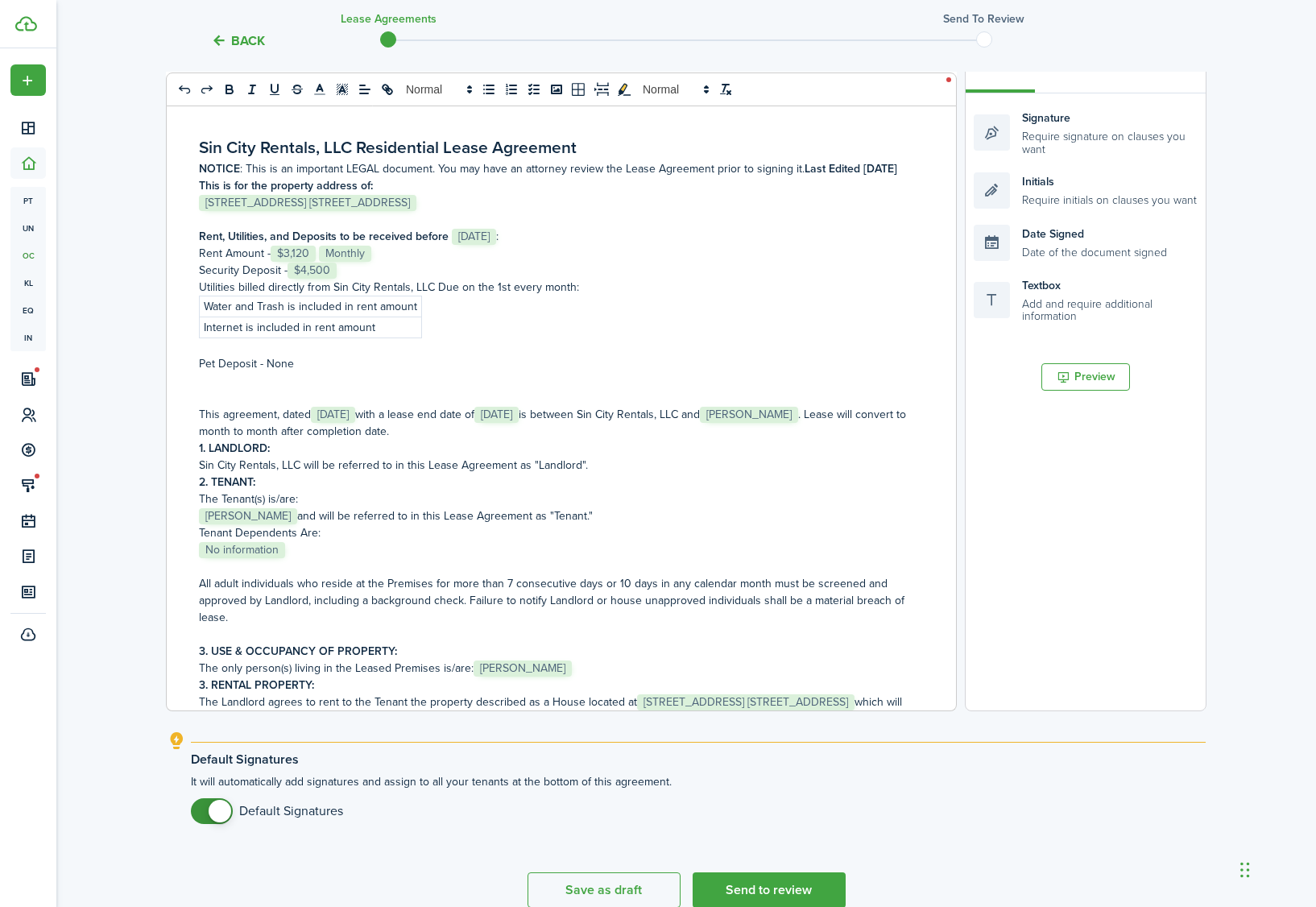
drag, startPoint x: 301, startPoint y: 553, endPoint x: 207, endPoint y: 541, distance: 94.8
click at [207, 541] on p "﻿ No information ﻿" at bounding box center [555, 549] width 713 height 17
click at [298, 542] on p "﻿ No information ﻿" at bounding box center [555, 549] width 713 height 17
drag, startPoint x: 327, startPoint y: 535, endPoint x: 190, endPoint y: 538, distance: 137.0
click at [190, 538] on div "Sin City Rentals, LLC Residential Lease Agreement NOTICE : This is an important…" at bounding box center [555, 394] width 778 height 632
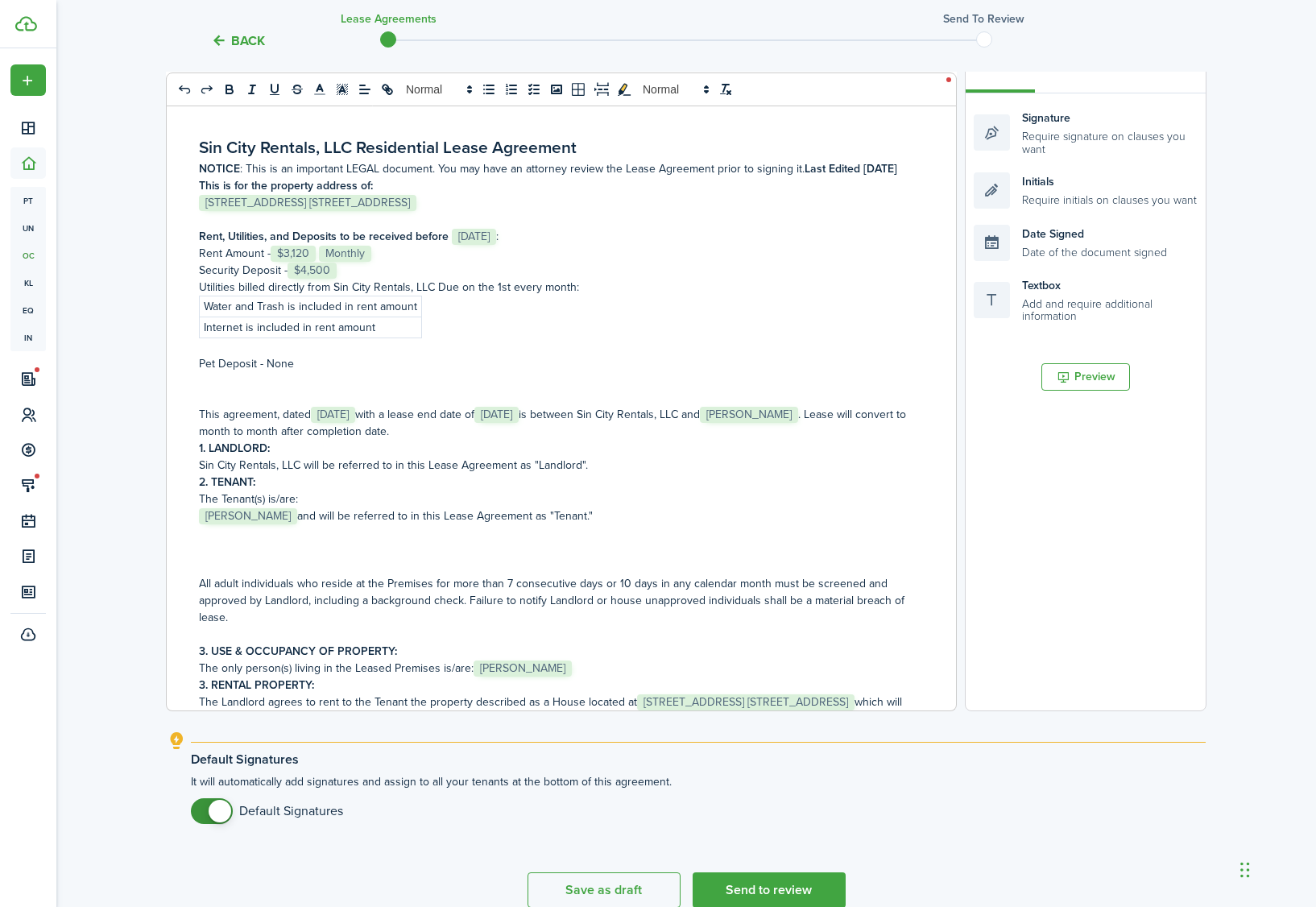
click at [262, 387] on p at bounding box center [555, 380] width 713 height 17
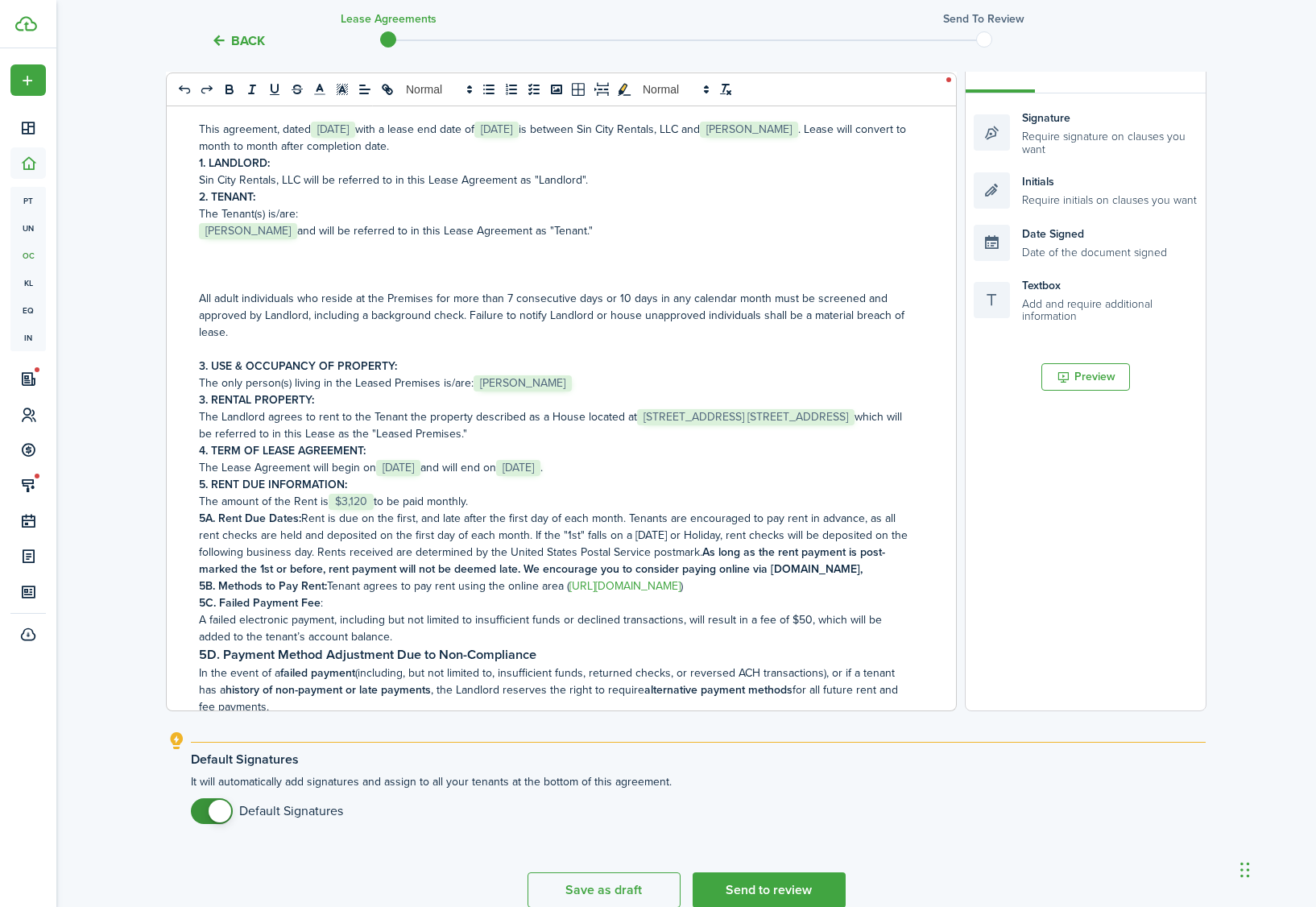
click at [286, 264] on p "﻿" at bounding box center [555, 264] width 713 height 17
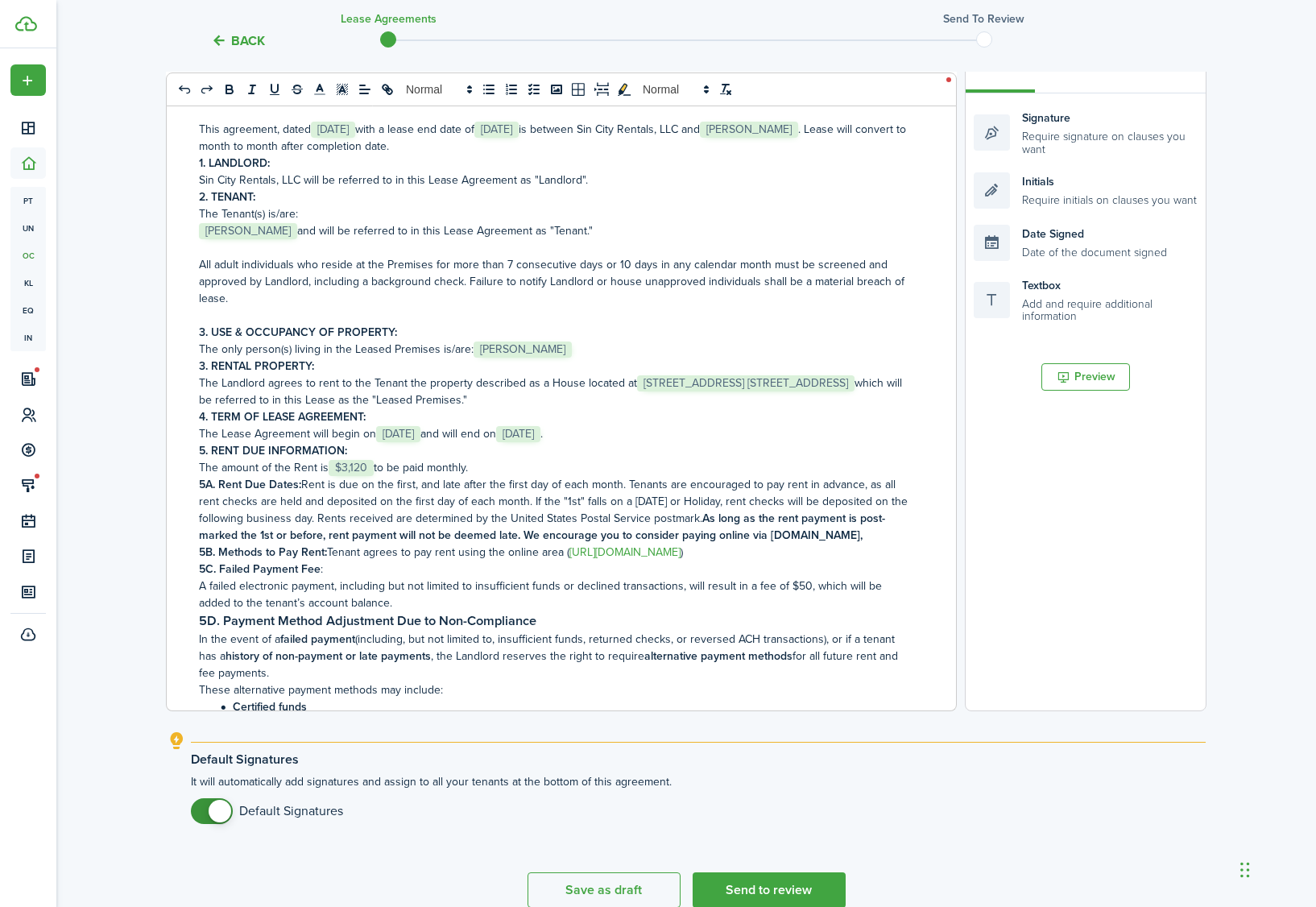
click at [198, 307] on div "Sin City Rentals, LLC Residential Lease Agreement NOTICE : This is an important…" at bounding box center [555, 394] width 778 height 632
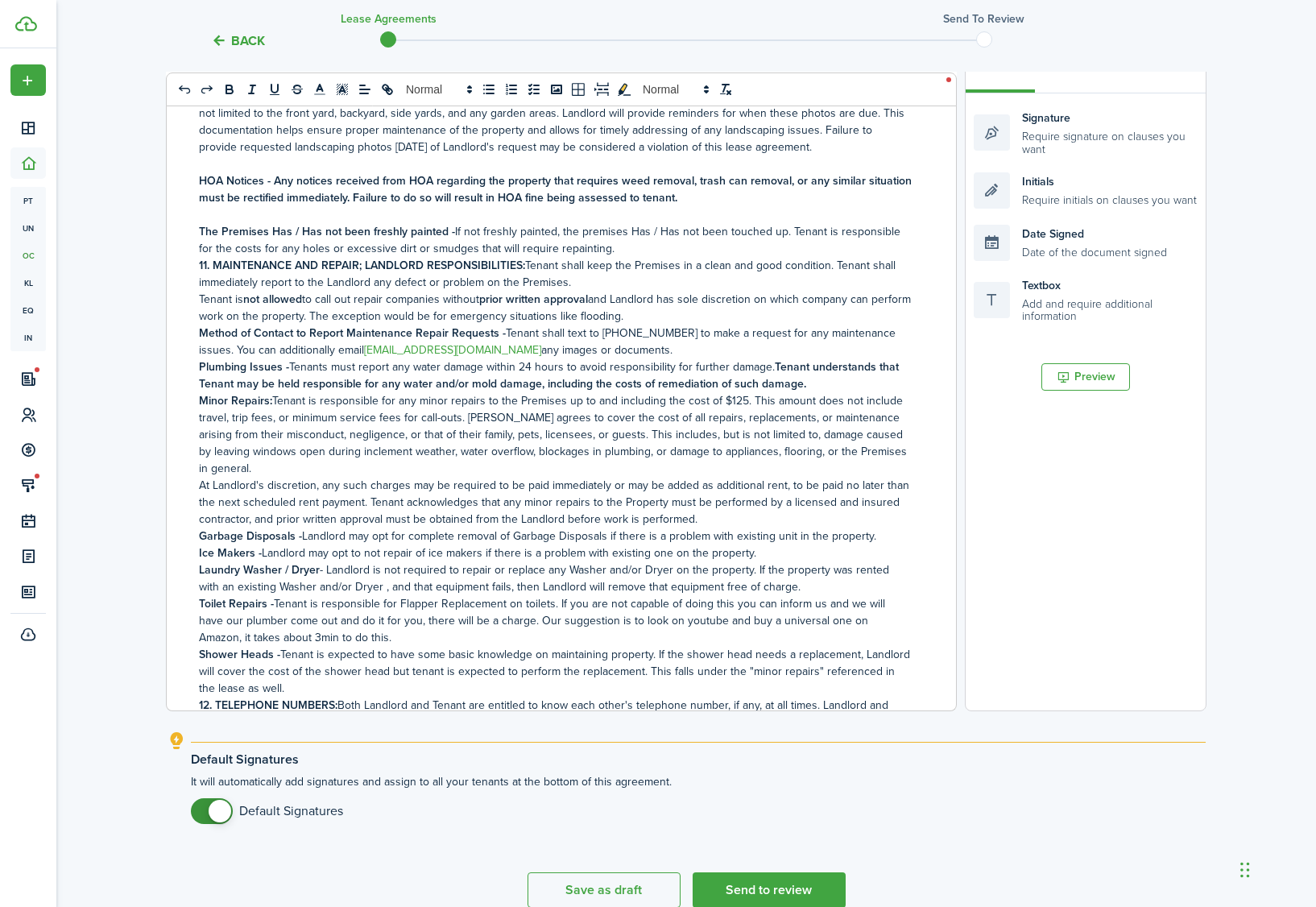
scroll to position [3222, 0]
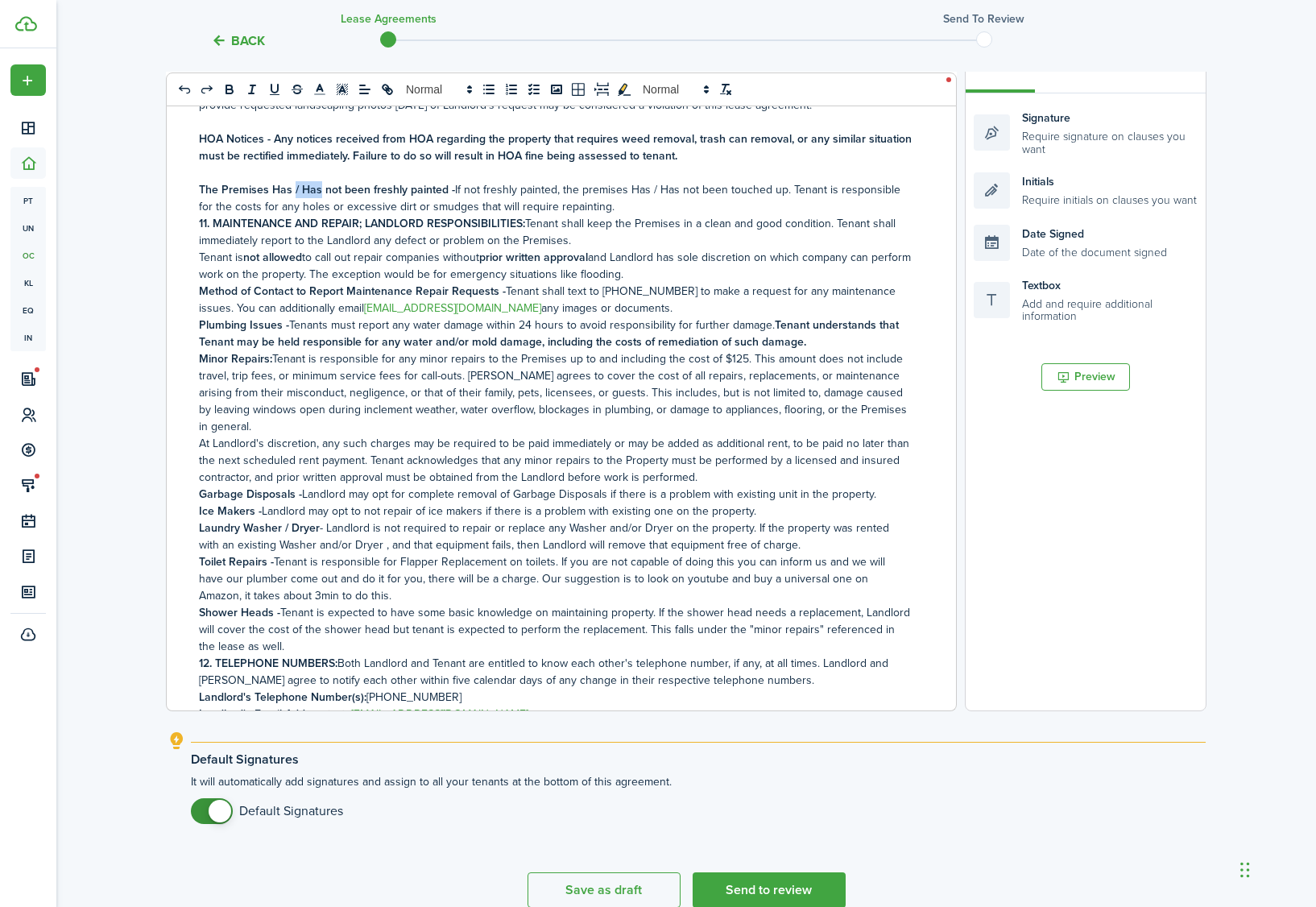
drag, startPoint x: 319, startPoint y: 174, endPoint x: 293, endPoint y: 173, distance: 26.0
click at [293, 182] on strong "The Premises Has / Has not been freshly painted -" at bounding box center [326, 190] width 256 height 17
drag, startPoint x: 644, startPoint y: 172, endPoint x: 600, endPoint y: 173, distance: 44.0
click at [600, 182] on p "The Premises Has not been freshly painted - If not freshly painted, the premise…" at bounding box center [555, 199] width 713 height 34
click at [636, 184] on p "The Premises Has not been freshly painted - If not freshly painted, the premise…" at bounding box center [555, 199] width 713 height 34
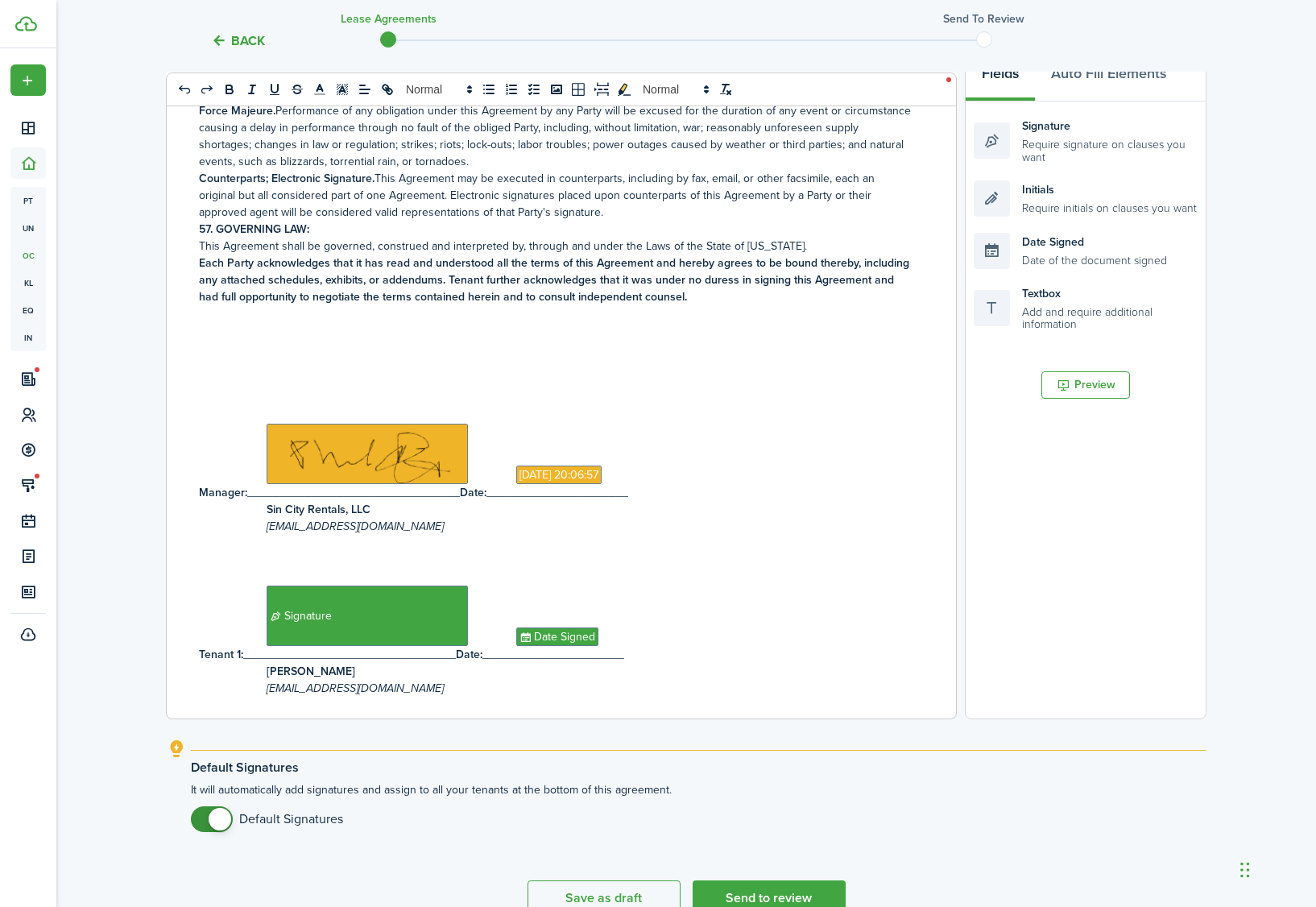
scroll to position [0, 0]
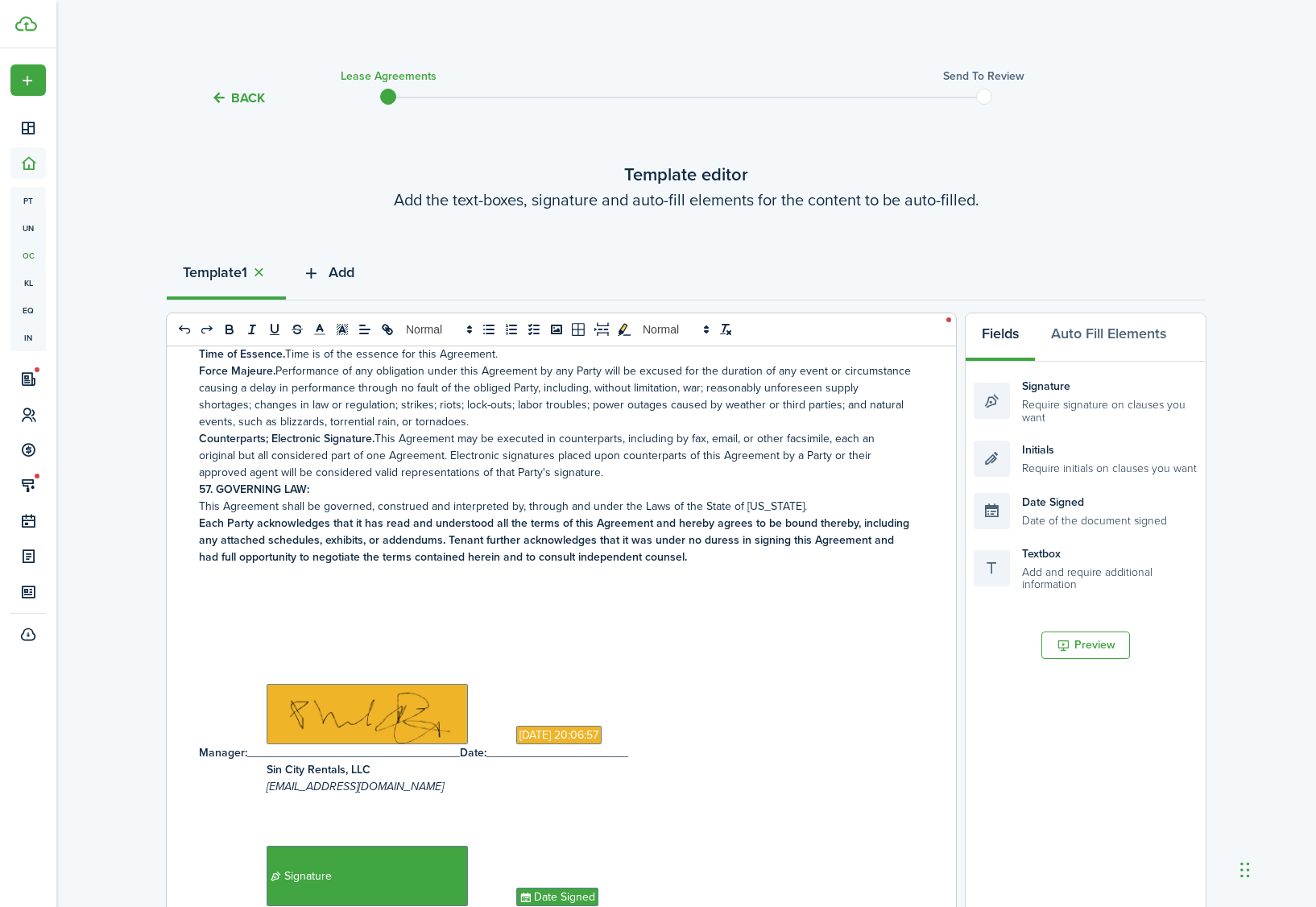
click at [337, 277] on span "Add" at bounding box center [342, 272] width 26 height 22
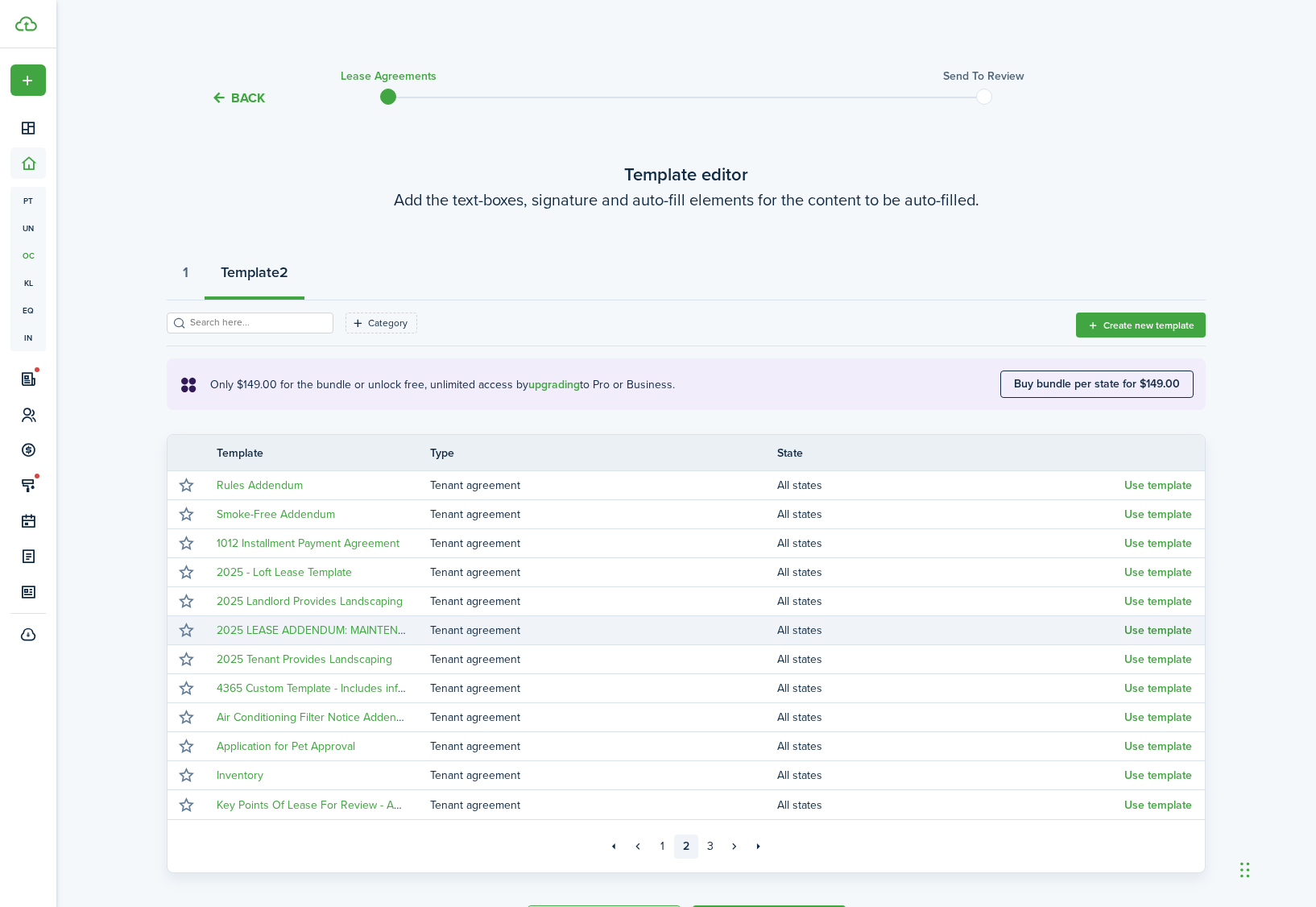
click at [1150, 633] on button "Use template" at bounding box center [1158, 630] width 67 height 13
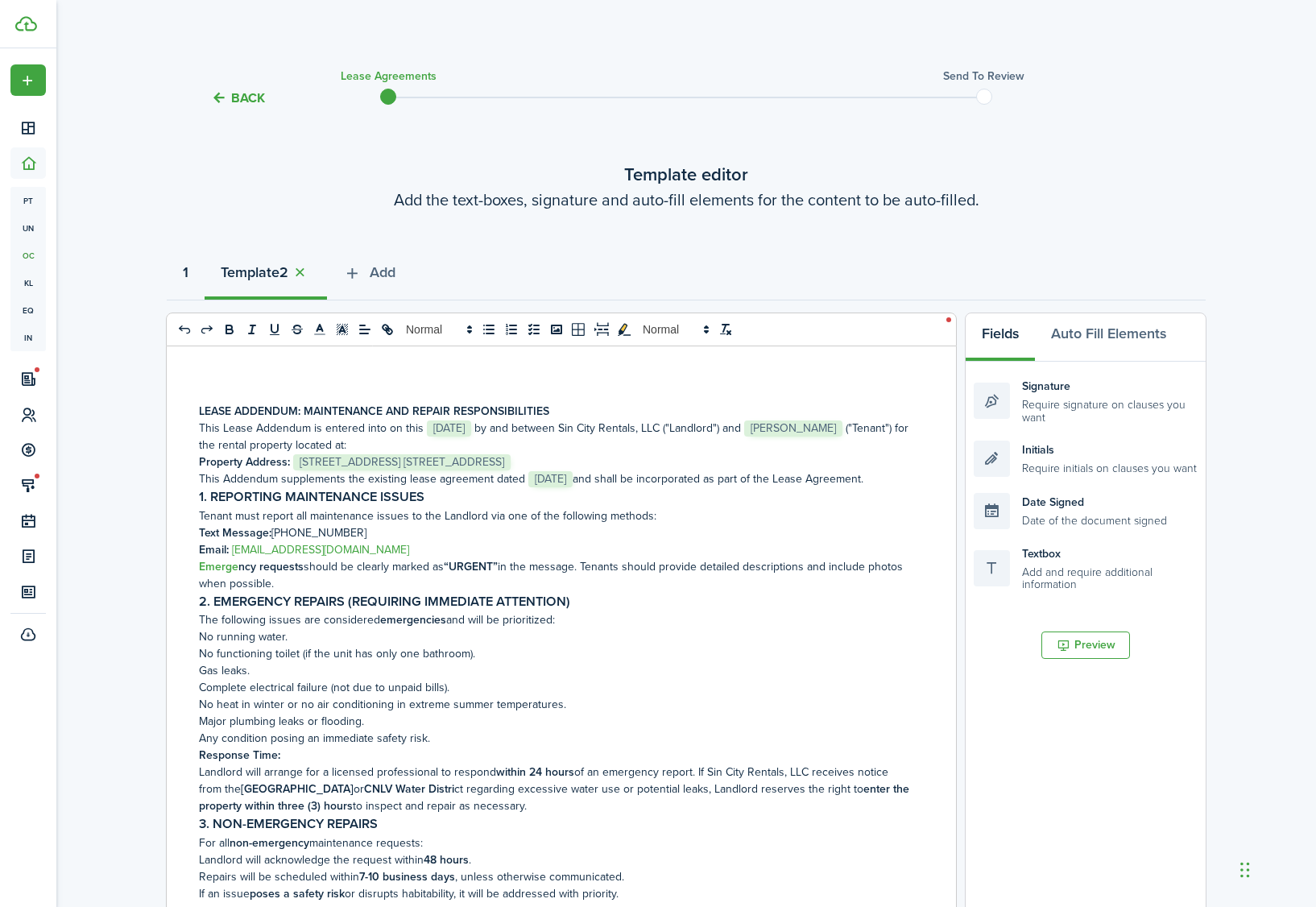
click at [185, 278] on strong "1" at bounding box center [185, 272] width 5 height 22
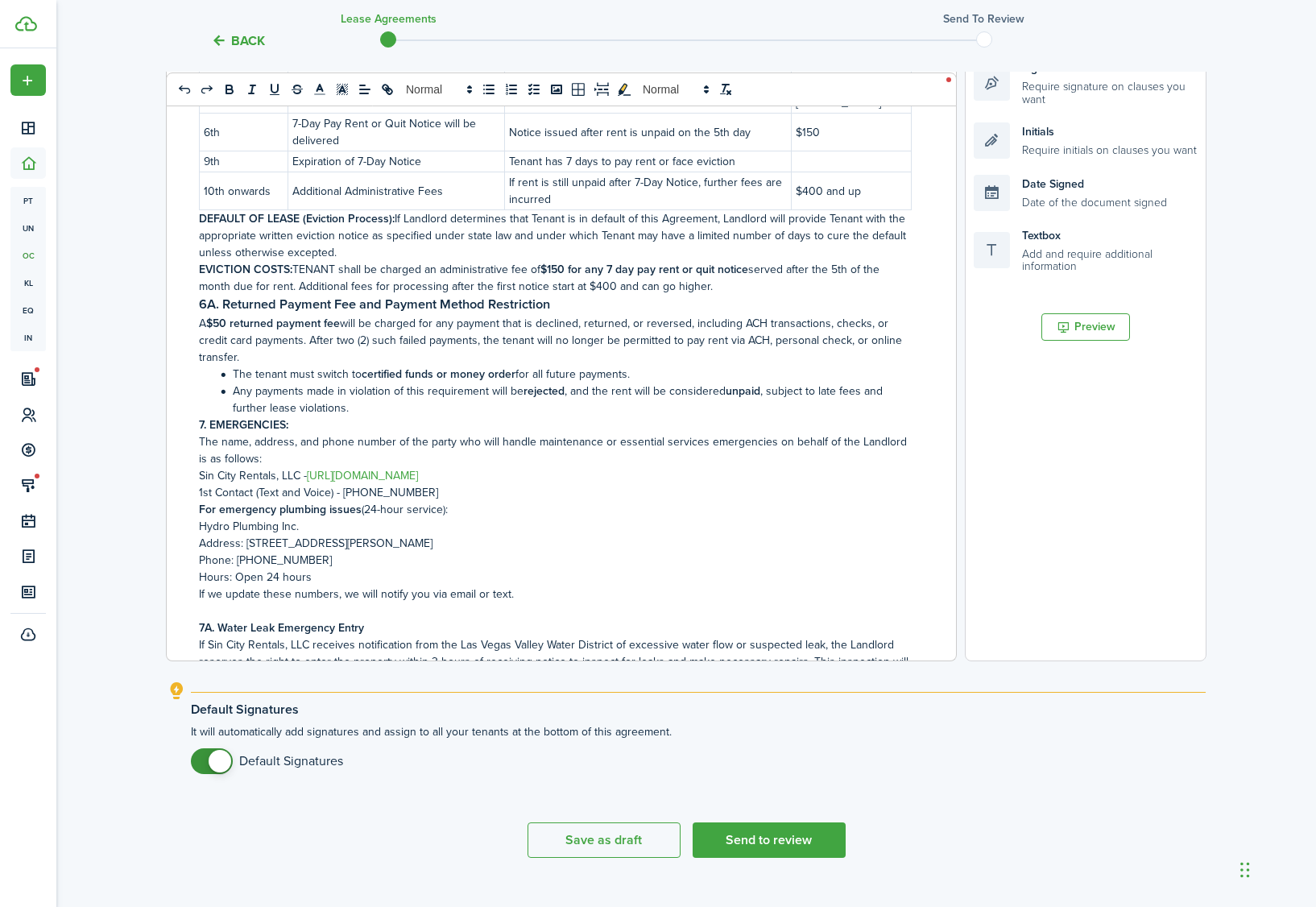
scroll to position [345, 0]
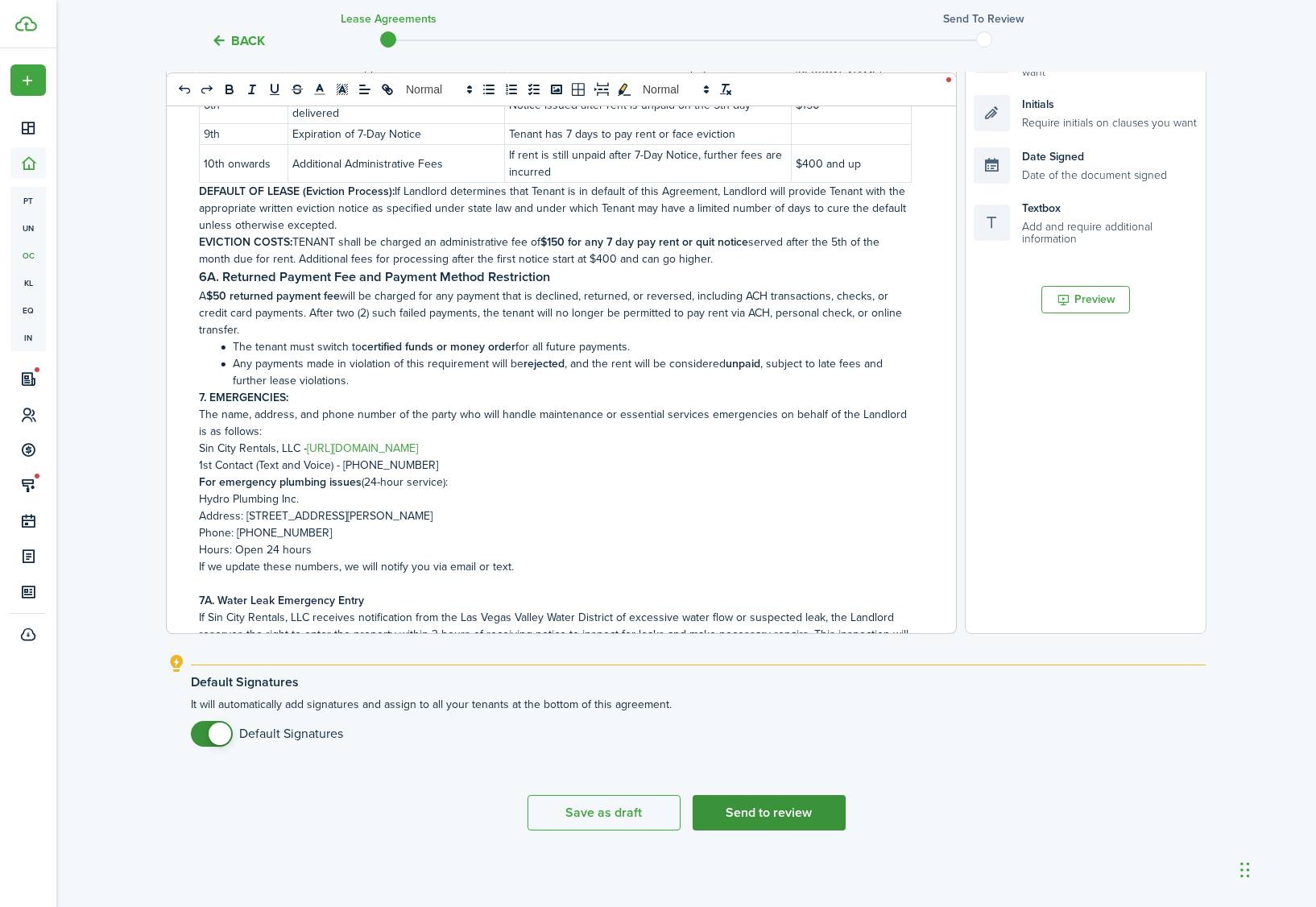
click at [812, 804] on button "Send to review" at bounding box center [769, 812] width 153 height 35
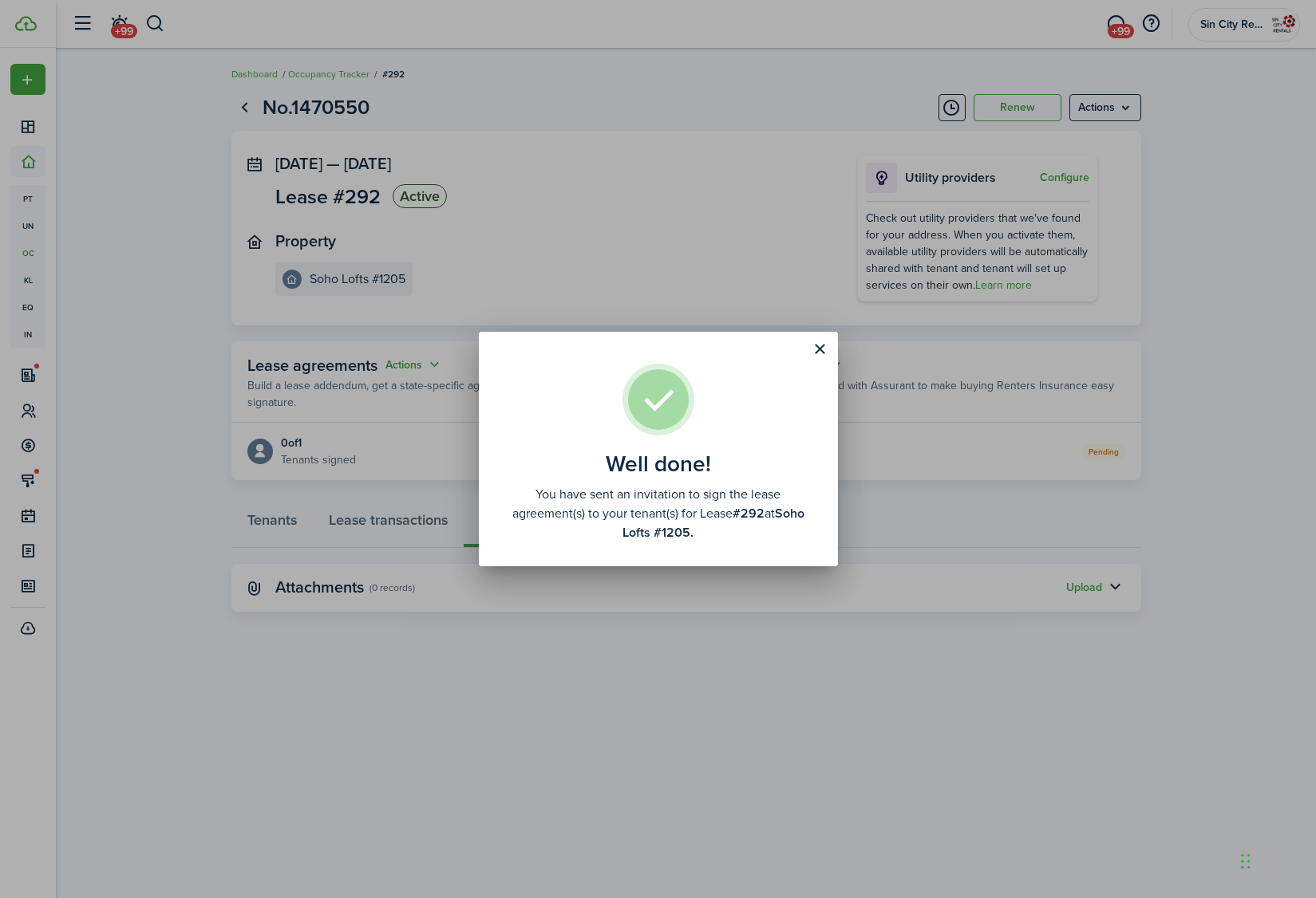
drag, startPoint x: 825, startPoint y: 346, endPoint x: 684, endPoint y: 344, distance: 141.0
click at [825, 345] on button "Close modal" at bounding box center [820, 349] width 27 height 27
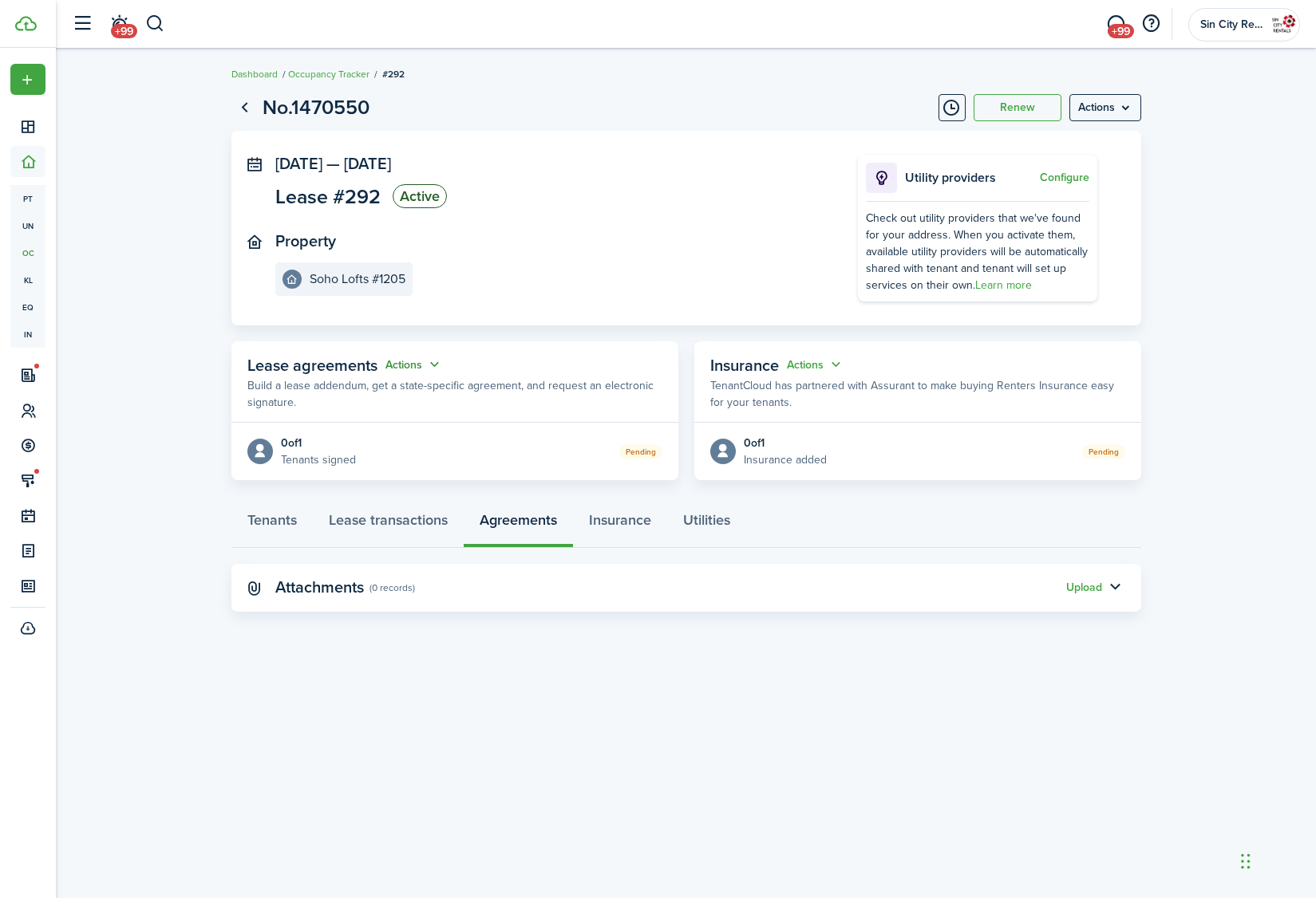
click at [417, 362] on button "Actions" at bounding box center [414, 365] width 58 height 19
click at [401, 397] on link "Edit" at bounding box center [373, 395] width 140 height 28
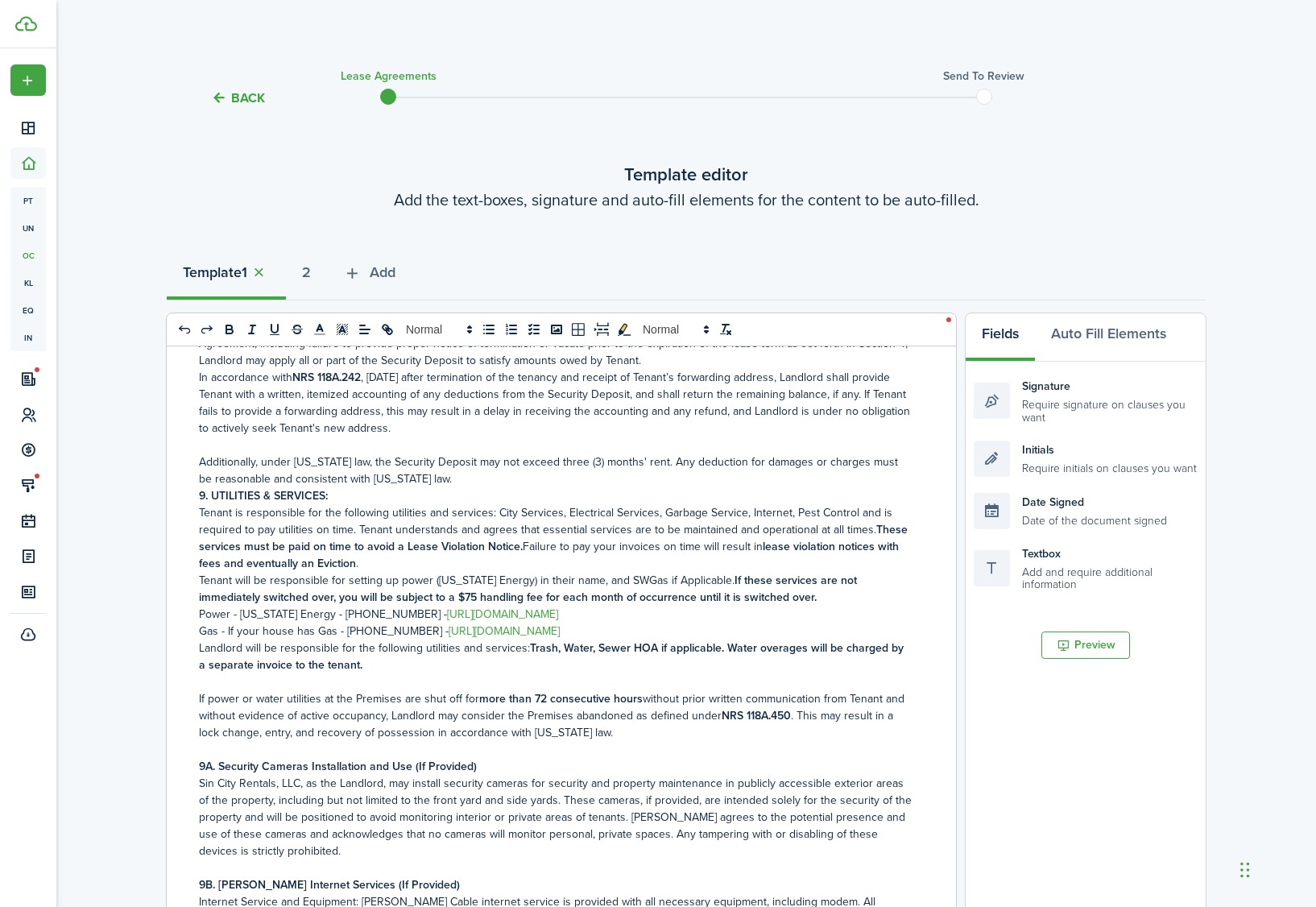
scroll to position [2148, 0]
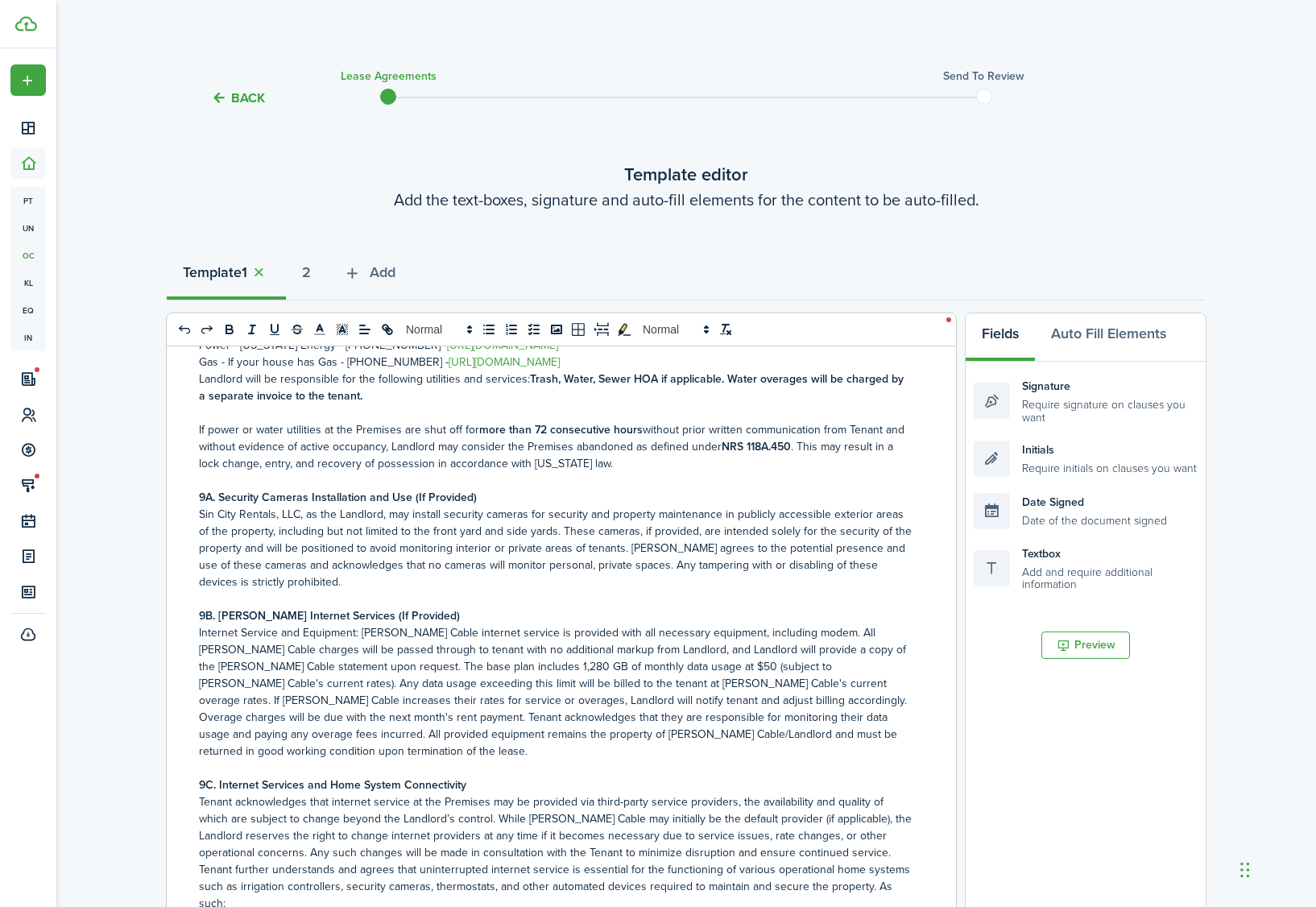
click at [543, 665] on p "Internet Service and Equipment: [PERSON_NAME] Cable internet service is provide…" at bounding box center [555, 691] width 713 height 136
click at [748, 734] on p "Internet Service and Equipment: [PERSON_NAME] Cable internet service is provide…" at bounding box center [555, 691] width 713 height 136
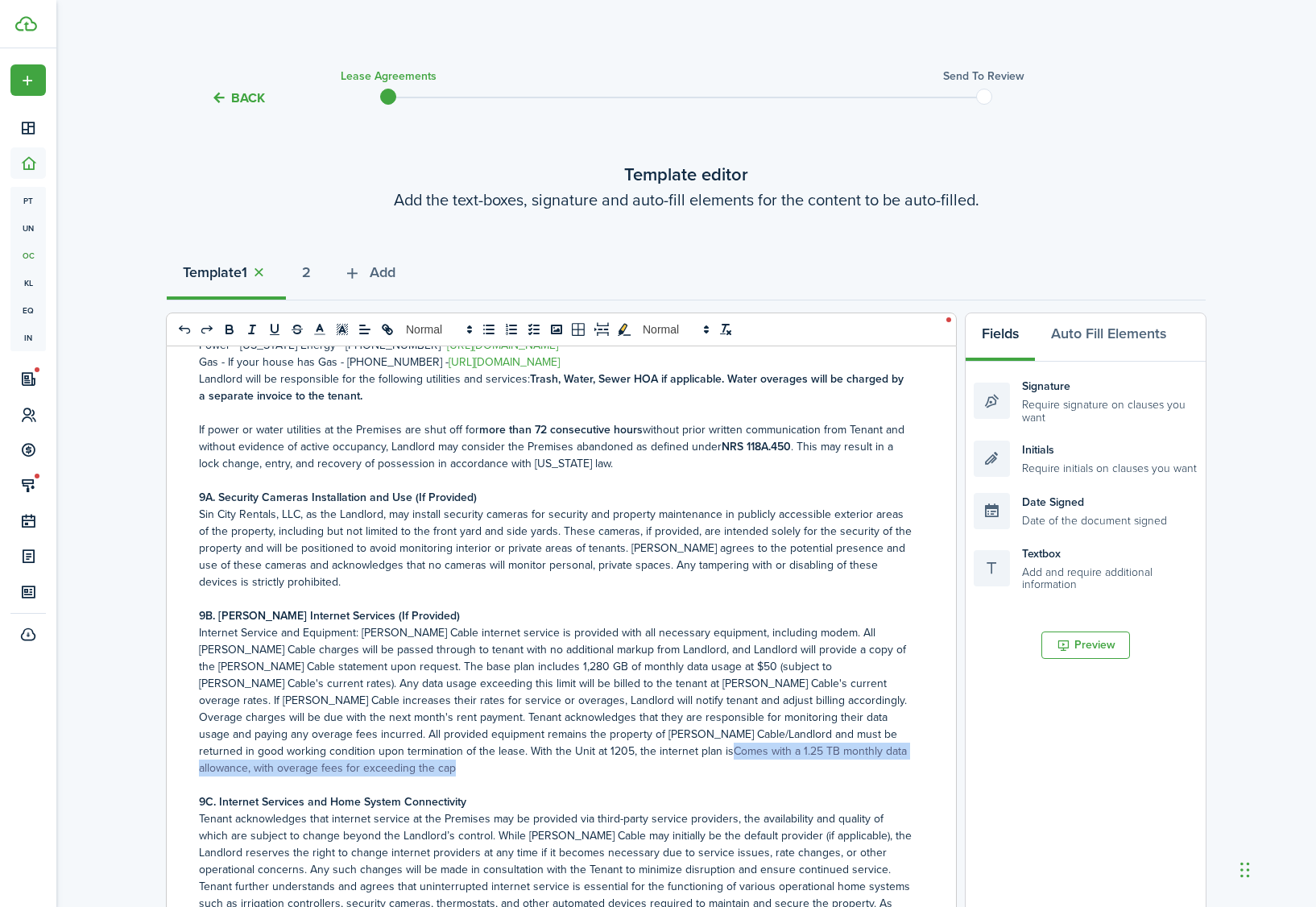
drag, startPoint x: 653, startPoint y: 751, endPoint x: 210, endPoint y: 748, distance: 443.0
click at [210, 748] on p "Internet Service and Equipment: [PERSON_NAME] Cable internet service is provide…" at bounding box center [555, 699] width 713 height 152
click at [227, 327] on icon "bold" at bounding box center [229, 327] width 5 height 4
click at [414, 810] on p "Tenant acknowledges that internet service at the Premises may be provided via t…" at bounding box center [555, 843] width 713 height 67
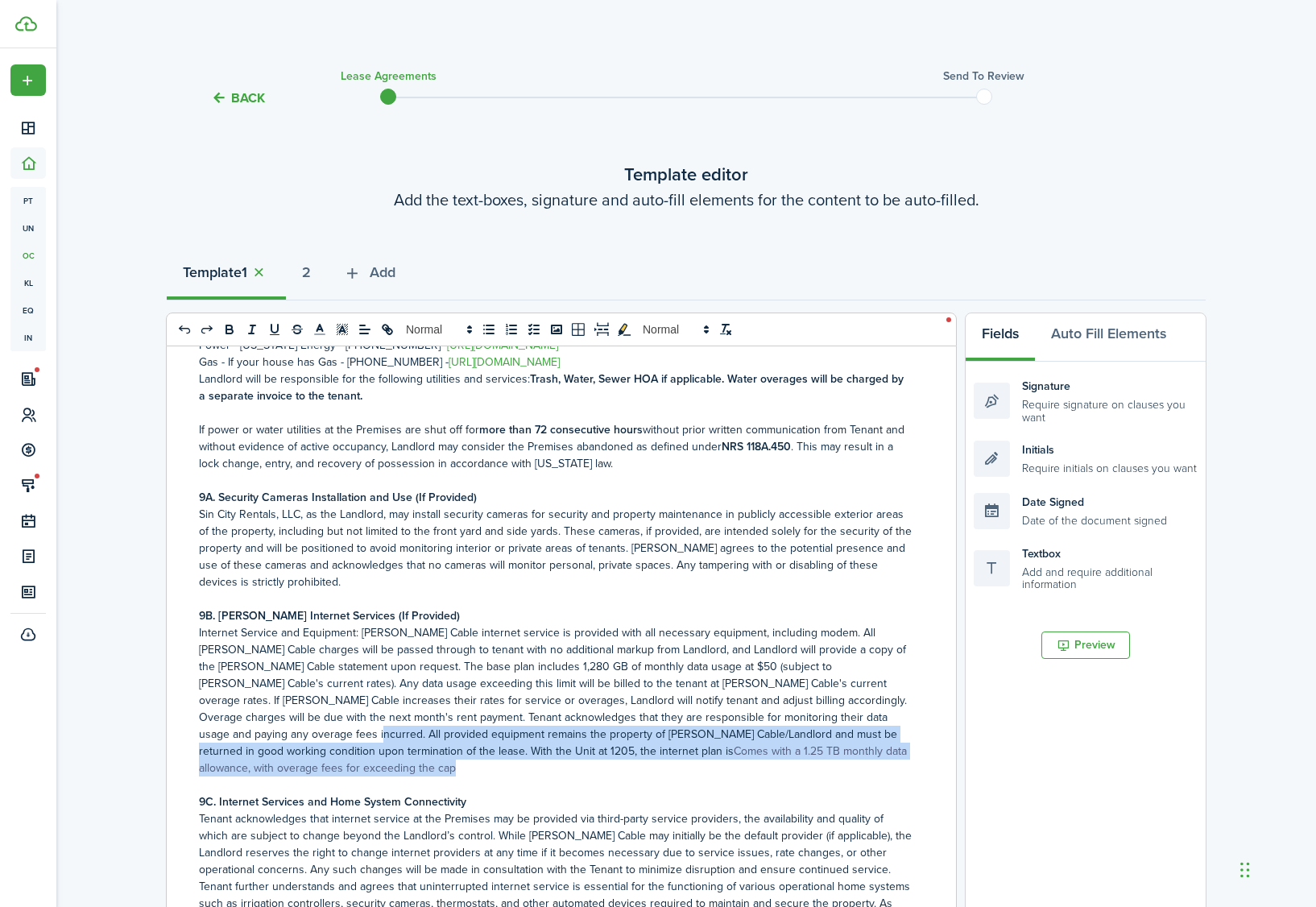
drag, startPoint x: 645, startPoint y: 751, endPoint x: 194, endPoint y: 741, distance: 451.1
click at [194, 741] on div "Sin City Rentals, LLC Residential Lease Agreement NOTICE : This is an important…" at bounding box center [555, 662] width 778 height 632
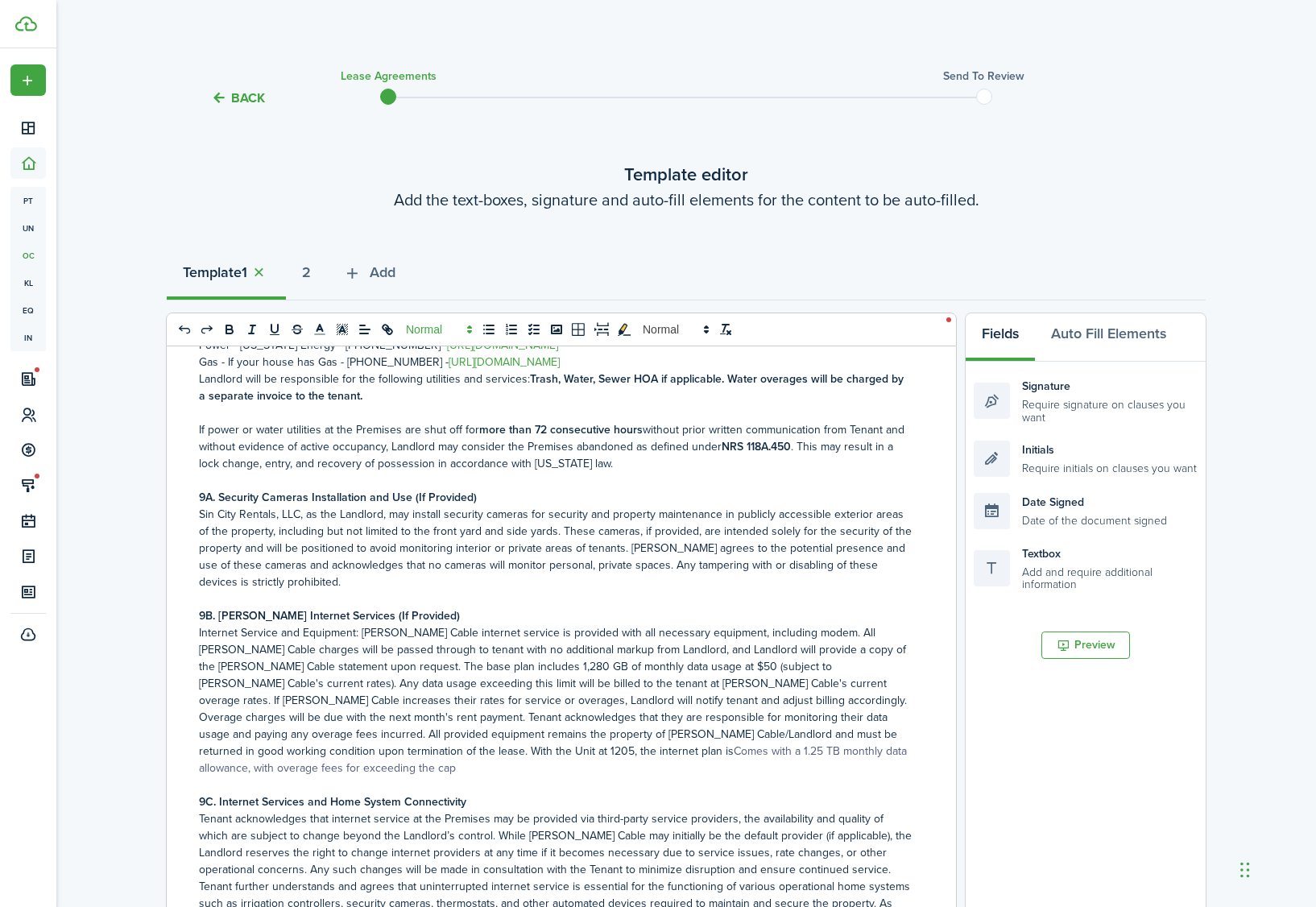
click at [419, 328] on span at bounding box center [439, 330] width 79 height 20
click at [533, 712] on p "Internet Service and Equipment: [PERSON_NAME] Cable internet service is provide…" at bounding box center [555, 699] width 713 height 152
click at [652, 750] on p "Internet Service and Equipment: [PERSON_NAME] Cable internet service is provide…" at bounding box center [555, 699] width 713 height 152
drag, startPoint x: 648, startPoint y: 750, endPoint x: 209, endPoint y: 752, distance: 439.0
click at [209, 752] on p "Internet Service and Equipment: [PERSON_NAME] Cable internet service is provide…" at bounding box center [555, 699] width 713 height 152
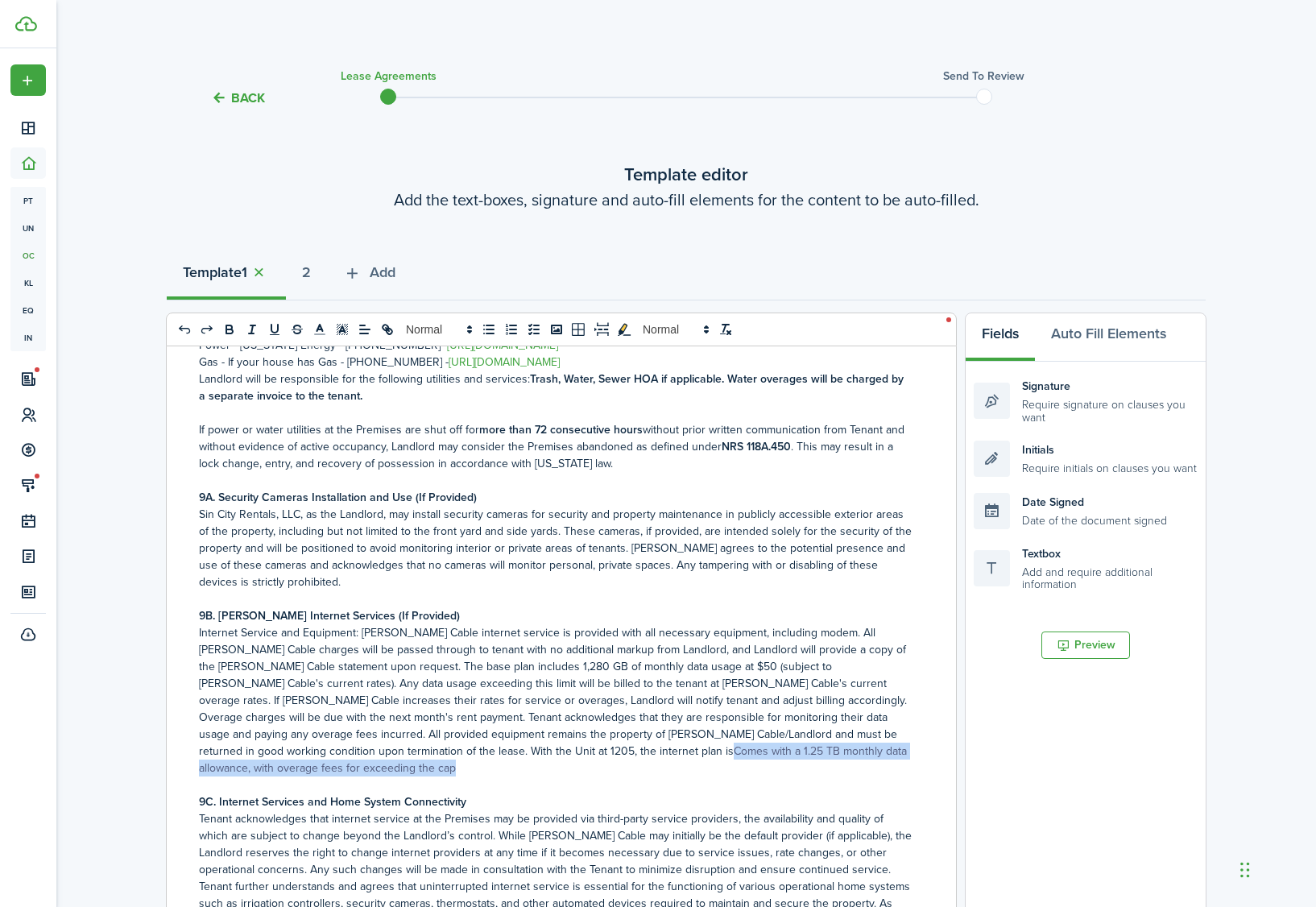
drag, startPoint x: 228, startPoint y: 745, endPoint x: 232, endPoint y: 755, distance: 10.8
click at [232, 755] on span "Comes with a 1.25 TB monthly data allowance, with overage fees for exceeding th…" at bounding box center [553, 760] width 708 height 34
drag, startPoint x: 652, startPoint y: 754, endPoint x: 594, endPoint y: 740, distance: 59.7
click at [211, 750] on p "Internet Service and Equipment: [PERSON_NAME] Cable internet service is provide…" at bounding box center [555, 699] width 713 height 152
copy span "Comes with a 1.25 TB monthly data allowance, with overage fees for exceeding th…"
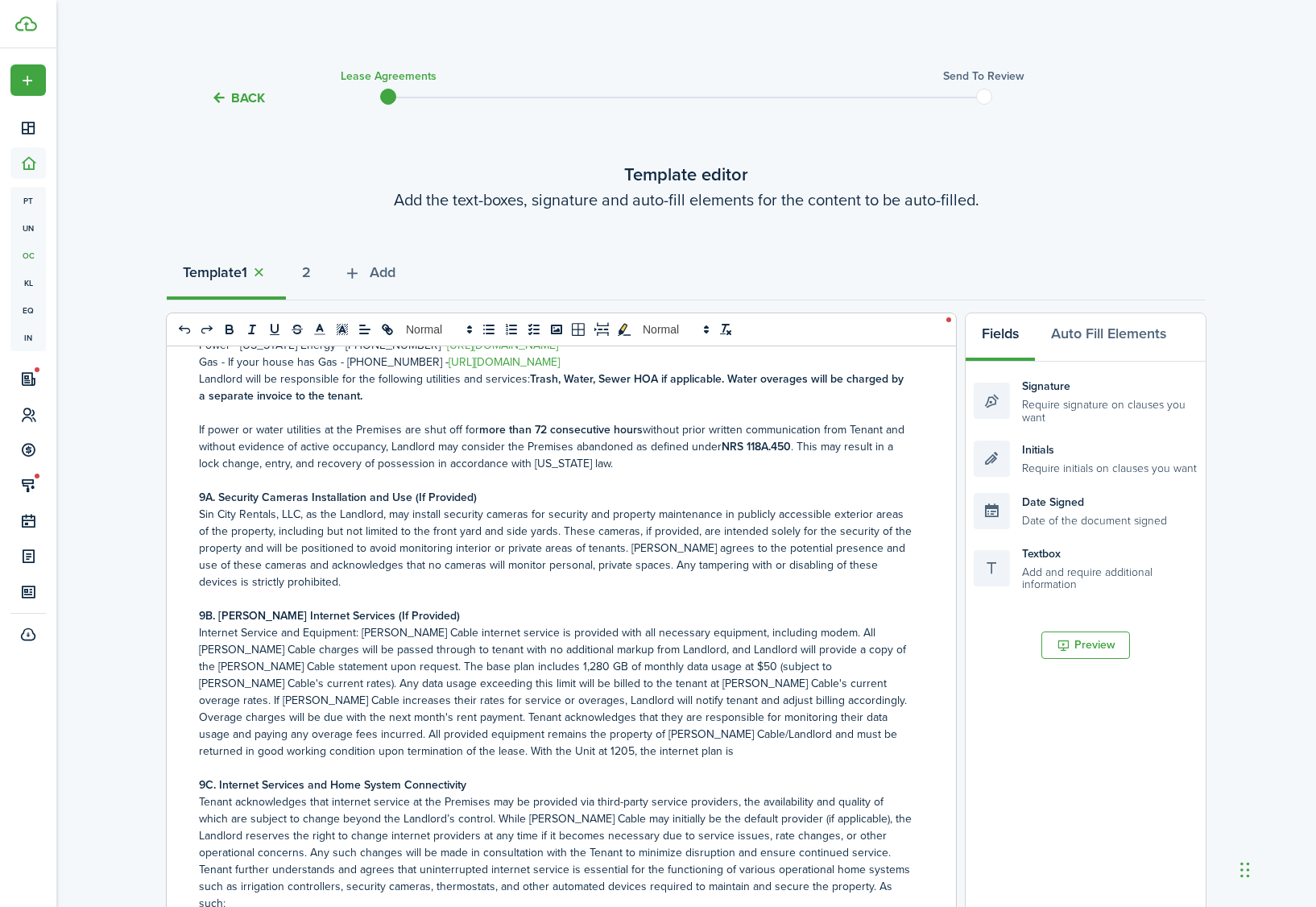
click at [405, 584] on p "Sin City Rentals, LLC, as the Landlord, may install security cameras for securi…" at bounding box center [555, 548] width 713 height 84
click at [880, 733] on p "Internet Service and Equipment: [PERSON_NAME] Cable internet service is provide…" at bounding box center [555, 691] width 713 height 136
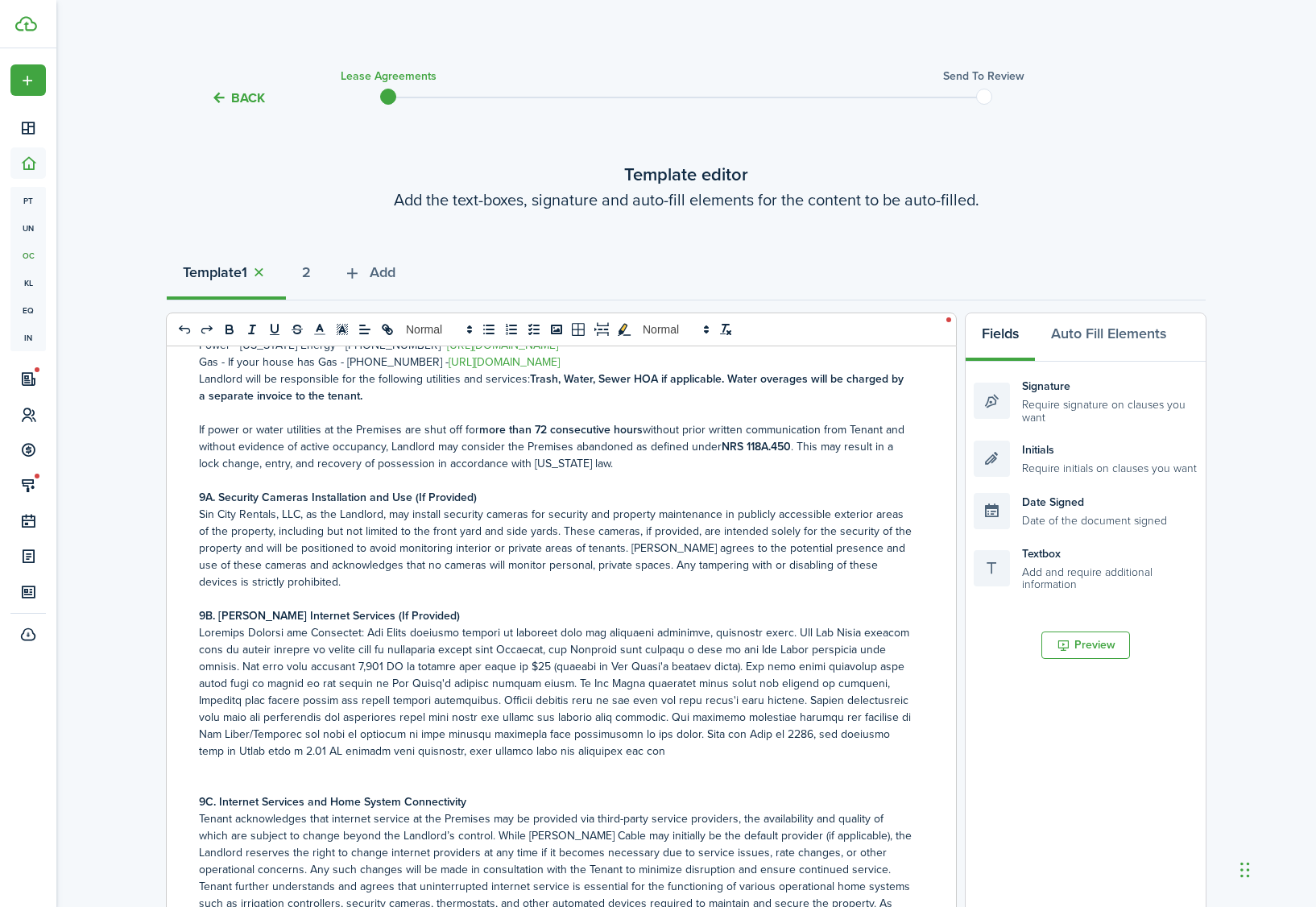
click at [214, 748] on p at bounding box center [555, 691] width 713 height 136
click at [655, 754] on p at bounding box center [555, 691] width 713 height 136
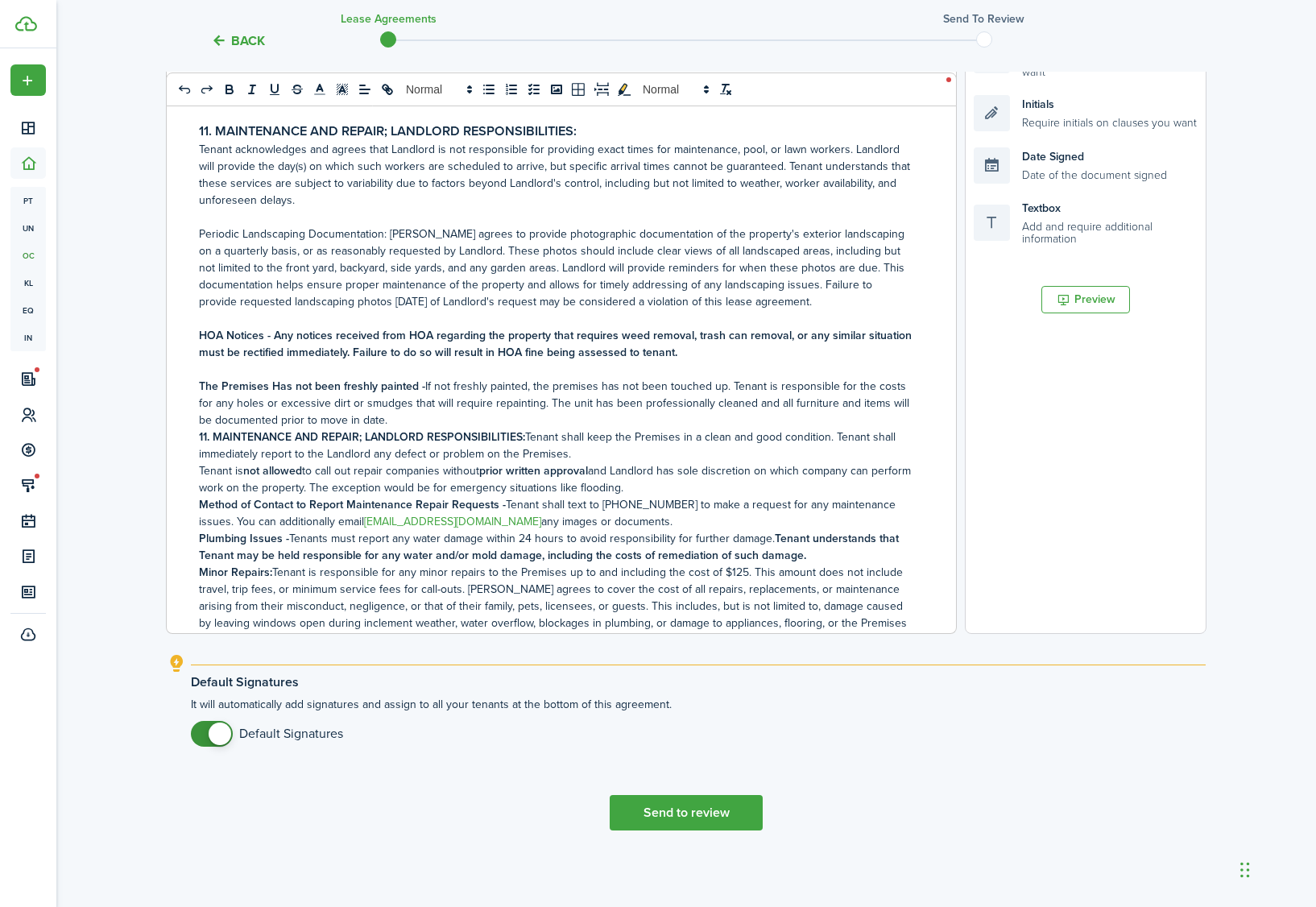
scroll to position [2416, 0]
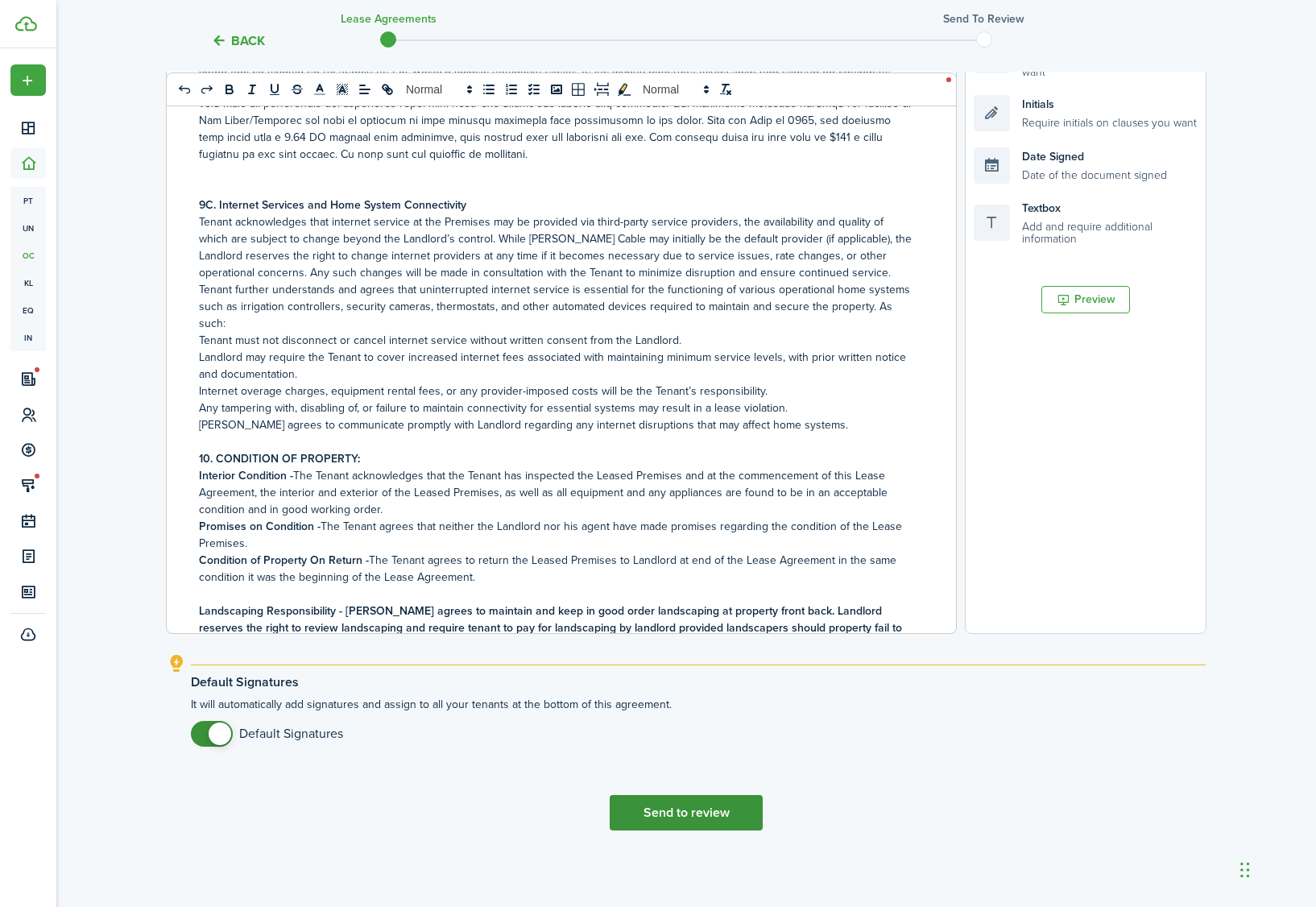
click at [675, 810] on button "Send to review" at bounding box center [686, 812] width 153 height 35
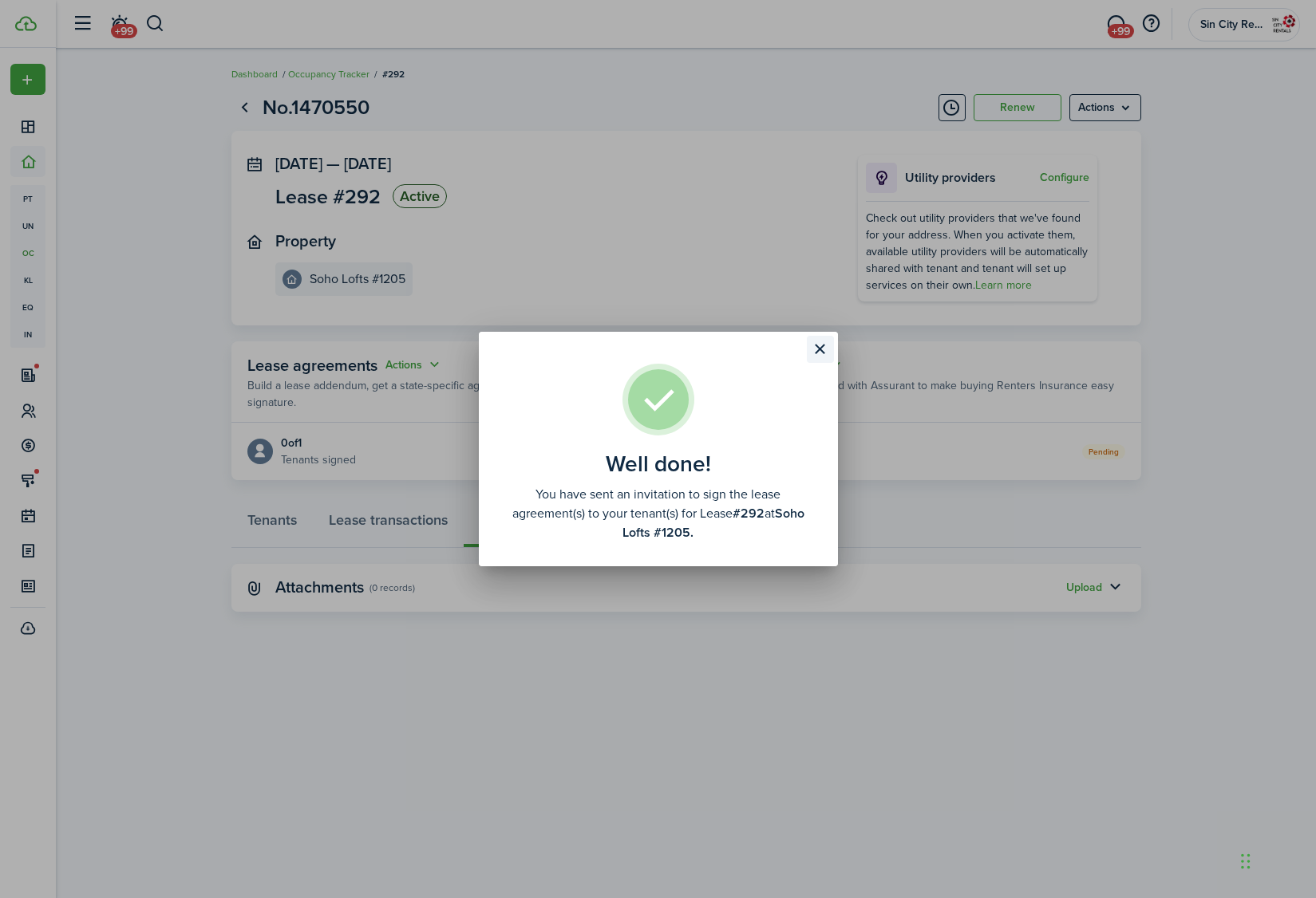
click at [821, 349] on button "Close modal" at bounding box center [820, 349] width 27 height 27
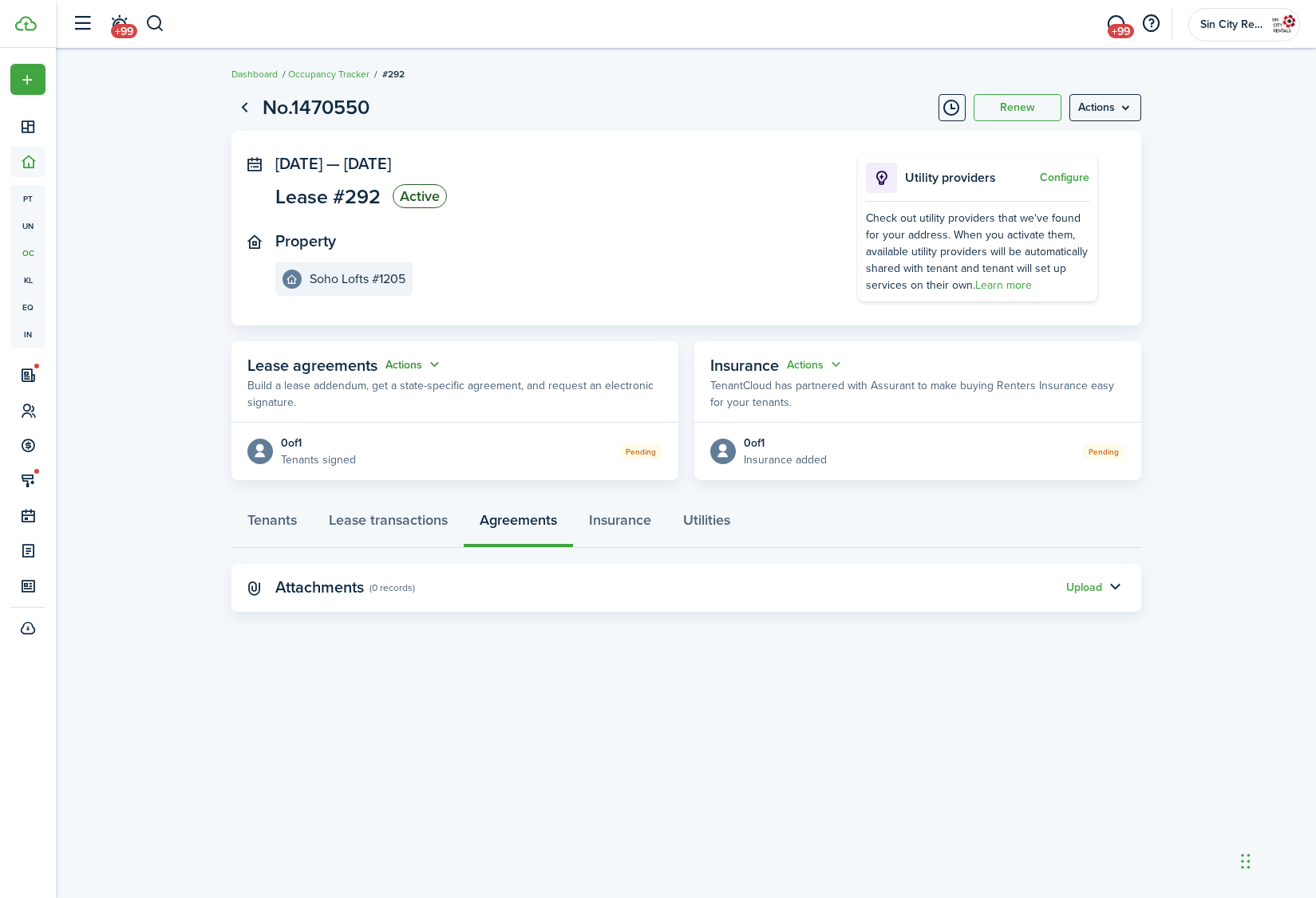
click at [431, 368] on button "Actions" at bounding box center [414, 365] width 58 height 19
click at [394, 396] on link "Edit" at bounding box center [373, 395] width 140 height 28
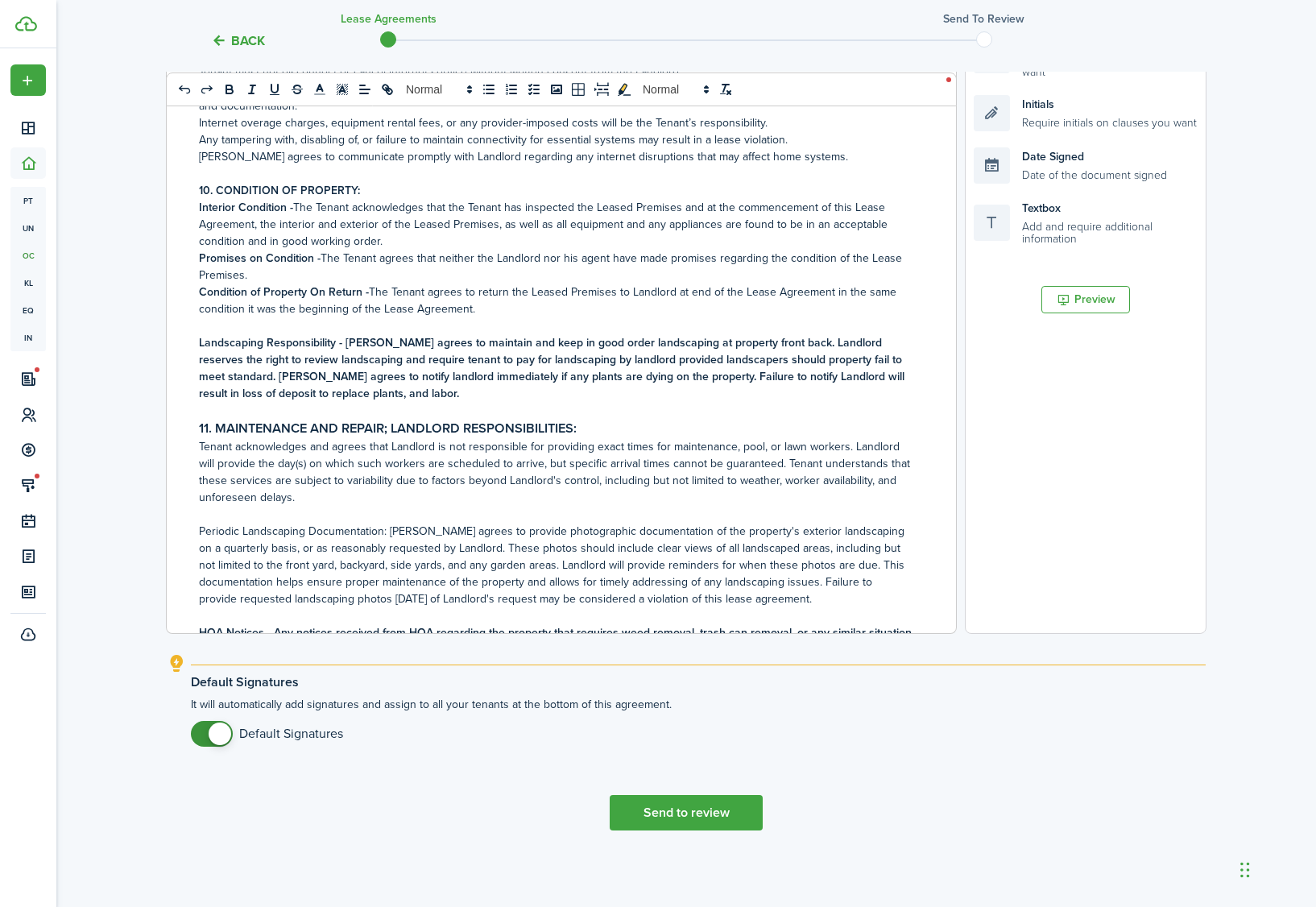
scroll to position [2954, 0]
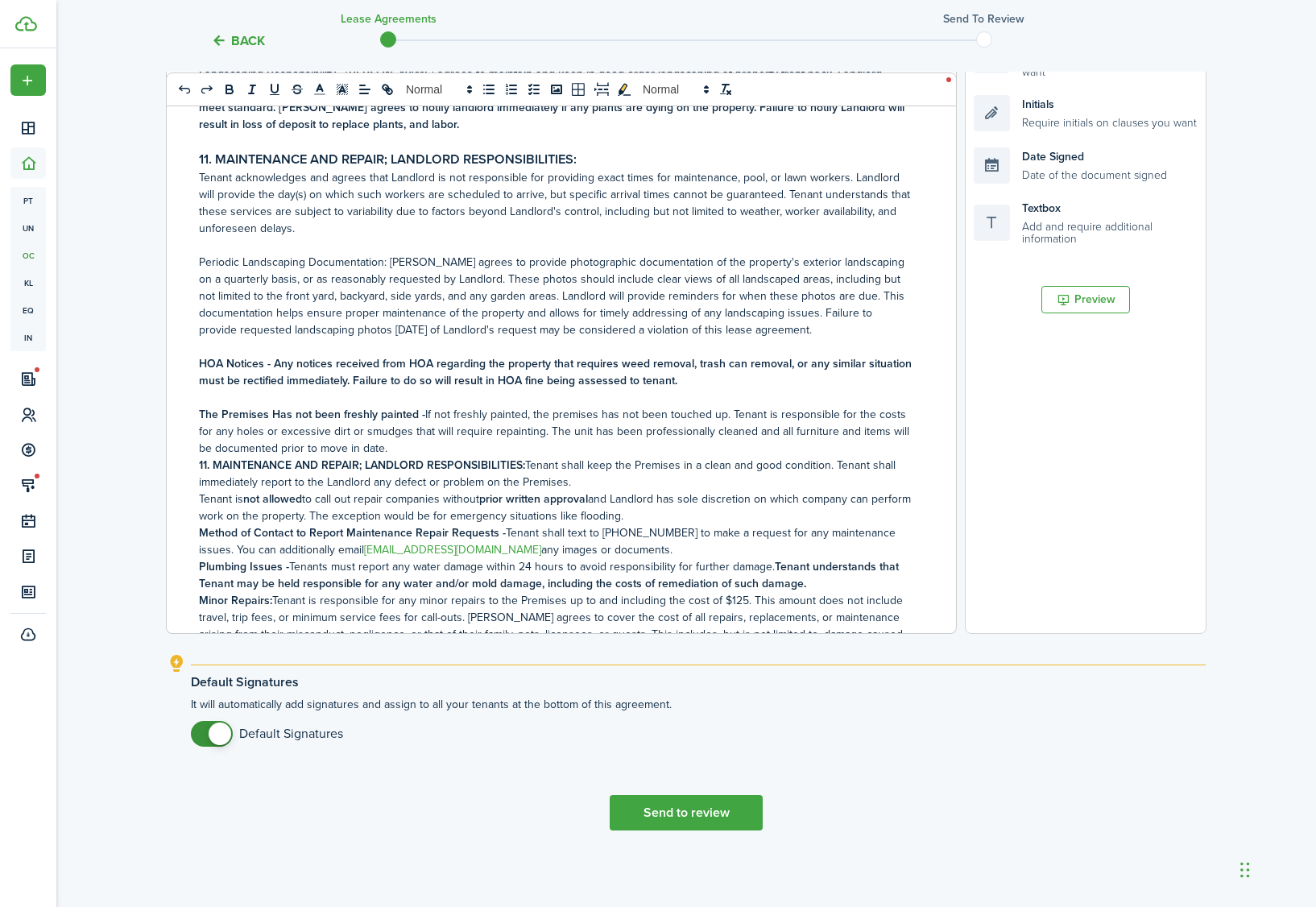
click at [478, 447] on p "The Premises Has not been freshly painted - If not freshly painted, the premise…" at bounding box center [555, 431] width 713 height 50
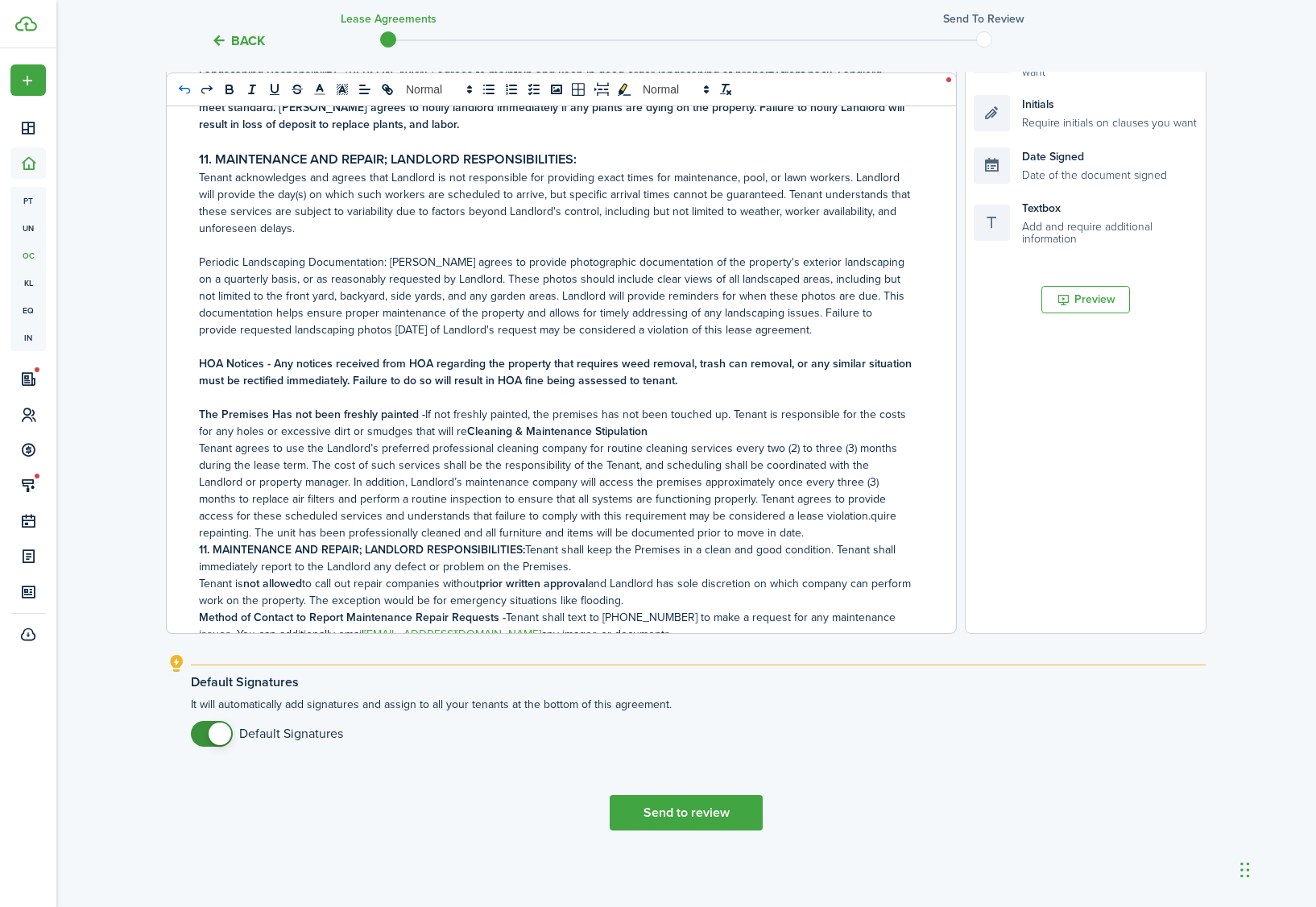
click at [193, 88] on button "undo: undo" at bounding box center [184, 90] width 22 height 20
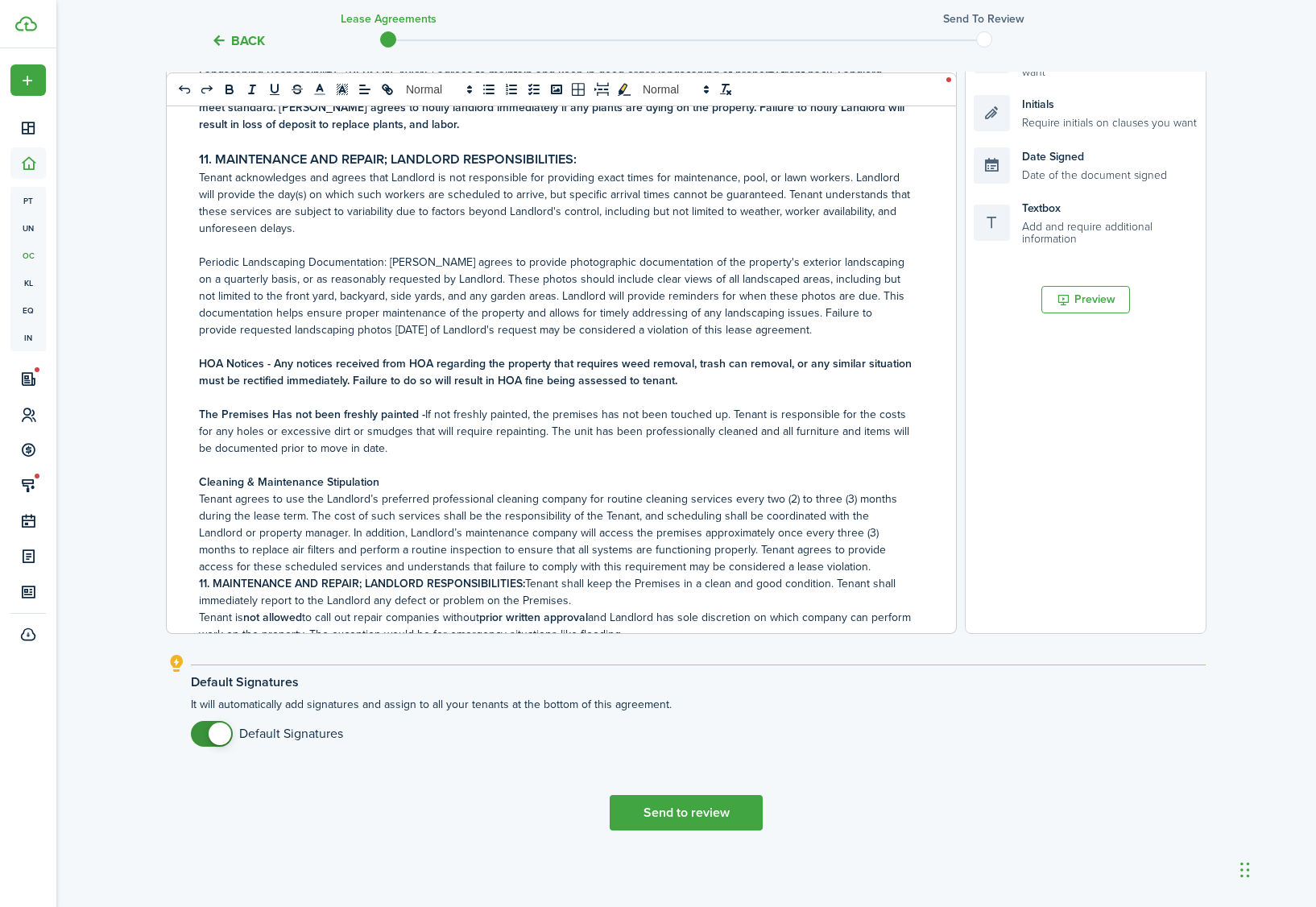
click at [208, 460] on p at bounding box center [555, 465] width 713 height 17
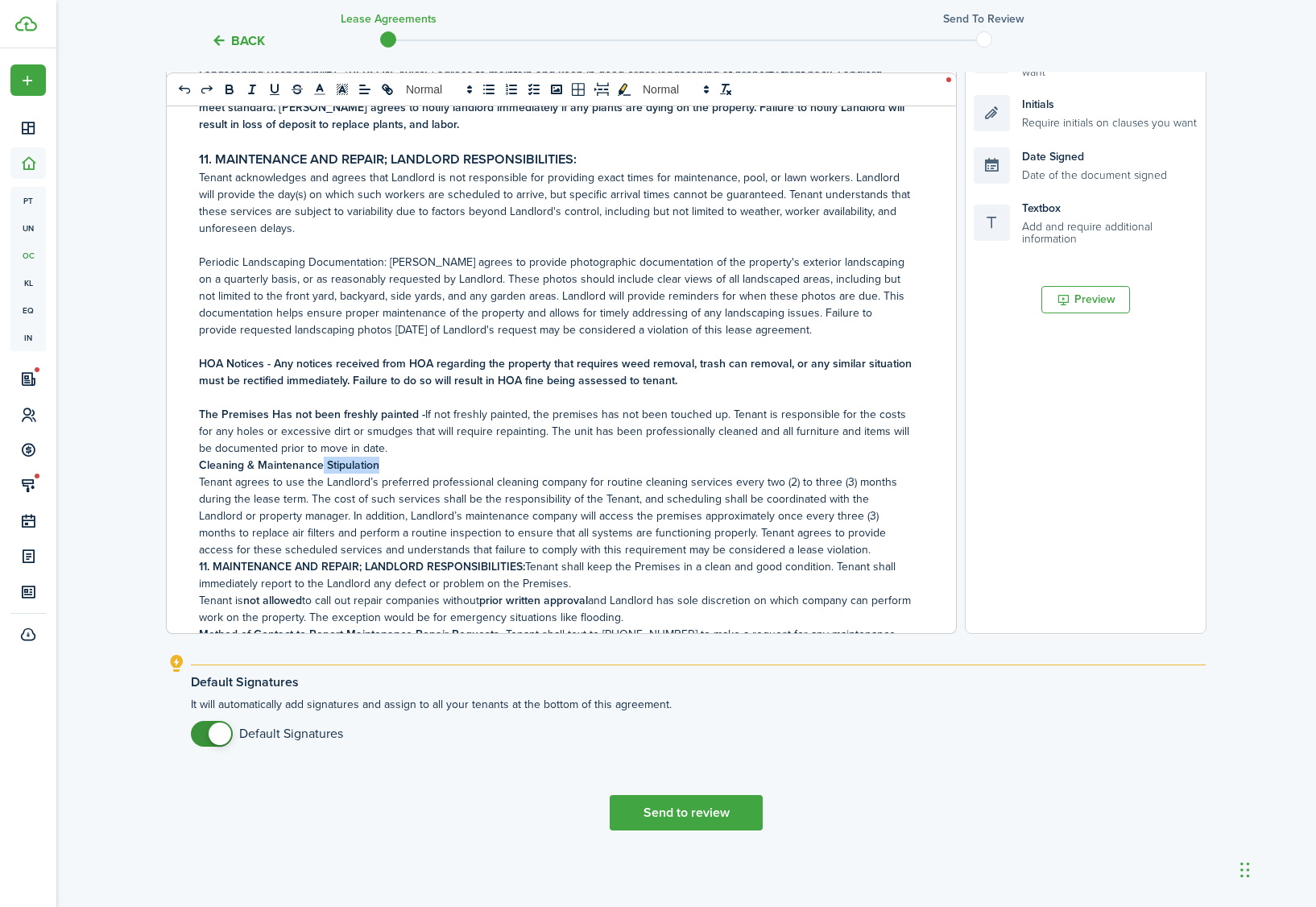
drag, startPoint x: 387, startPoint y: 464, endPoint x: 323, endPoint y: 469, distance: 64.2
click at [323, 469] on p "Cleaning & Maintenance Stipulation" at bounding box center [555, 465] width 713 height 17
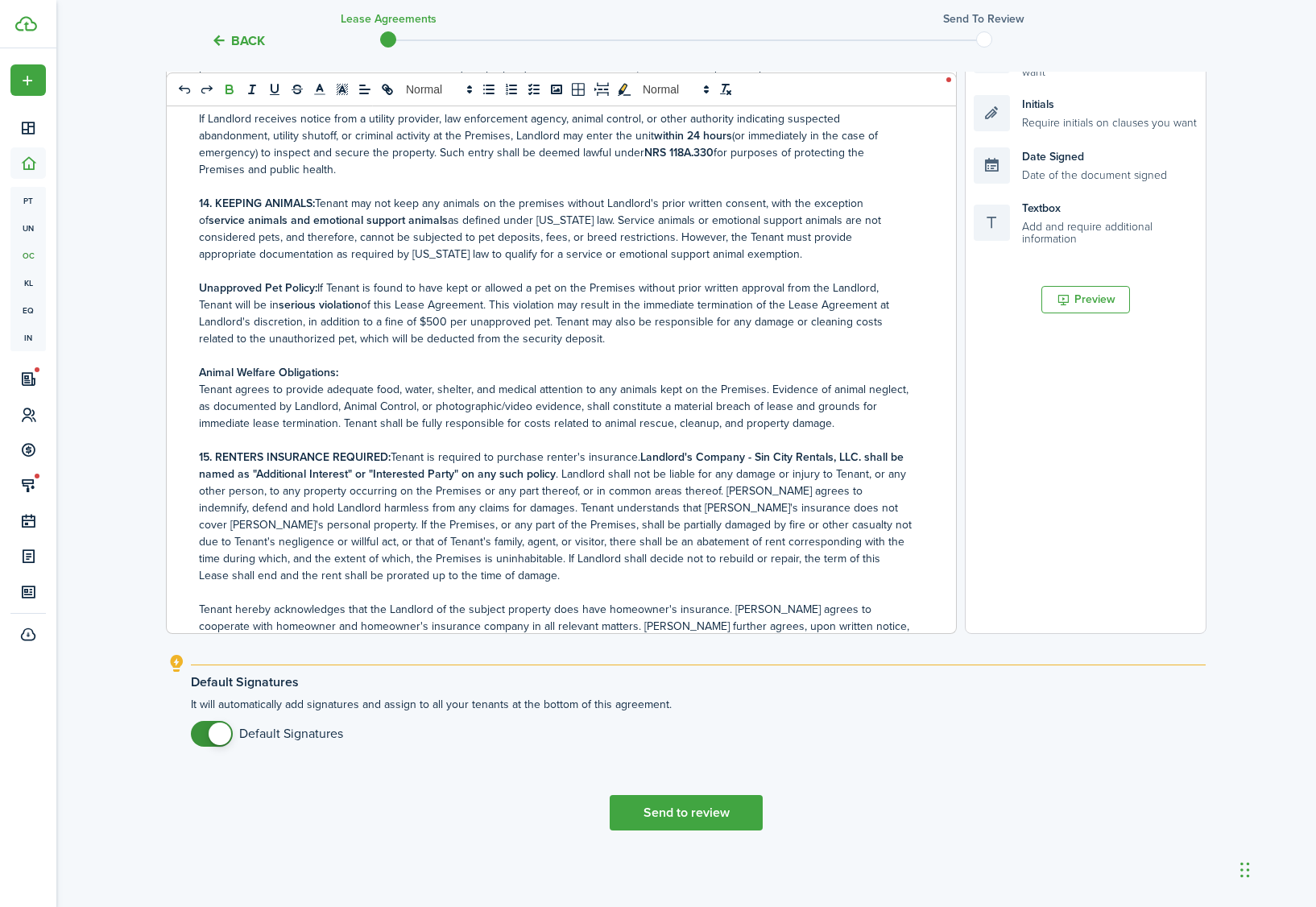
scroll to position [4296, 0]
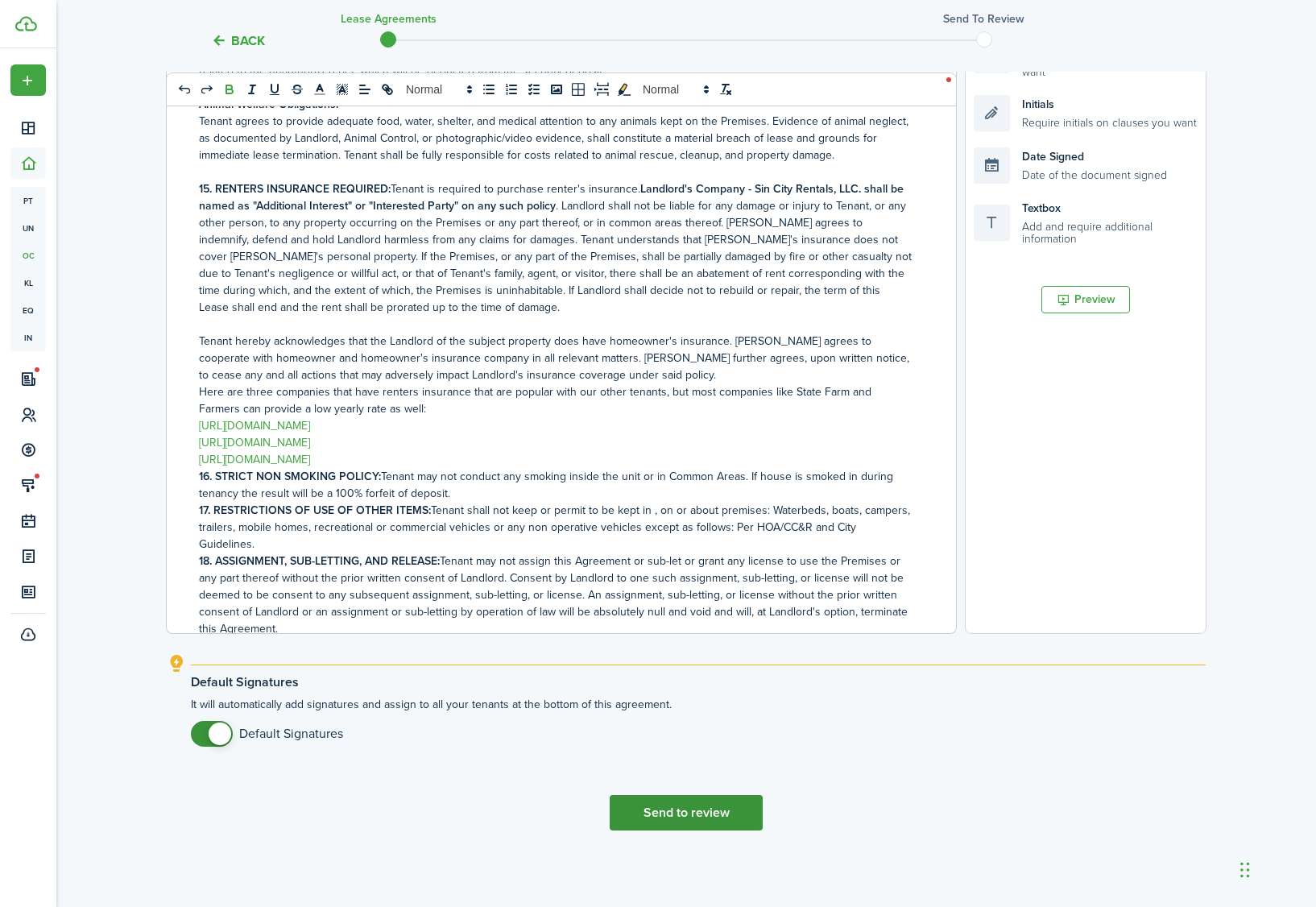
click at [698, 806] on button "Send to review" at bounding box center [686, 812] width 153 height 35
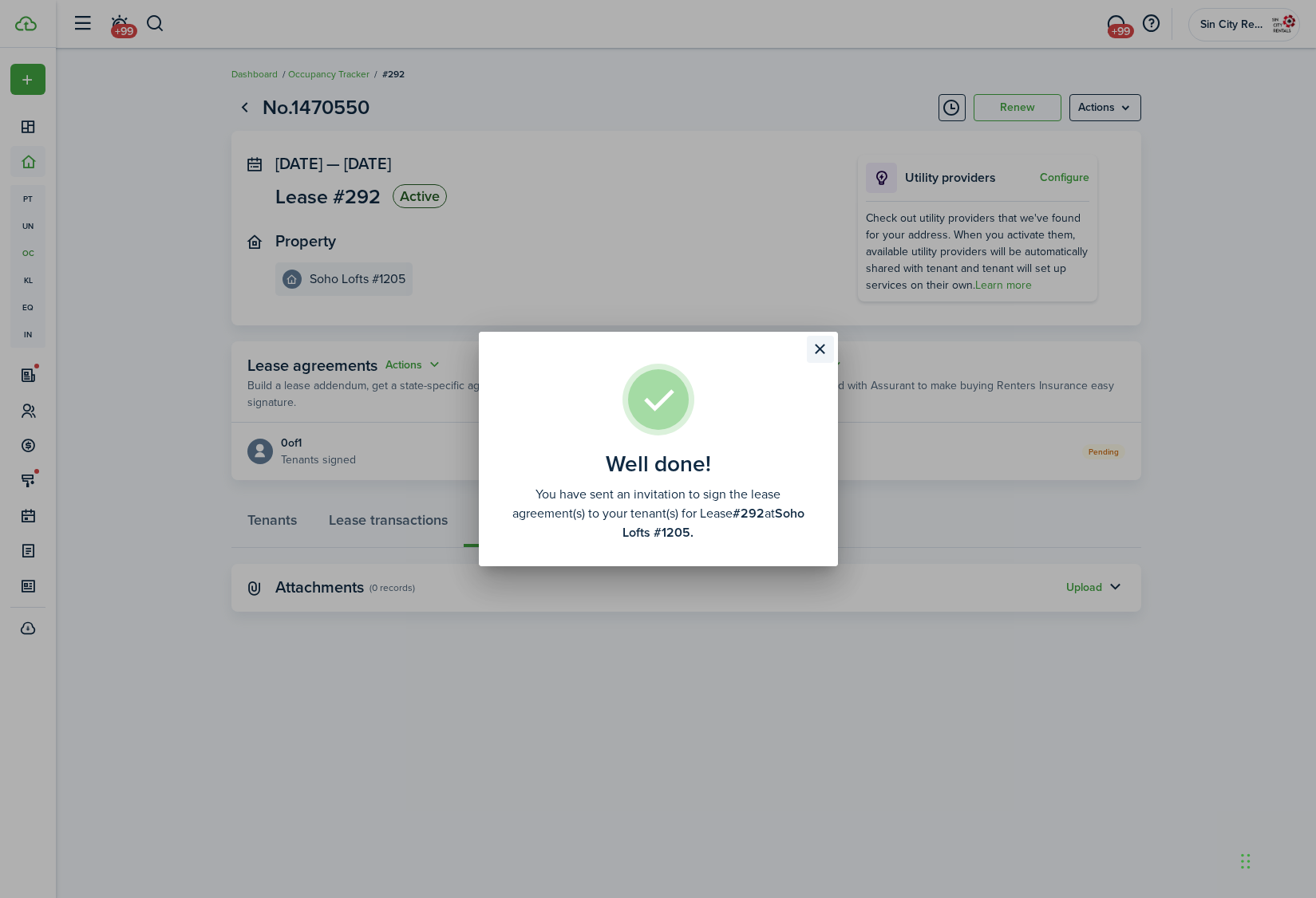
click at [833, 356] on button "Close modal" at bounding box center [820, 349] width 27 height 27
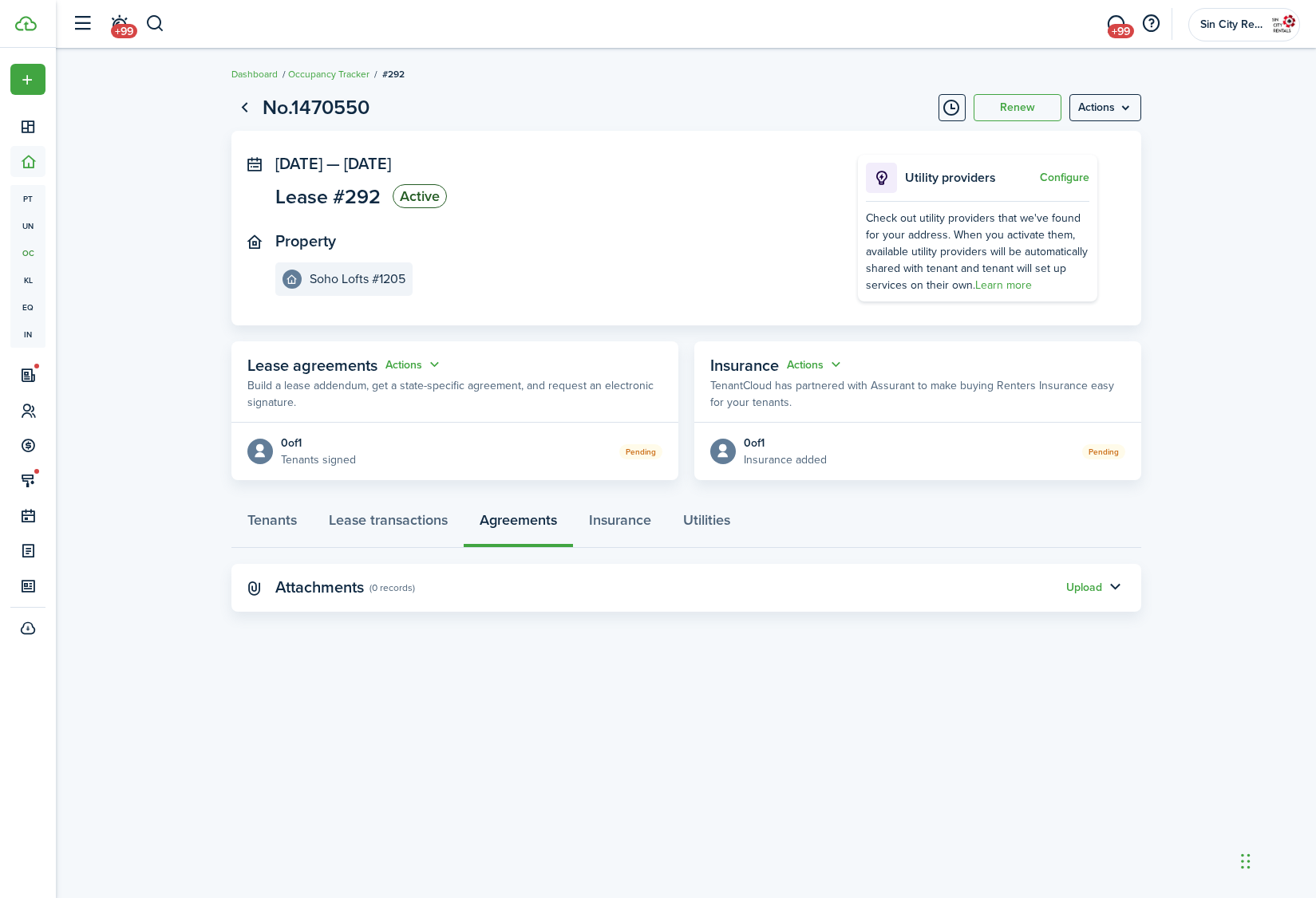
click at [1026, 498] on page-view-layout "No.1470550 Renew Actions [DATE] — [DATE] Lease #292 Active Property Soho Lofts …" at bounding box center [686, 352] width 925 height 535
click at [1039, 773] on div "No.1470550 Renew Actions [DATE] — [DATE] Lease #292 Active Property Soho Lofts …" at bounding box center [686, 473] width 1260 height 778
click at [810, 363] on button "Actions" at bounding box center [816, 365] width 58 height 19
click at [821, 389] on button "Edit" at bounding box center [776, 395] width 140 height 28
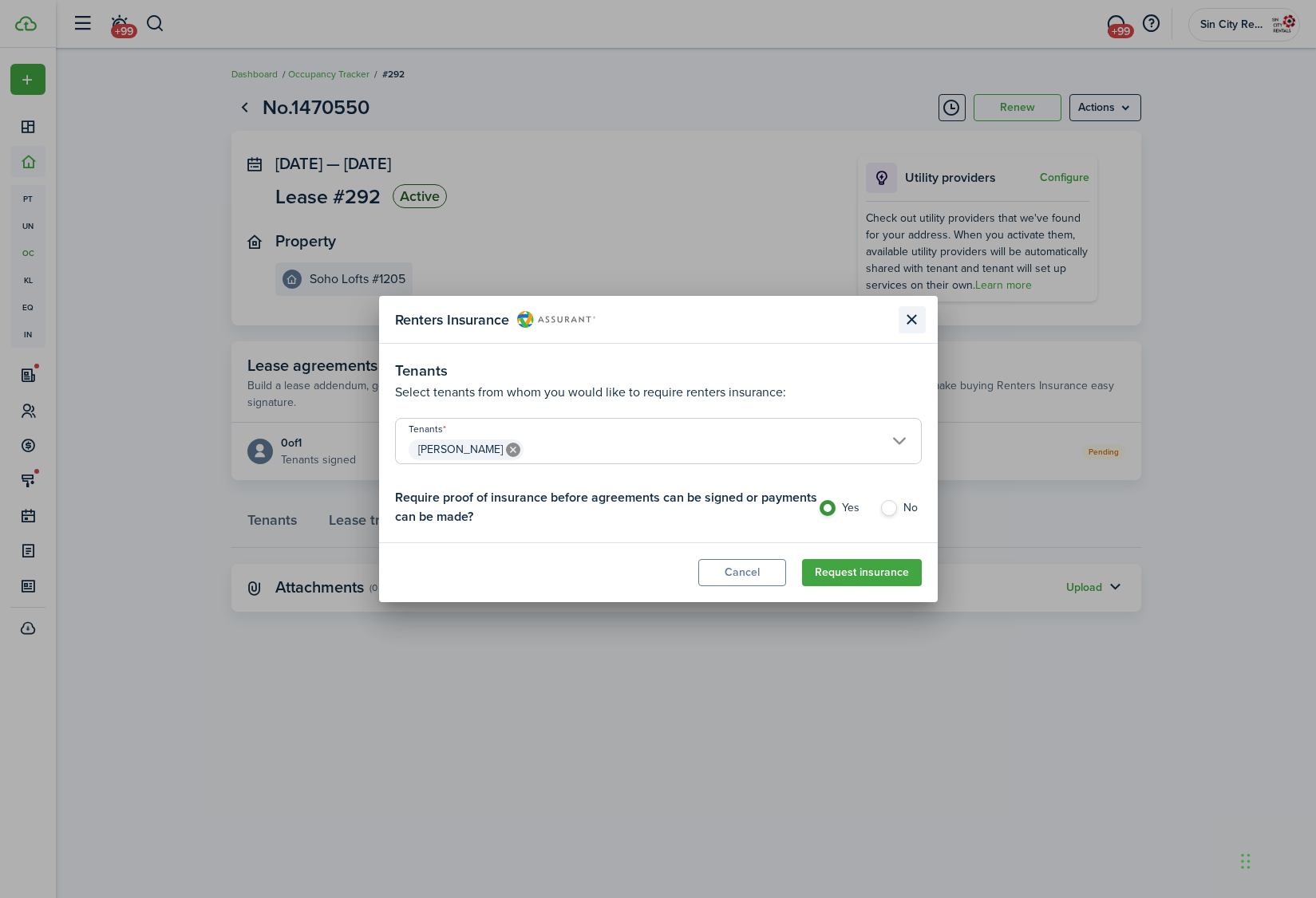
click at [912, 326] on button "Close modal" at bounding box center [912, 320] width 27 height 27
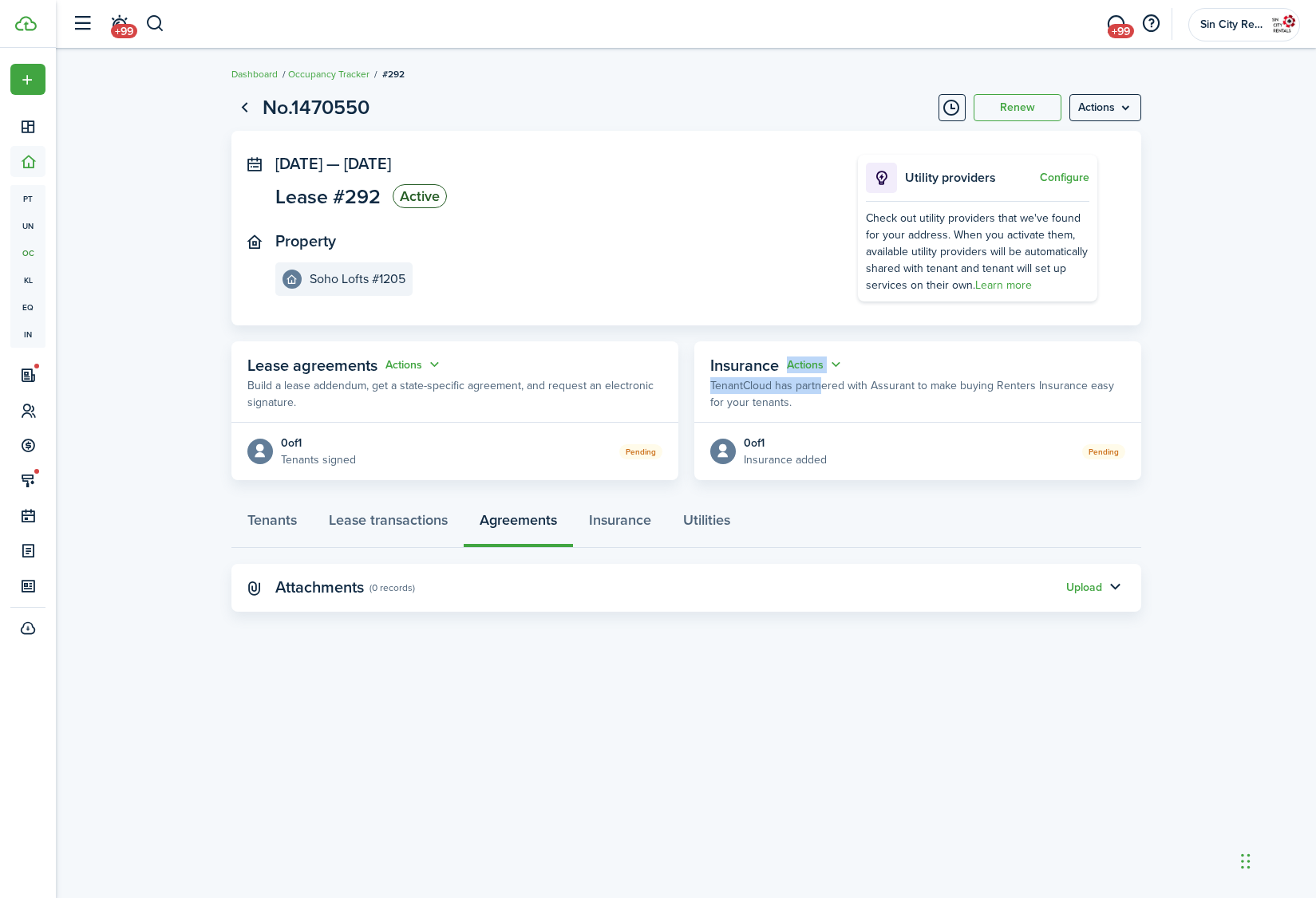
click at [813, 376] on panel-main-header "Insurance Actions TenantCloud has partnered with Assurant to make buying Renter…" at bounding box center [918, 382] width 447 height 81
click at [822, 366] on button "Actions" at bounding box center [816, 365] width 58 height 19
click at [757, 397] on button "Edit" at bounding box center [776, 395] width 140 height 28
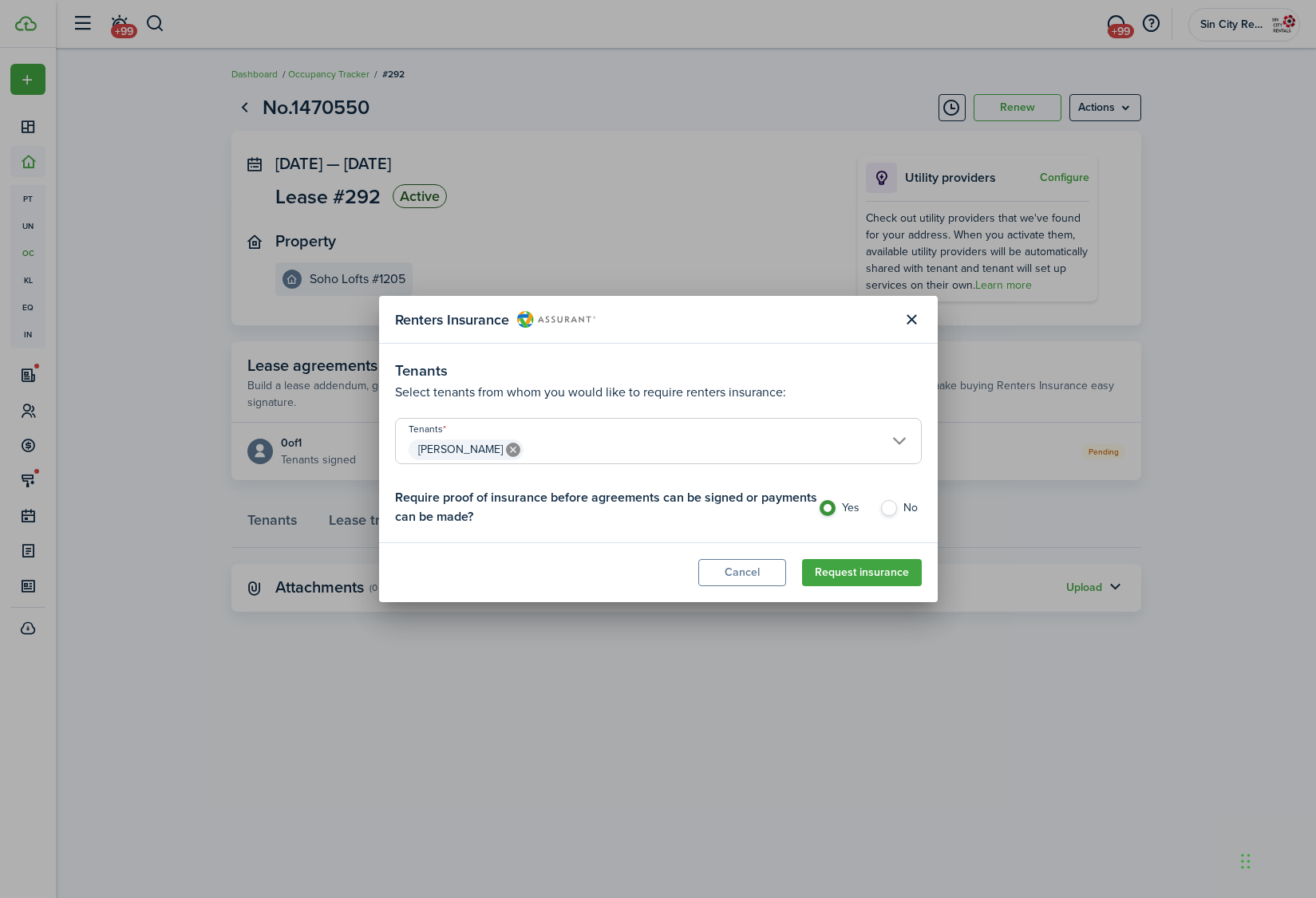
click at [883, 508] on label "No" at bounding box center [899, 512] width 42 height 24
radio input "false"
radio input "true"
click at [829, 574] on button "Request insurance" at bounding box center [862, 572] width 119 height 27
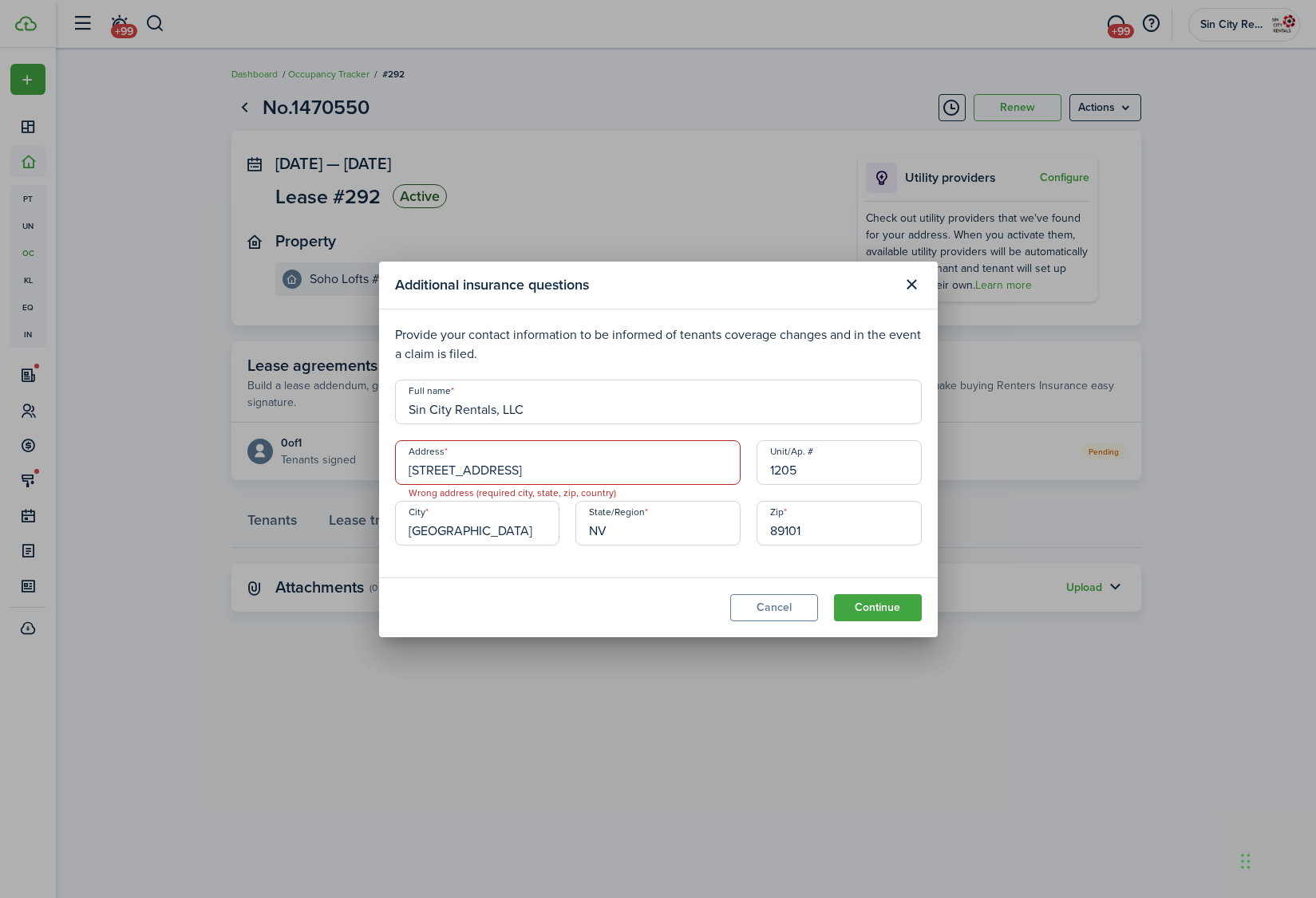
click at [656, 474] on input "[STREET_ADDRESS]" at bounding box center [568, 463] width 345 height 44
click at [865, 614] on button "Continue" at bounding box center [877, 608] width 88 height 27
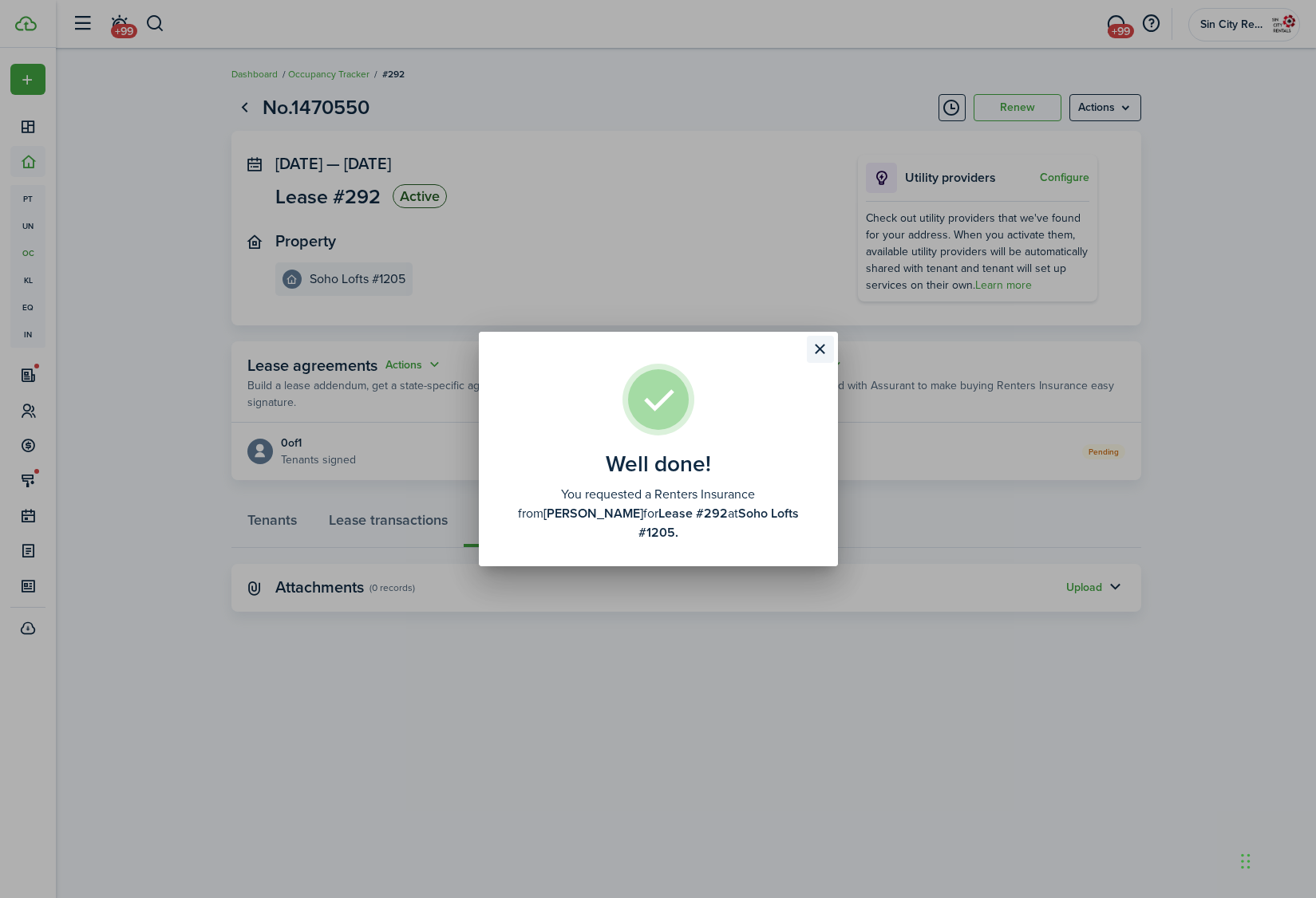
click at [825, 355] on button "Close modal" at bounding box center [820, 349] width 27 height 27
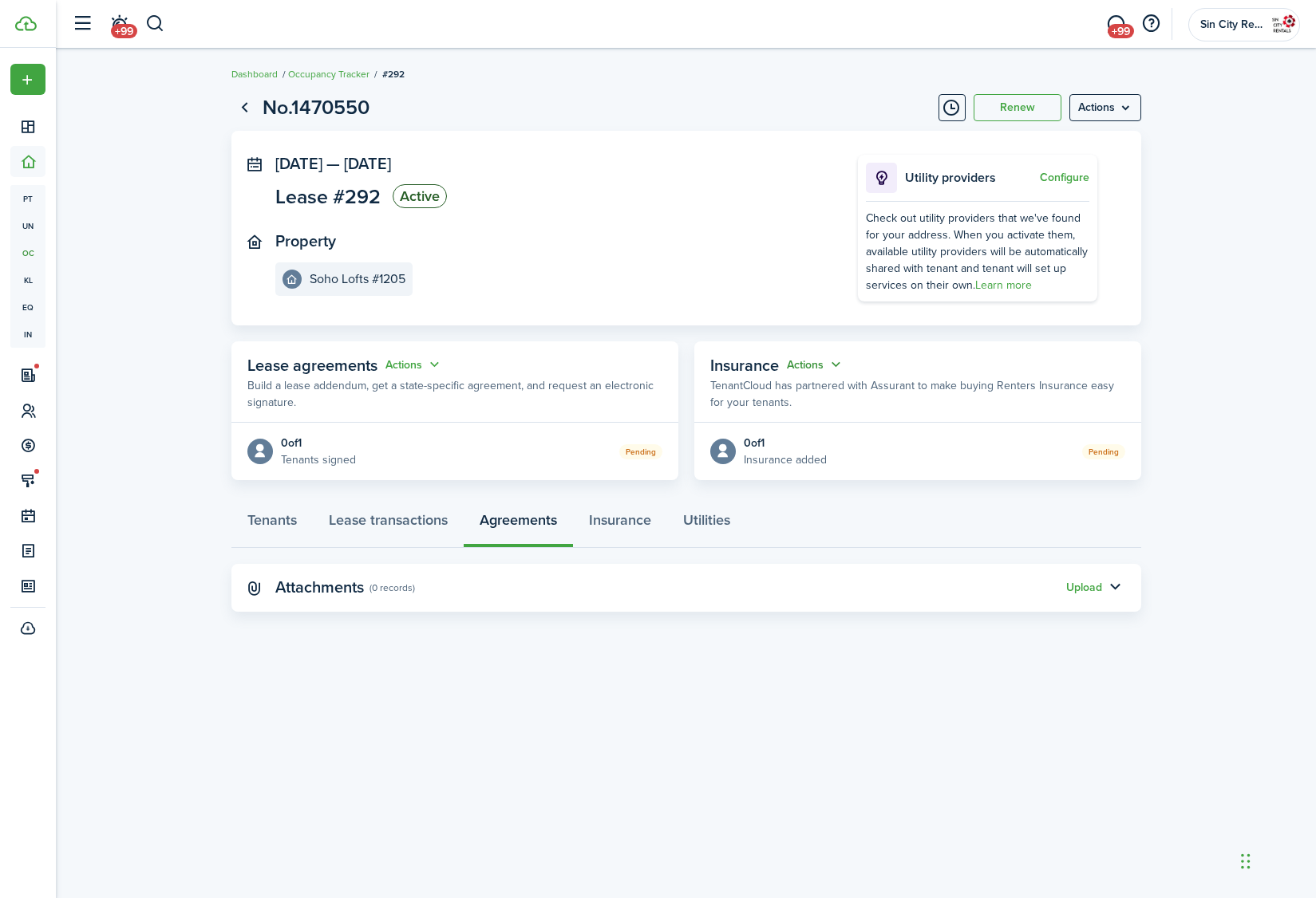
click at [792, 357] on button "Actions" at bounding box center [816, 365] width 58 height 19
click at [675, 481] on page-view-layout "No.1470550 Renew Actions [DATE] — [DATE] Lease #292 Active Property Soho Lofts …" at bounding box center [686, 352] width 925 height 535
click at [818, 366] on button "Actions" at bounding box center [816, 365] width 58 height 19
click at [810, 395] on button "Edit" at bounding box center [776, 395] width 140 height 28
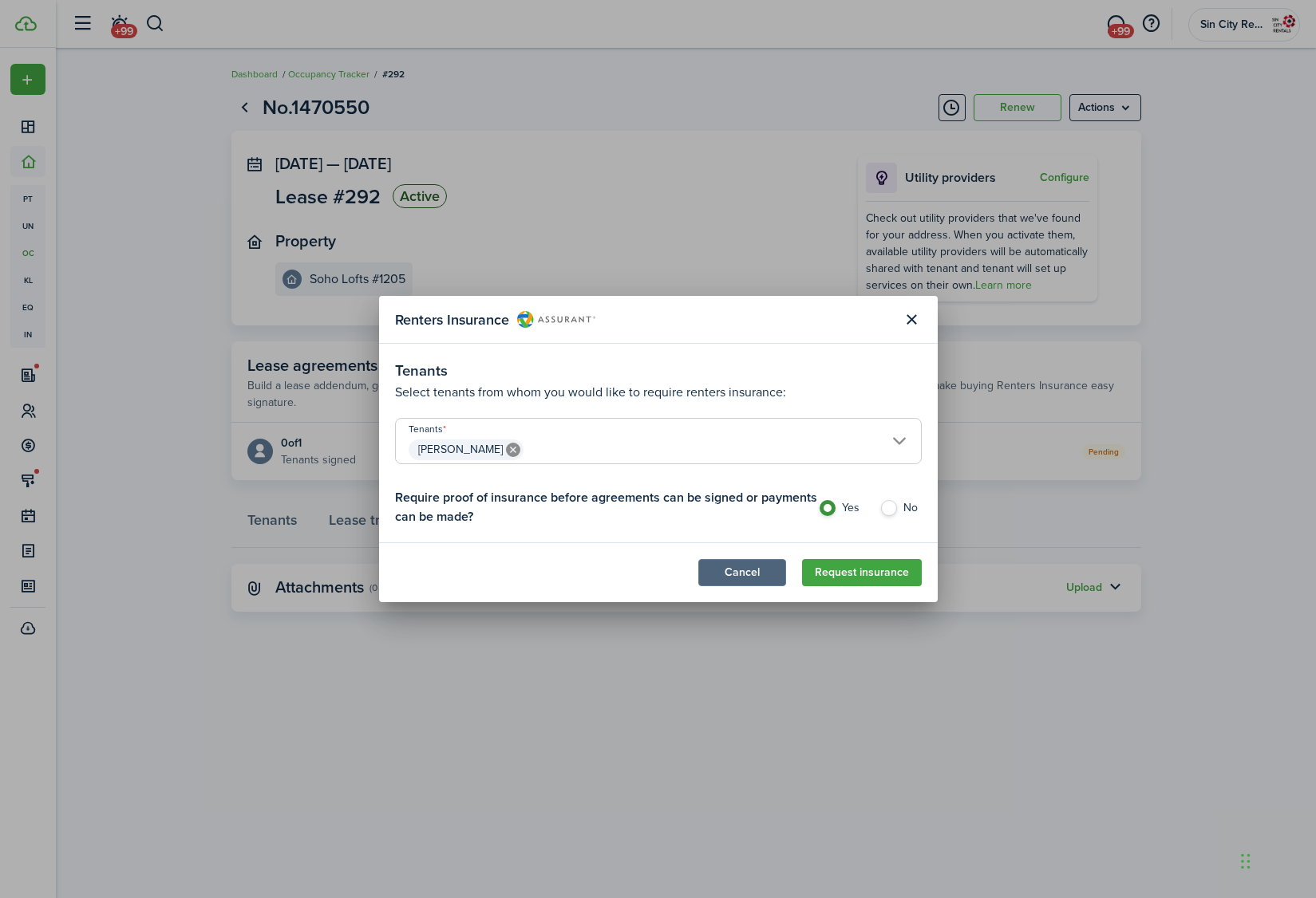
click at [764, 578] on button "Cancel" at bounding box center [742, 572] width 88 height 27
